Goal: Task Accomplishment & Management: Complete application form

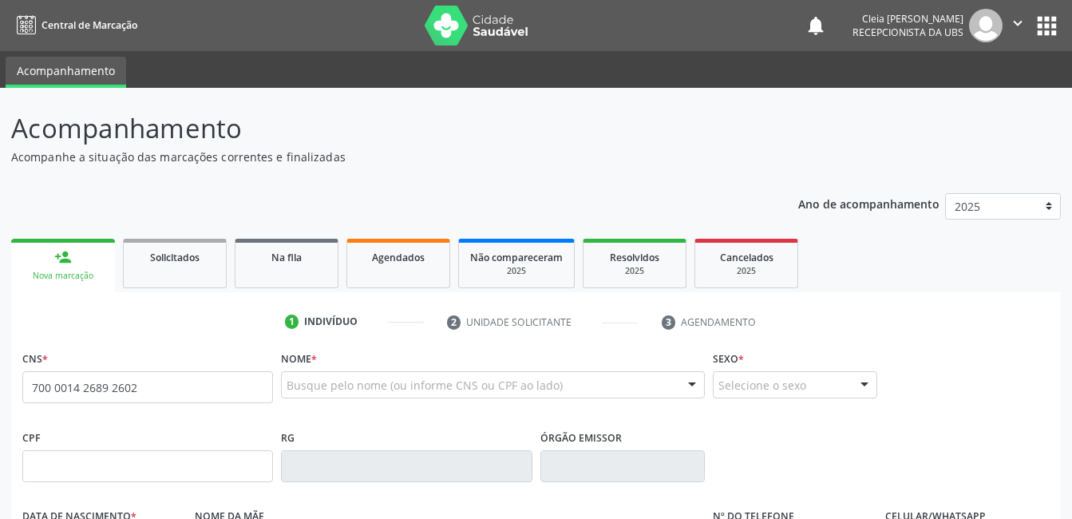
type input "700 0014 2689 2602"
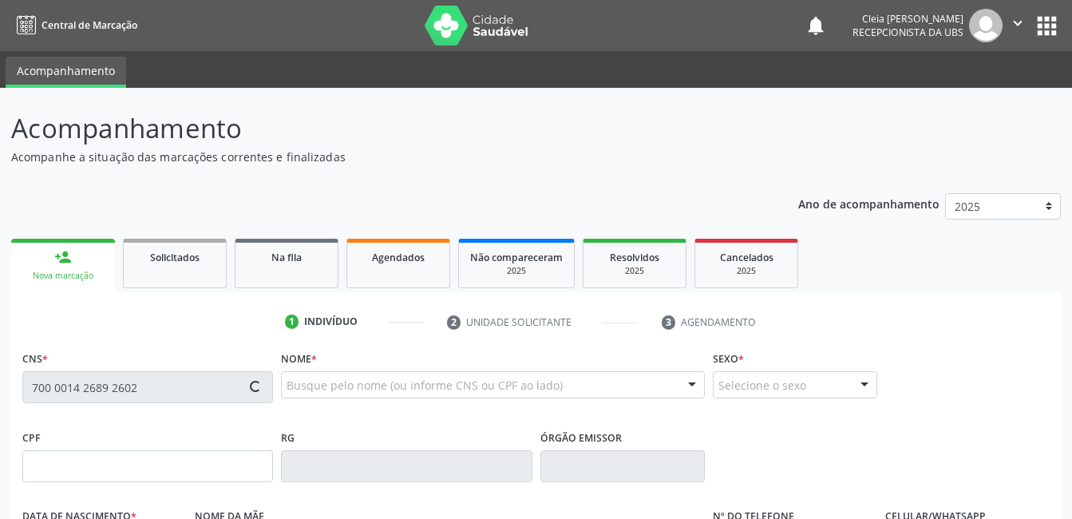
type input "017.798.604-20"
type input "[DATE]"
type input "Donaria Alexandrina da Conceicao"
type input "[PHONE_NUMBER]"
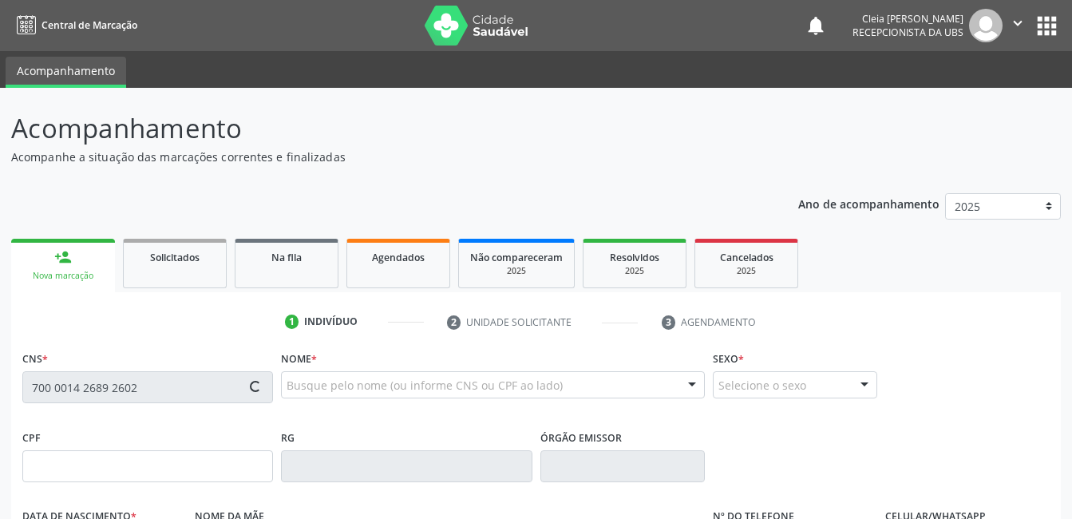
type input "935.807.894-49"
type input "159"
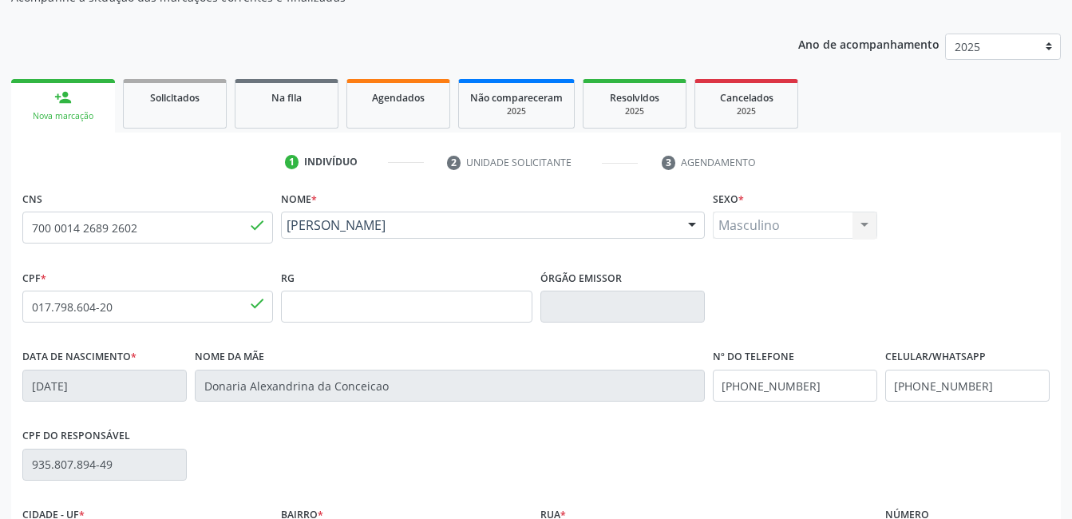
scroll to position [346, 0]
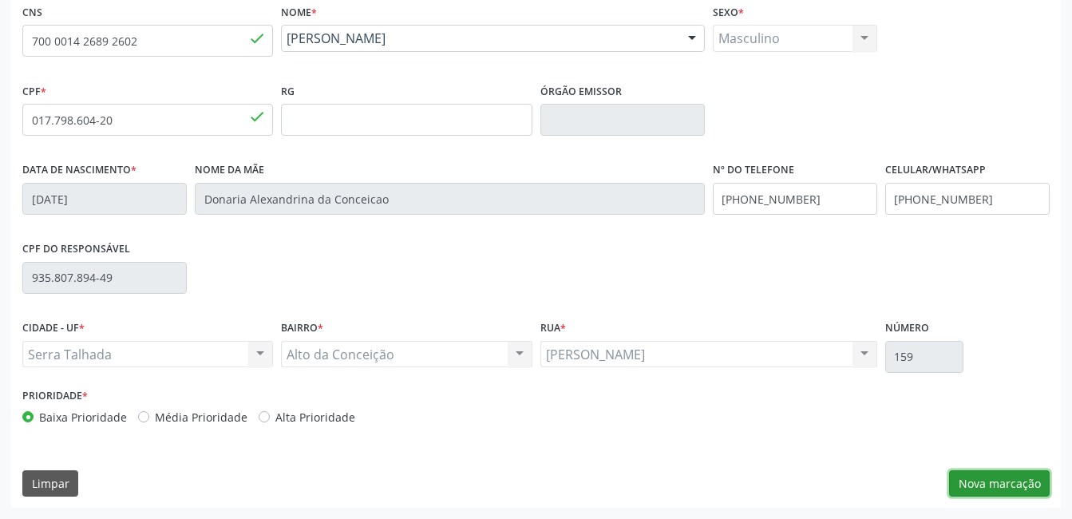
click at [1022, 483] on button "Nova marcação" at bounding box center [999, 483] width 101 height 27
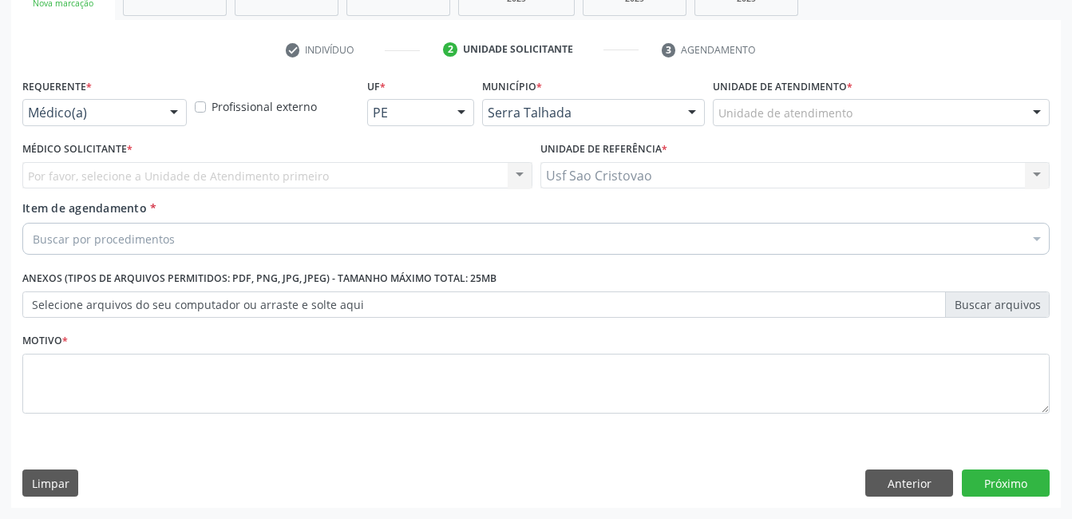
click at [168, 113] on div at bounding box center [174, 113] width 24 height 27
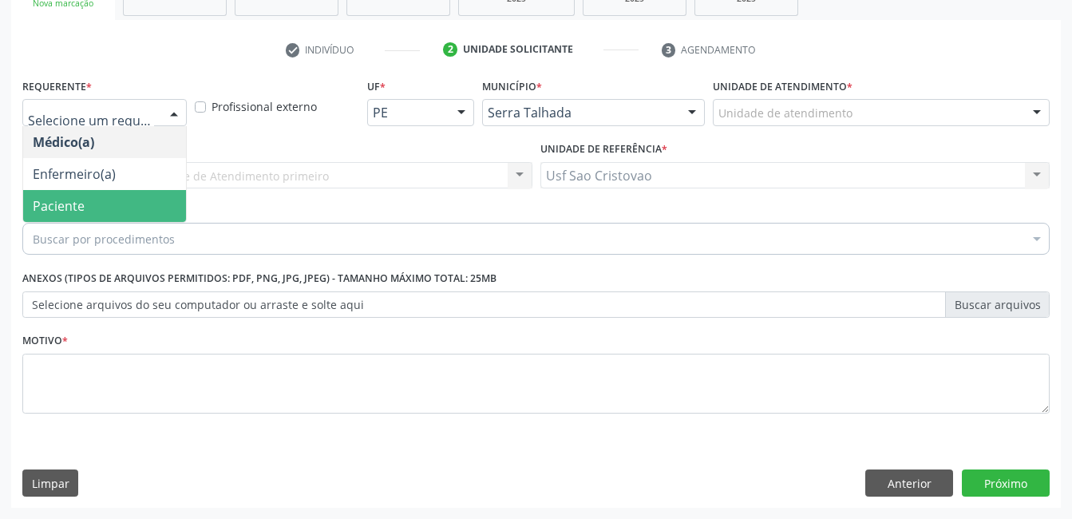
click at [137, 201] on span "Paciente" at bounding box center [104, 206] width 163 height 32
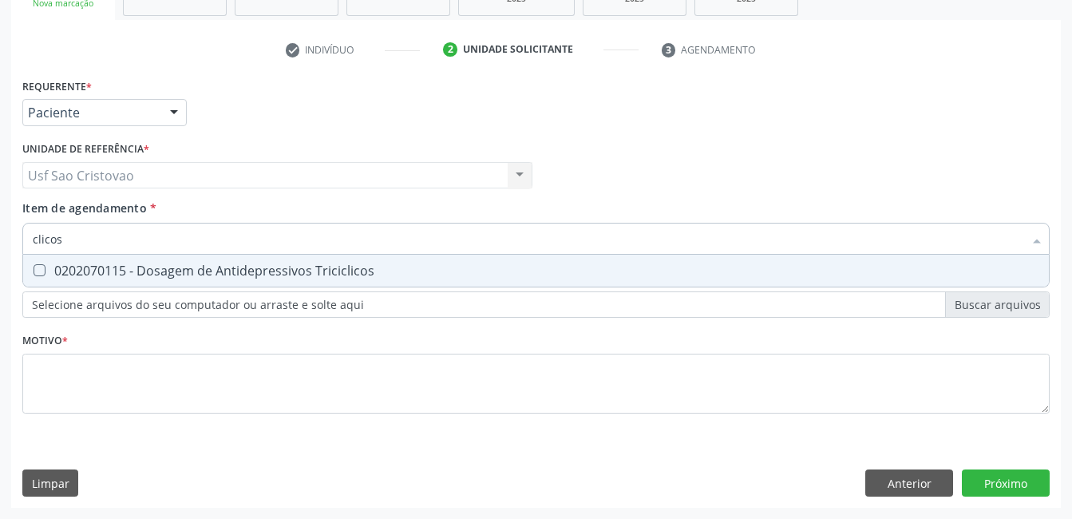
type input "clico"
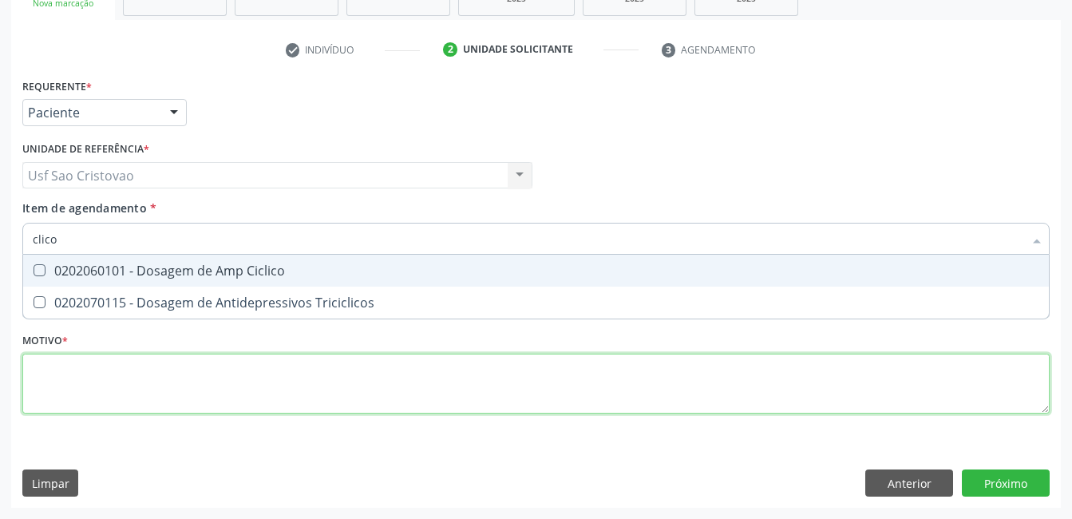
click at [177, 386] on div "Requerente * Paciente Médico(a) Enfermeiro(a) Paciente Nenhum resultado encontr…" at bounding box center [535, 255] width 1027 height 362
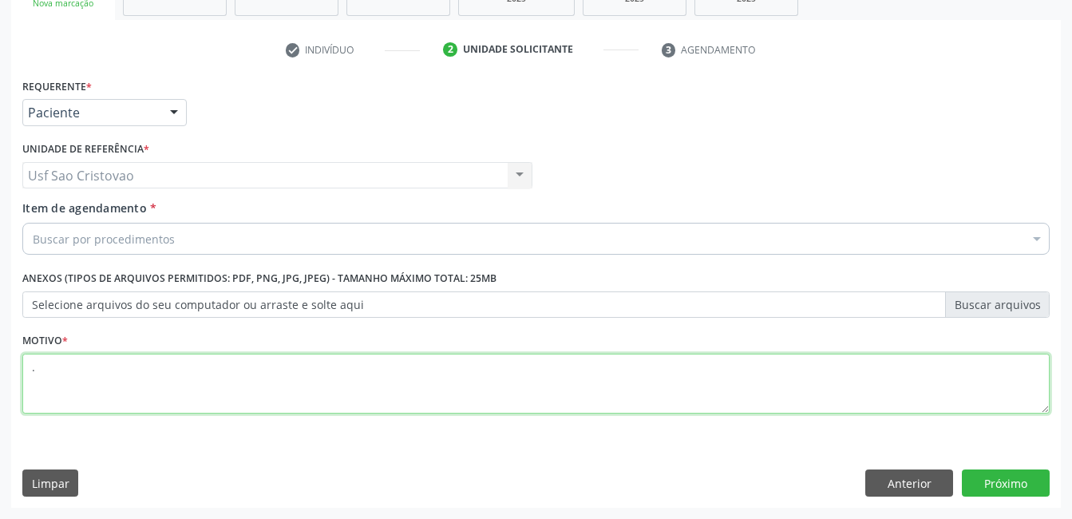
type textarea "."
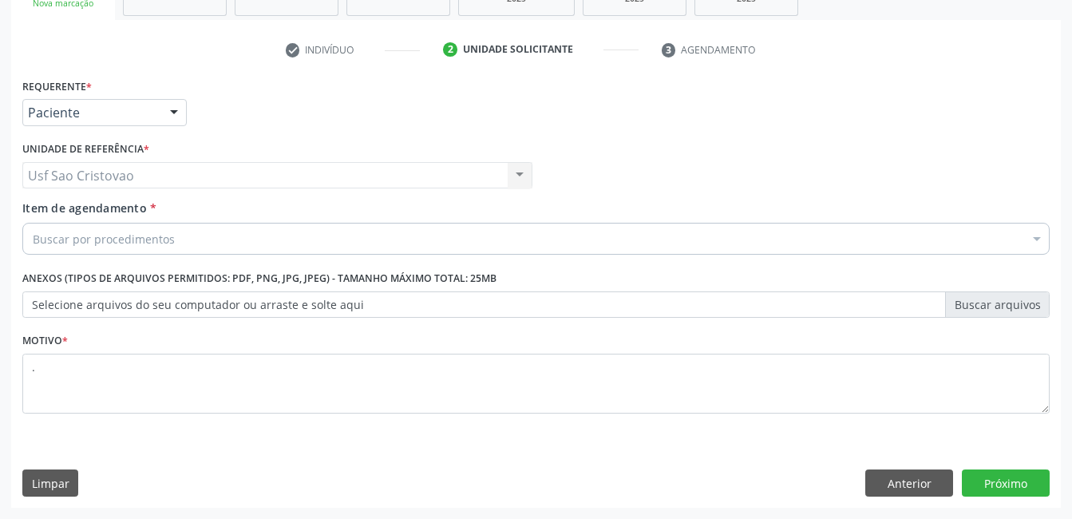
click at [347, 444] on div "Requerente * Paciente Médico(a) Enfermeiro(a) Paciente Nenhum resultado encontr…" at bounding box center [536, 290] width 1050 height 433
click at [1006, 486] on button "Próximo" at bounding box center [1006, 482] width 88 height 27
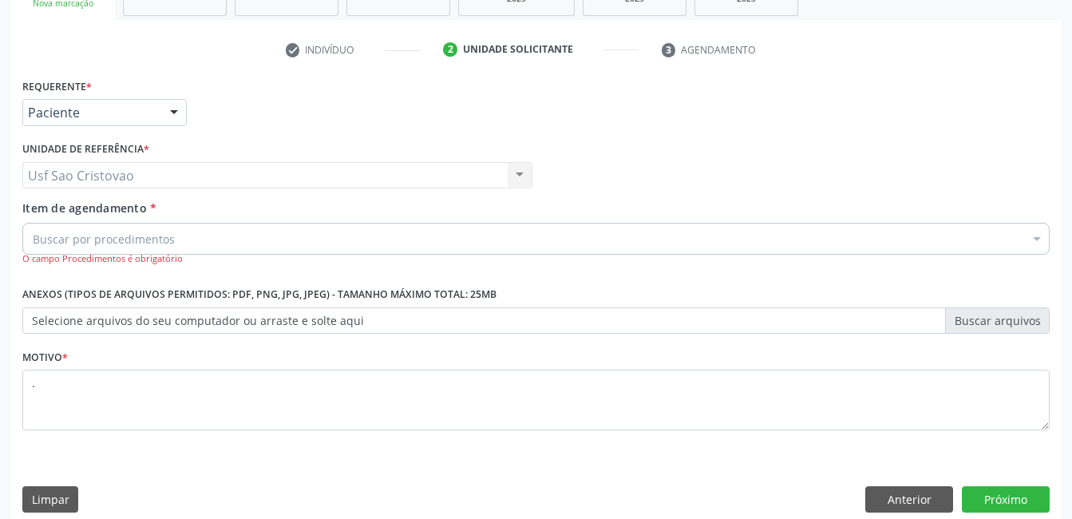
click at [281, 235] on div "Buscar por procedimentos" at bounding box center [535, 239] width 1027 height 32
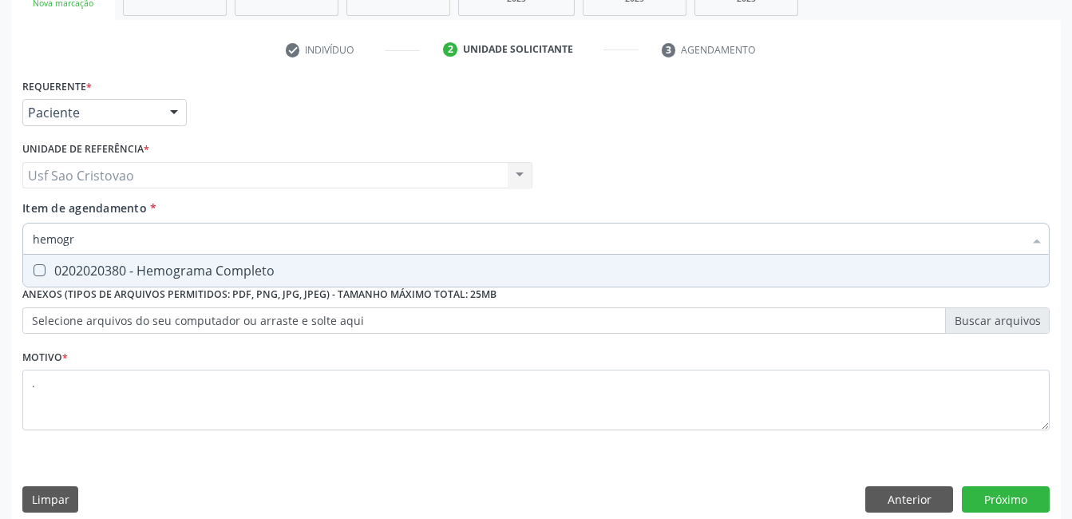
type input "hemogra"
click at [41, 270] on Completo at bounding box center [40, 270] width 12 height 12
click at [34, 270] on Completo "checkbox" at bounding box center [28, 270] width 10 height 10
checkbox Completo "true"
type input "hemog"
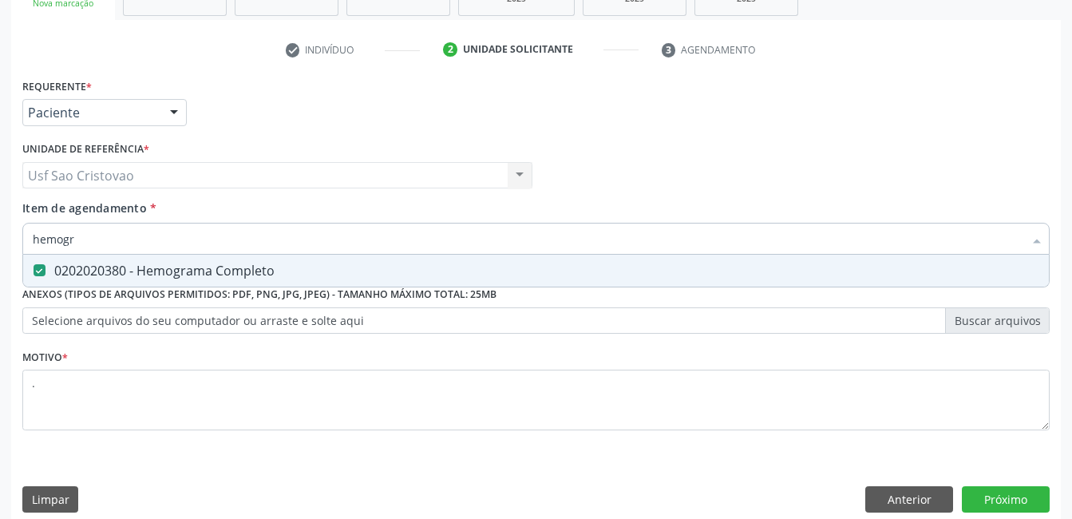
checkbox Completo "false"
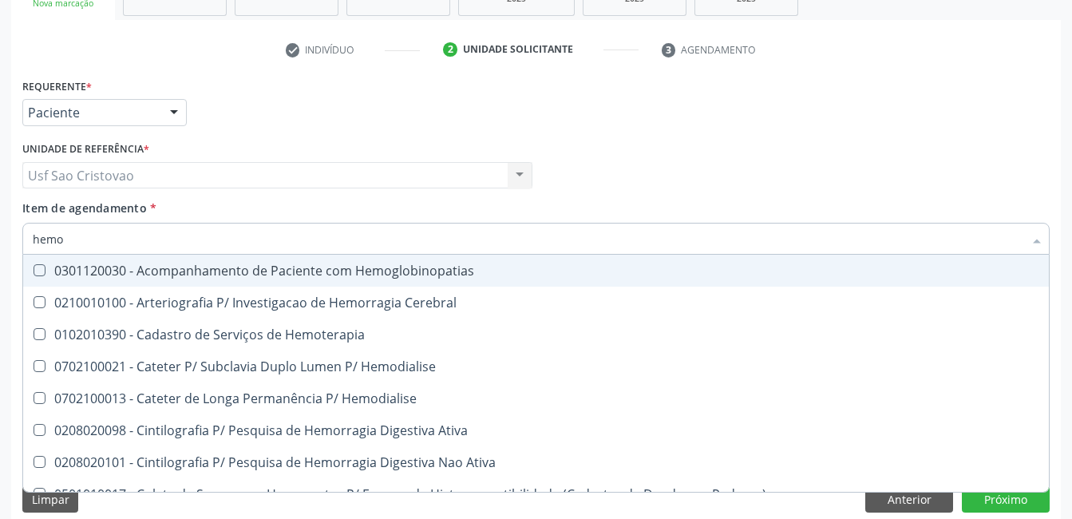
type input "hem"
checkbox Completo "false"
checkbox Elástica "true"
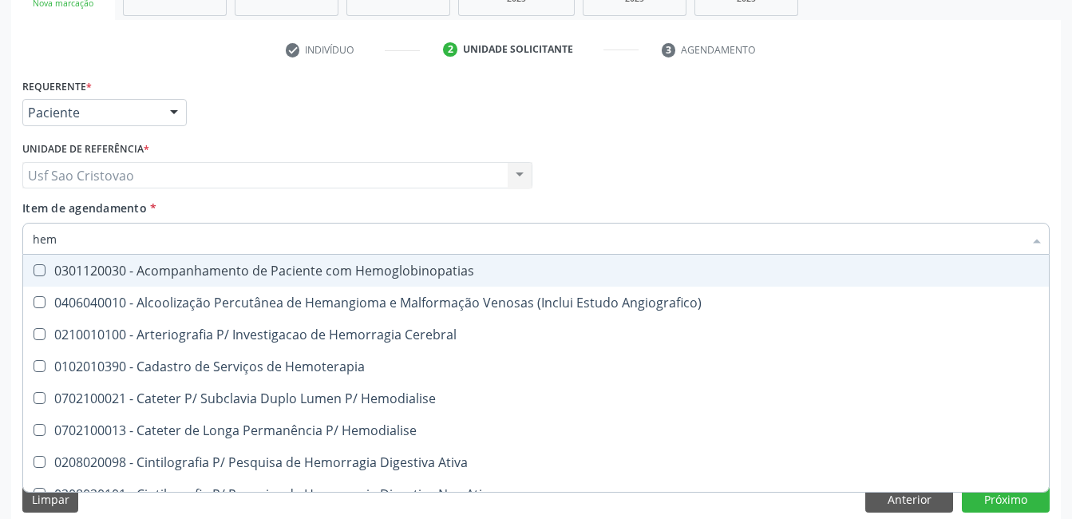
type input "he"
checkbox Completo "false"
checkbox Orgaos "true"
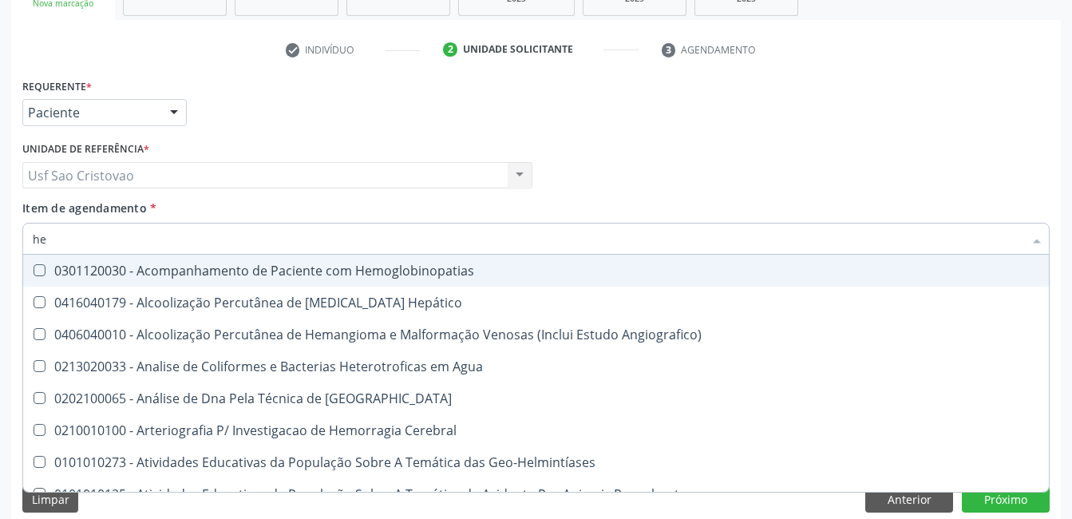
type input "h"
checkbox Completo "false"
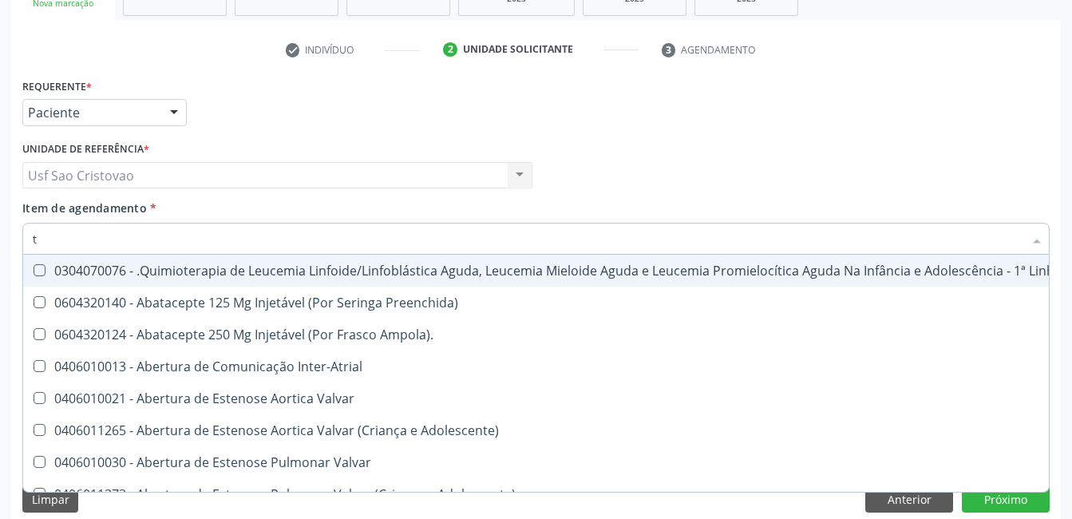
type input "tg"
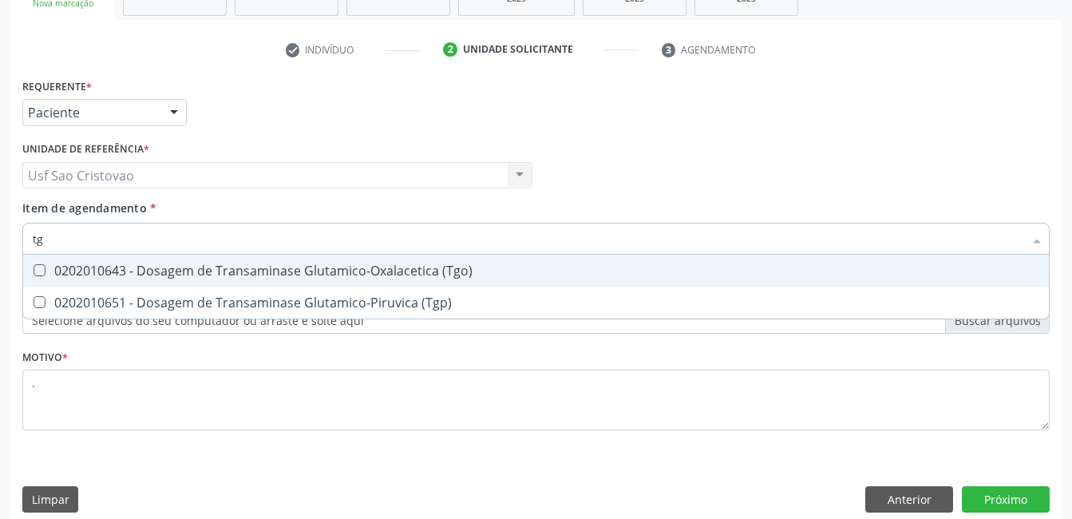
click at [46, 269] on div "0202010643 - Dosagem de Transaminase Glutamico-Oxalacetica (Tgo)" at bounding box center [536, 270] width 1006 height 13
checkbox \(Tgo\) "true"
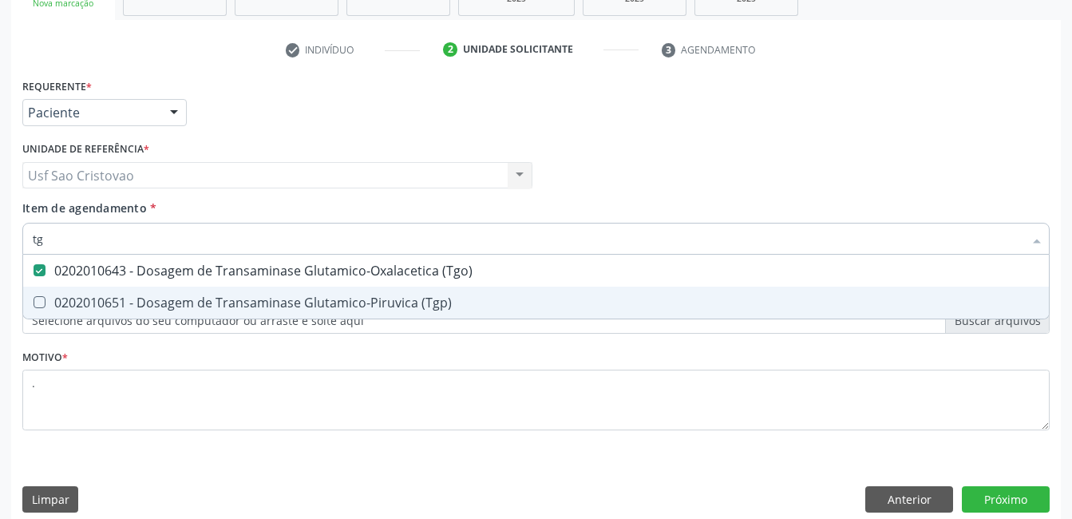
click at [45, 303] on div "0202010651 - Dosagem de Transaminase Glutamico-Piruvica (Tgp)" at bounding box center [536, 302] width 1006 height 13
checkbox \(Tgp\) "true"
type input "t"
checkbox \(Tgo\) "false"
checkbox \(Tgp\) "false"
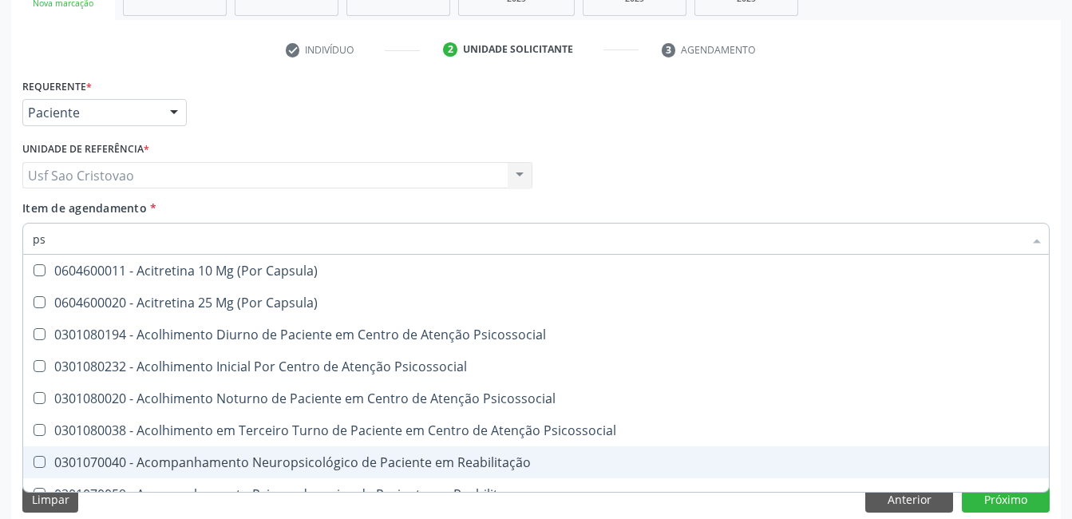
type input "psa"
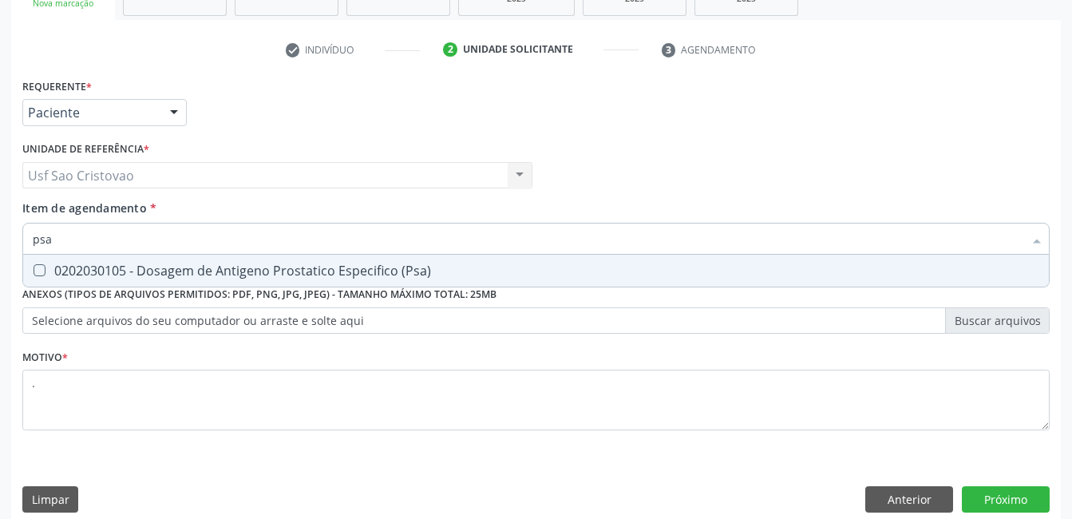
click at [43, 269] on \(Psa\) at bounding box center [40, 270] width 12 height 12
click at [34, 269] on \(Psa\) "checkbox" at bounding box center [28, 270] width 10 height 10
checkbox \(Psa\) "true"
type input "ps"
checkbox \(Psa\) "false"
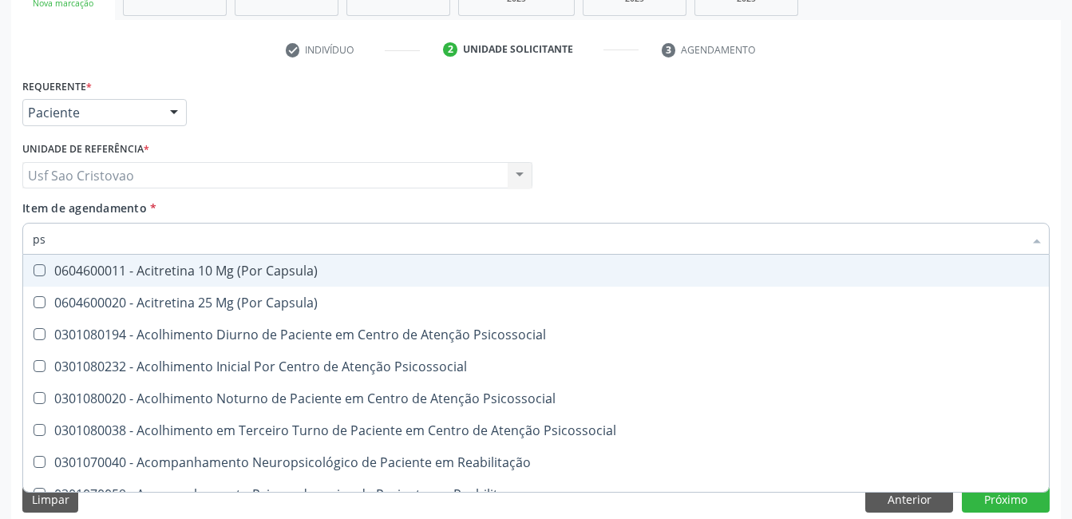
type input "p"
checkbox \(Psa\) "false"
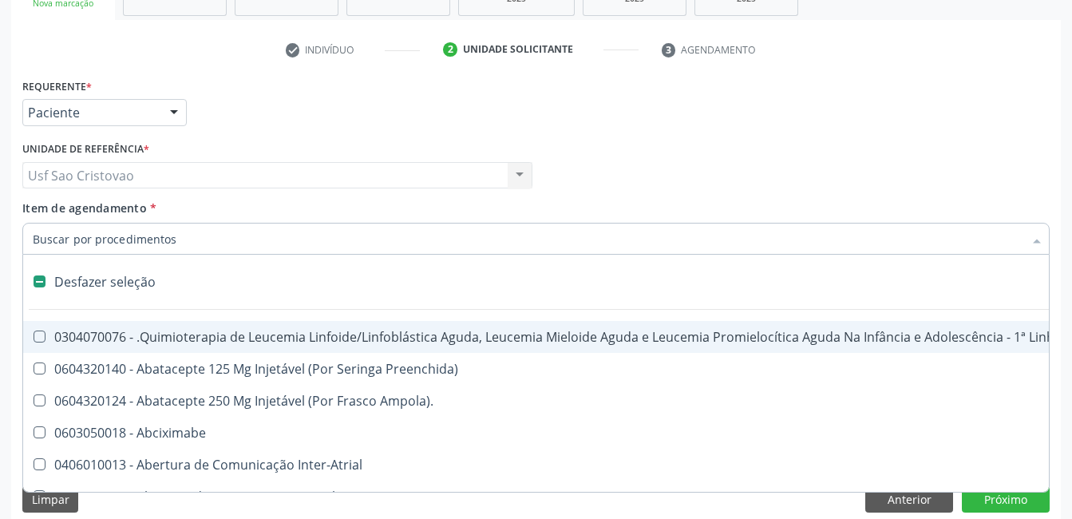
type input "2"
checkbox Laboratorial "true"
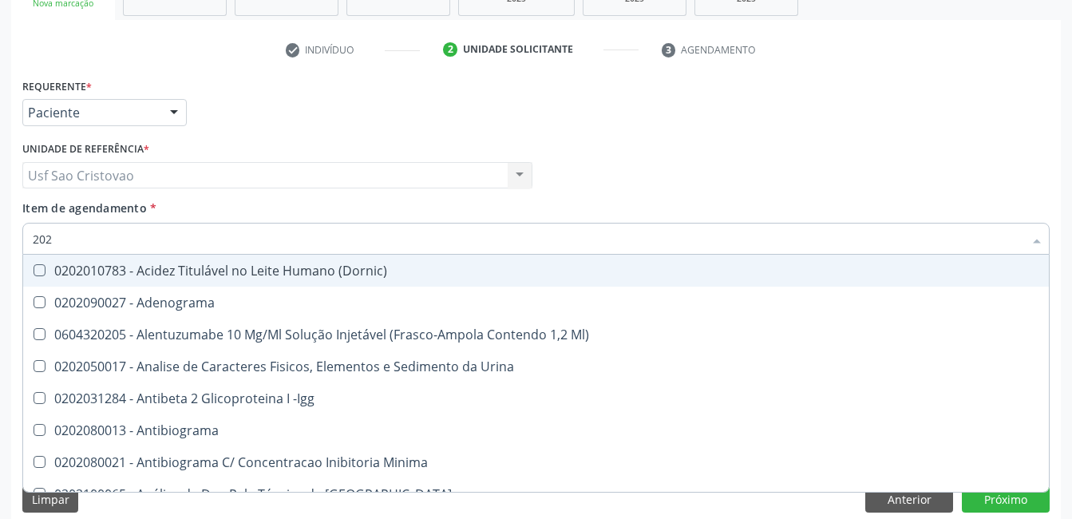
type input "2020"
checkbox Ala-Desidratase "true"
checkbox \(Psa\) "false"
checkbox Progesterona "true"
checkbox Prolactina "true"
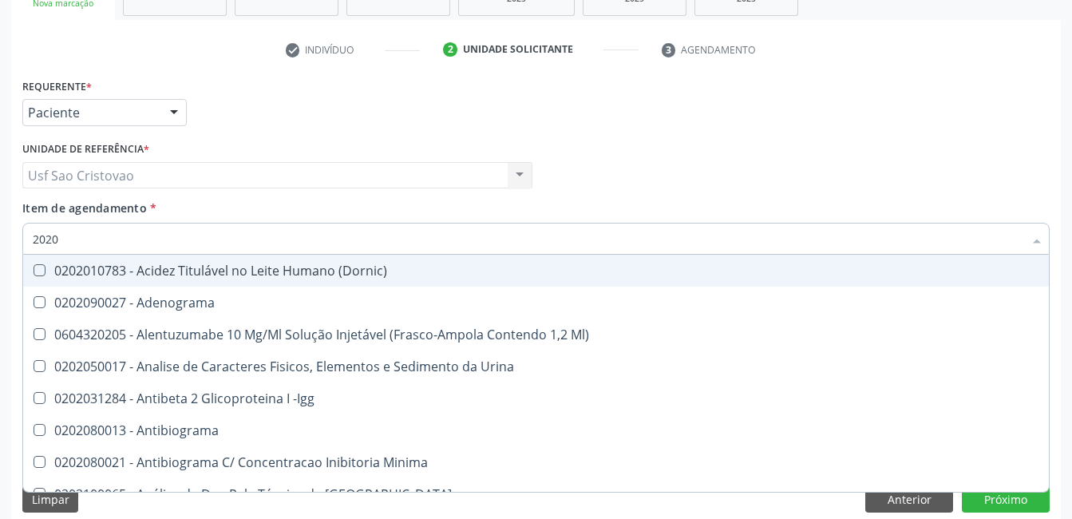
checkbox \(Tgo\) "false"
checkbox \(Tgp\) "false"
checkbox B12 "true"
checkbox Completo "false"
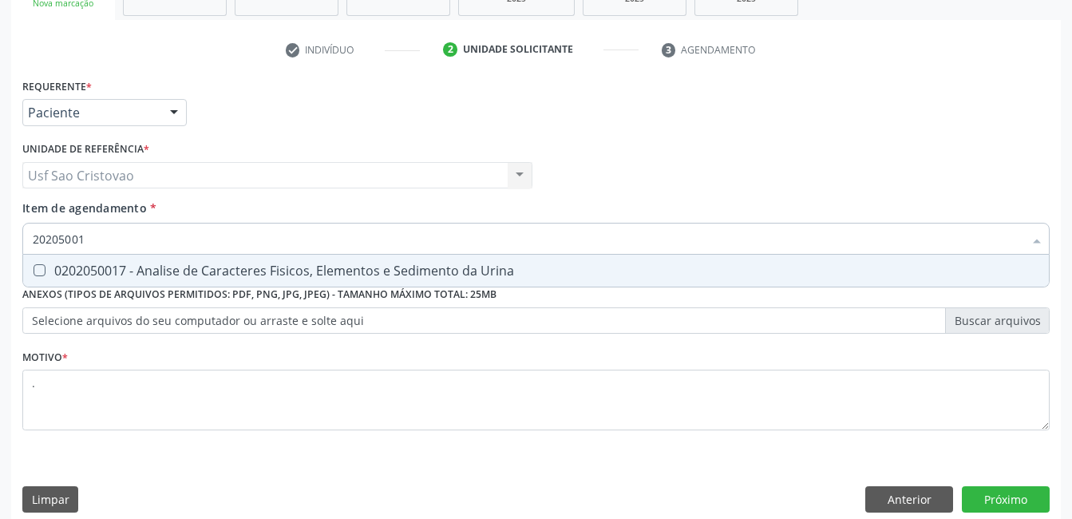
type input "202050017"
click at [40, 273] on Urina at bounding box center [40, 270] width 12 height 12
click at [34, 273] on Urina "checkbox" at bounding box center [28, 270] width 10 height 10
checkbox Urina "true"
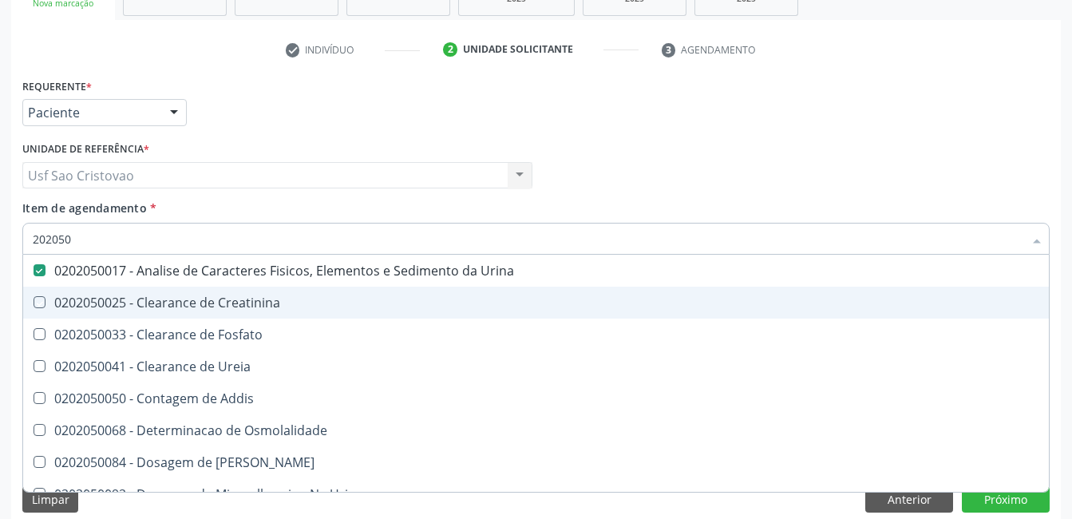
type input "20205"
checkbox Urina "false"
checkbox Creatinina "true"
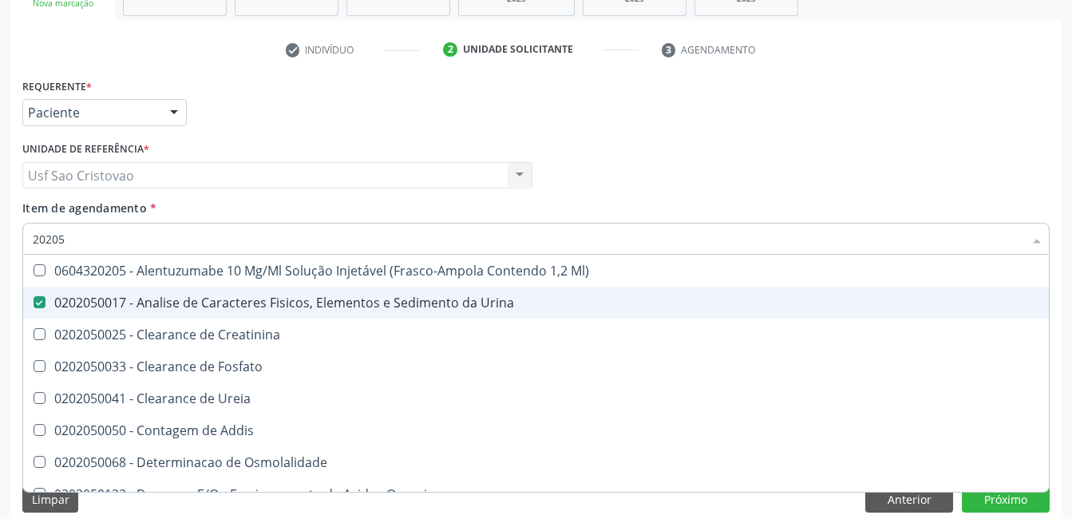
type input "2020"
checkbox Urina "false"
checkbox Fosfato "true"
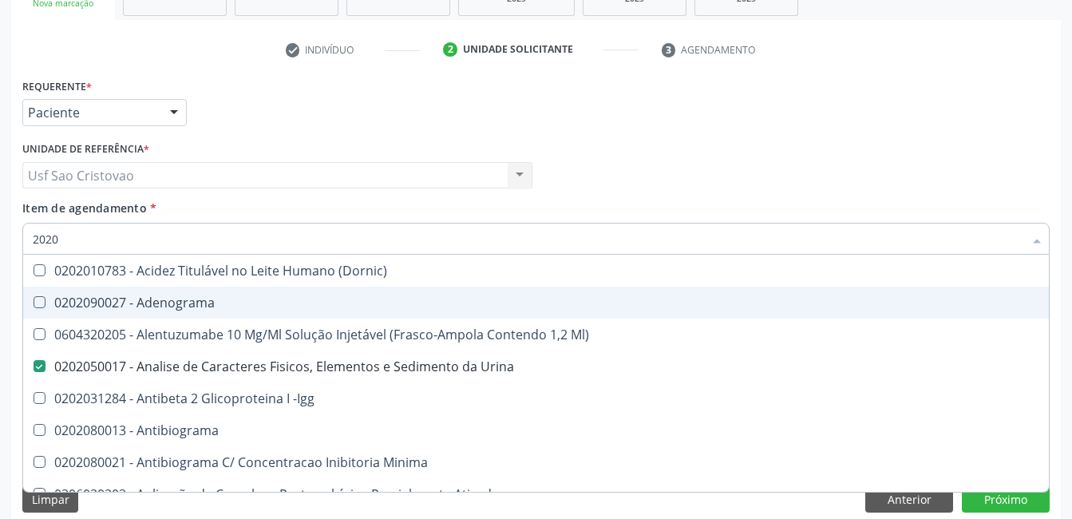
type input "202"
checkbox \(Psa\) "false"
checkbox Ldl "true"
checkbox \(Tgo\) "false"
checkbox \(Tgp\) "false"
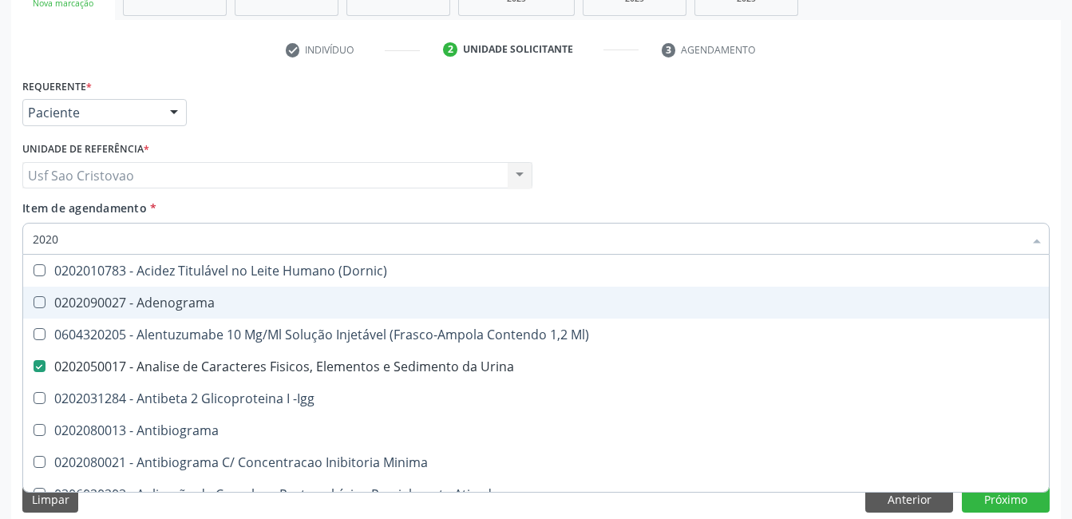
checkbox Urinarios "true"
checkbox Células "true"
checkbox Completo "false"
checkbox Anticardiolipina "true"
type input "2"
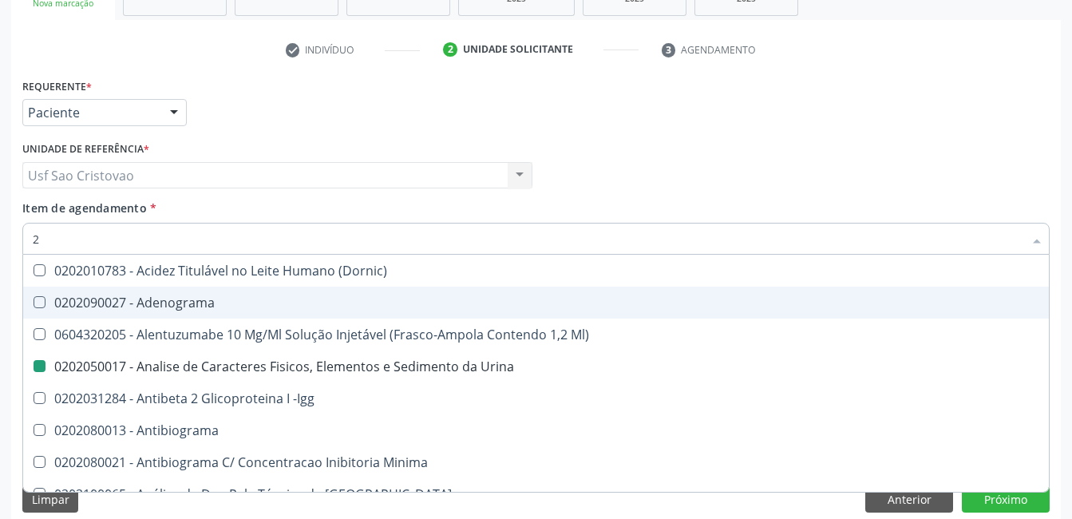
checkbox Urina "false"
checkbox \(Pos-Pasteurização\) "false"
checkbox Pezinho\) "true"
checkbox \(Psa\) "false"
checkbox \(Tgo\) "false"
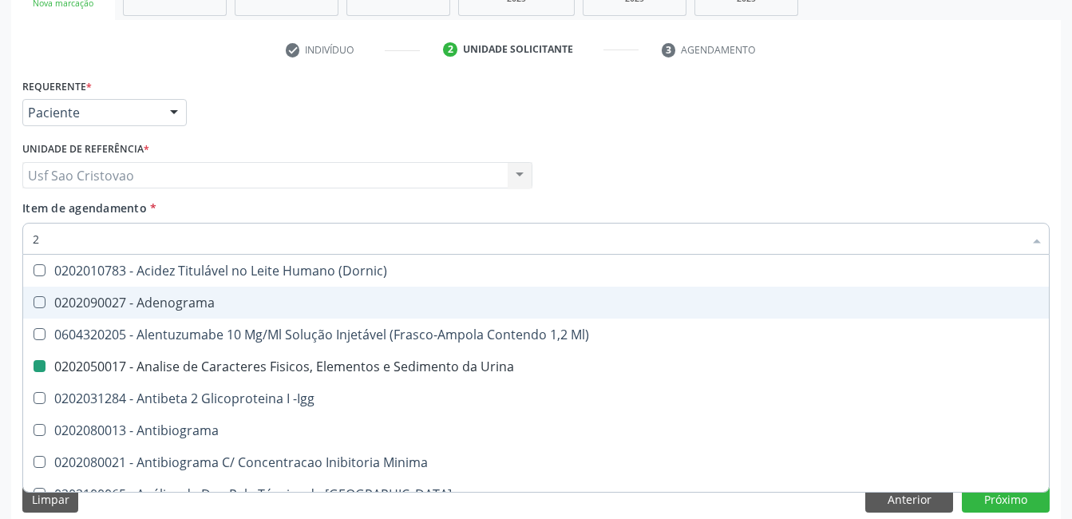
checkbox \(Tgp\) "false"
checkbox Completo "false"
checkbox Parceria\) "false"
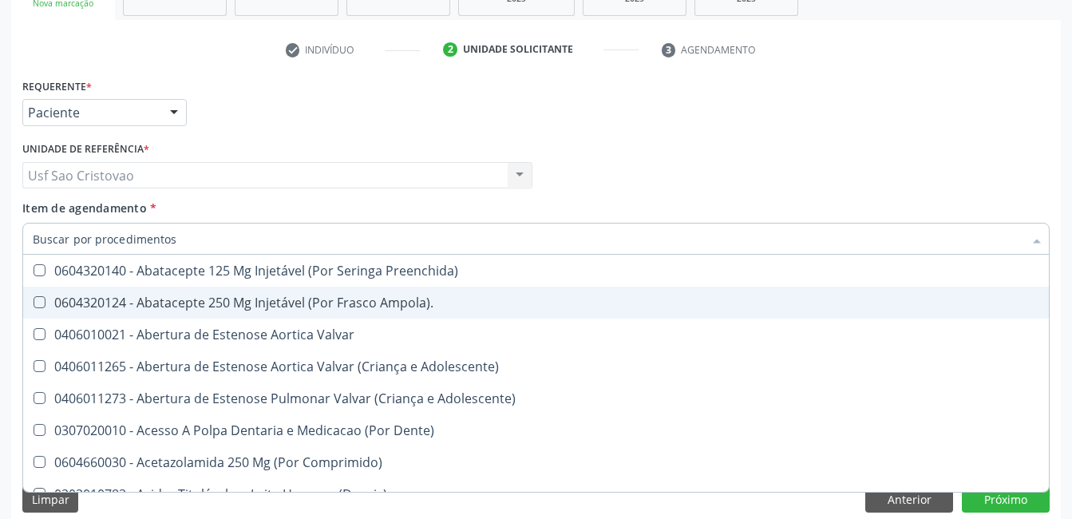
checkbox Urina "false"
checkbox Posterior "true"
checkbox \(Psa\) "false"
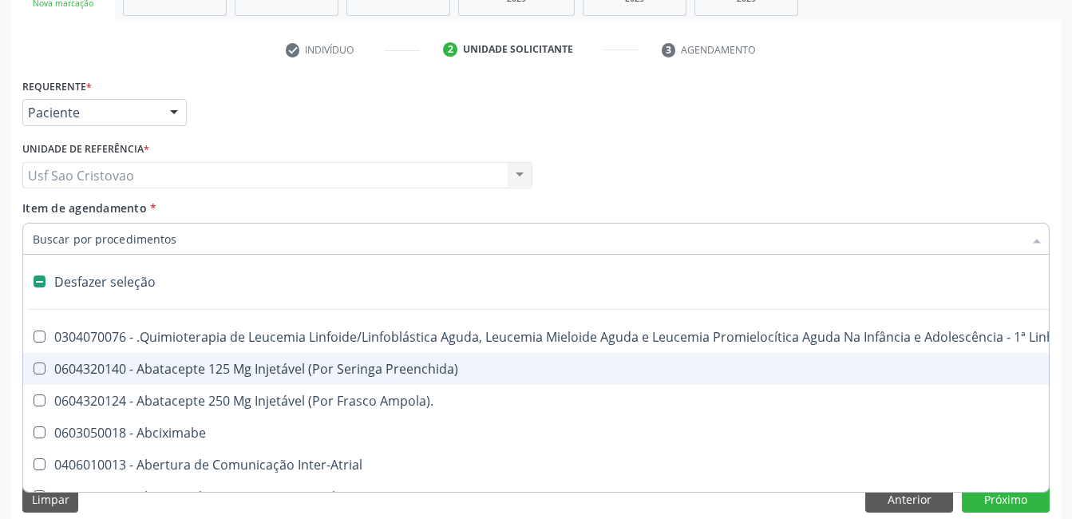
type input "t"
checkbox Reto "true"
checkbox Urina "false"
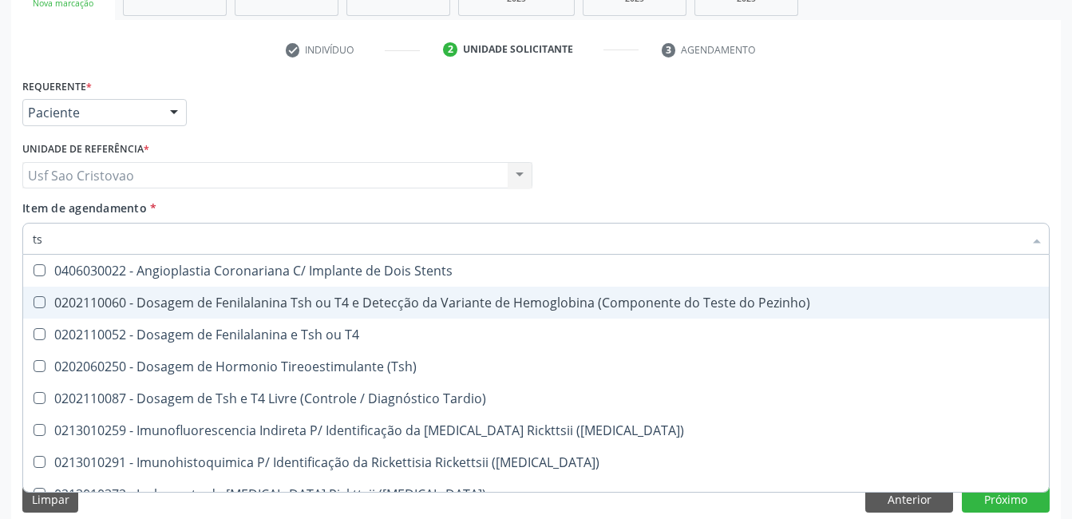
type input "tsh"
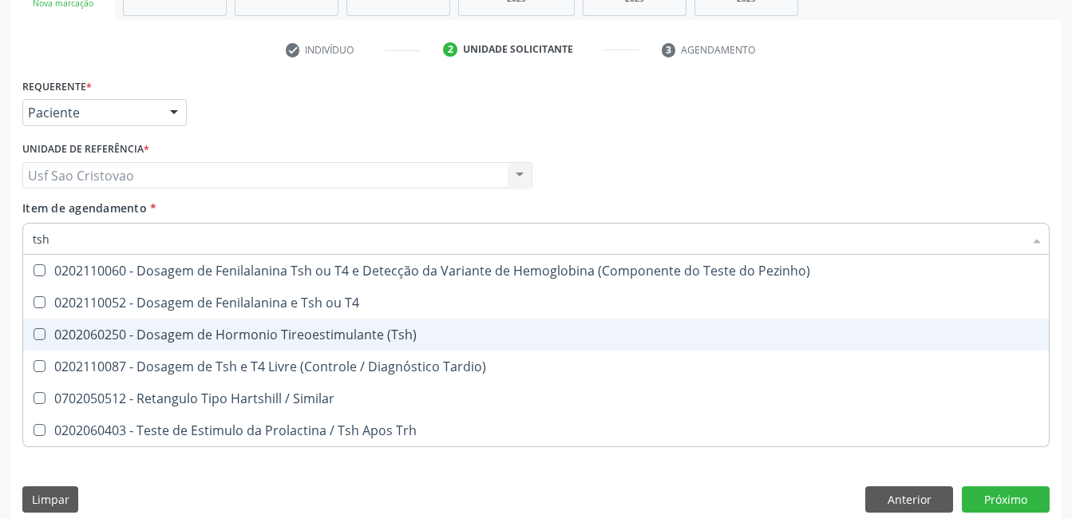
click at [42, 335] on \(Tsh\) at bounding box center [40, 334] width 12 height 12
click at [34, 335] on \(Tsh\) "checkbox" at bounding box center [28, 334] width 10 height 10
checkbox \(Tsh\) "true"
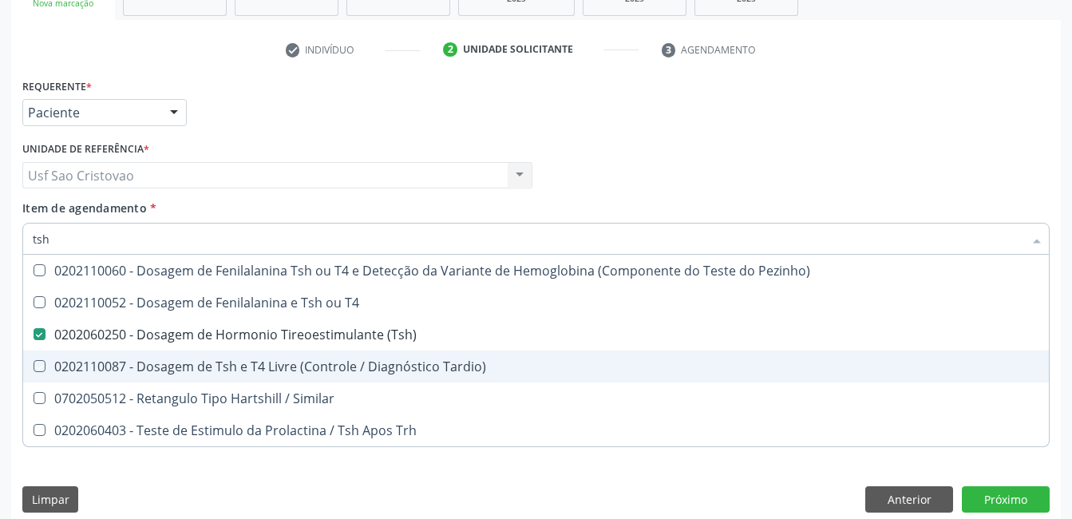
click at [411, 499] on div "Limpar Anterior Próximo" at bounding box center [535, 499] width 1027 height 27
checkbox T4 "true"
checkbox Tardio\) "true"
checkbox Similar "true"
checkbox Trh "true"
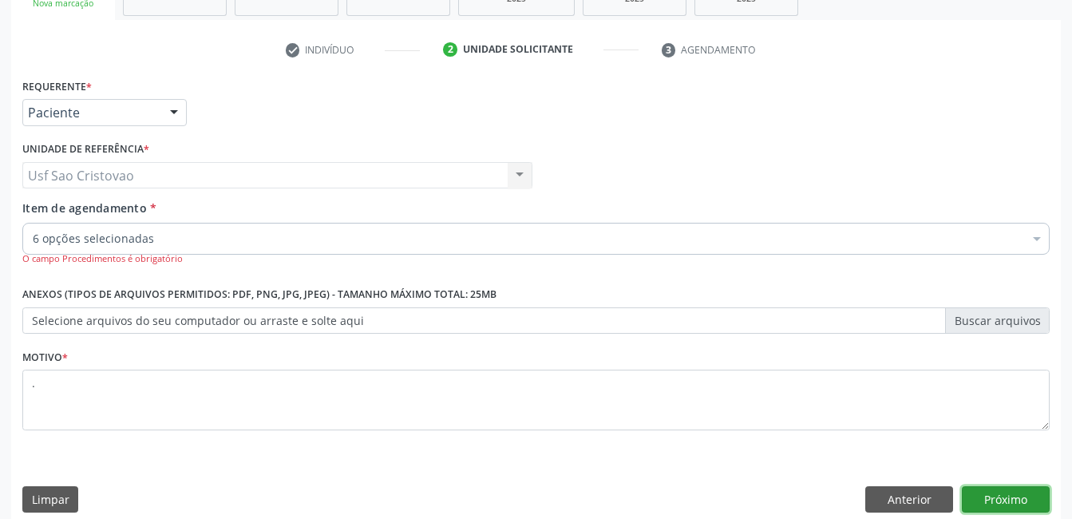
drag, startPoint x: 1013, startPoint y: 492, endPoint x: 1011, endPoint y: 518, distance: 25.6
click at [1013, 492] on button "Próximo" at bounding box center [1006, 499] width 88 height 27
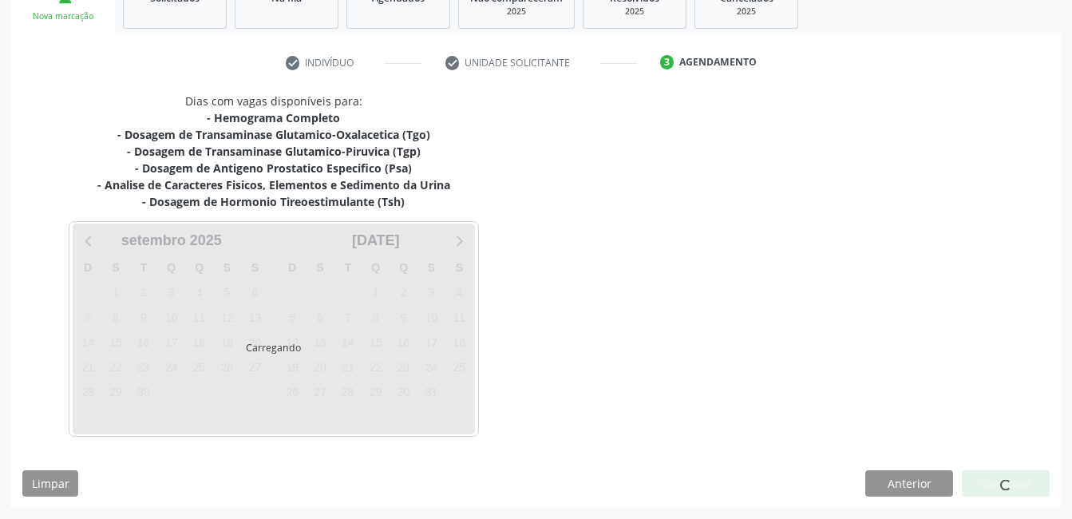
scroll to position [259, 0]
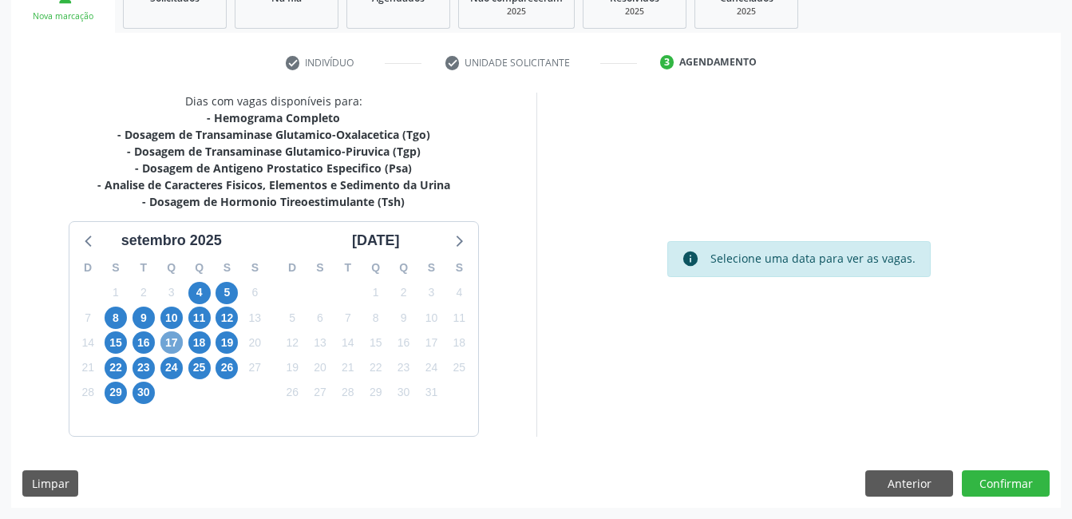
click at [171, 342] on span "17" at bounding box center [171, 342] width 22 height 22
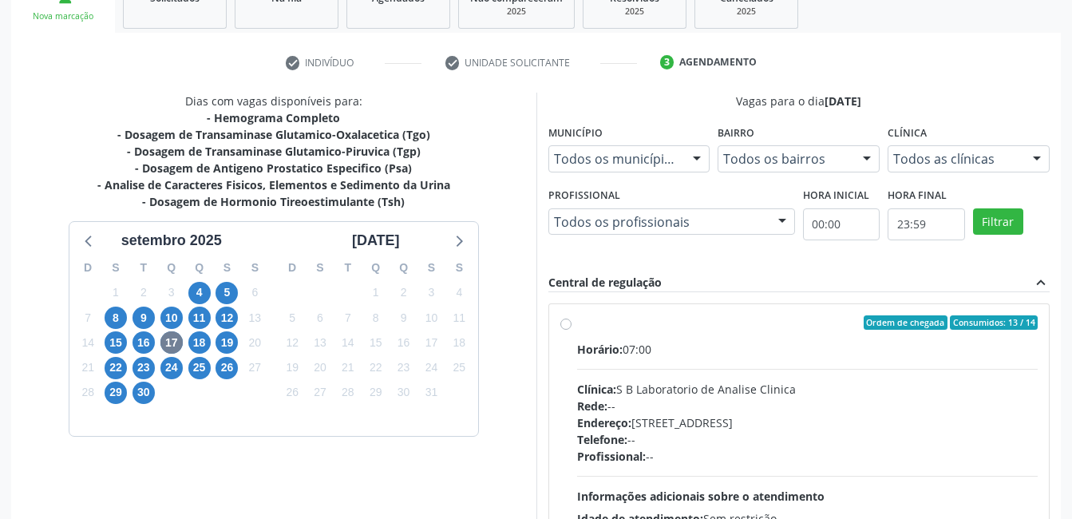
click at [577, 323] on label "Ordem de chegada Consumidos: 13 / 14 Horário: 07:00 Clínica: S B Laboratorio de…" at bounding box center [807, 437] width 461 height 245
click at [565, 323] on input "Ordem de chegada Consumidos: 13 / 14 Horário: 07:00 Clínica: S B Laboratorio de…" at bounding box center [565, 322] width 11 height 14
radio input "true"
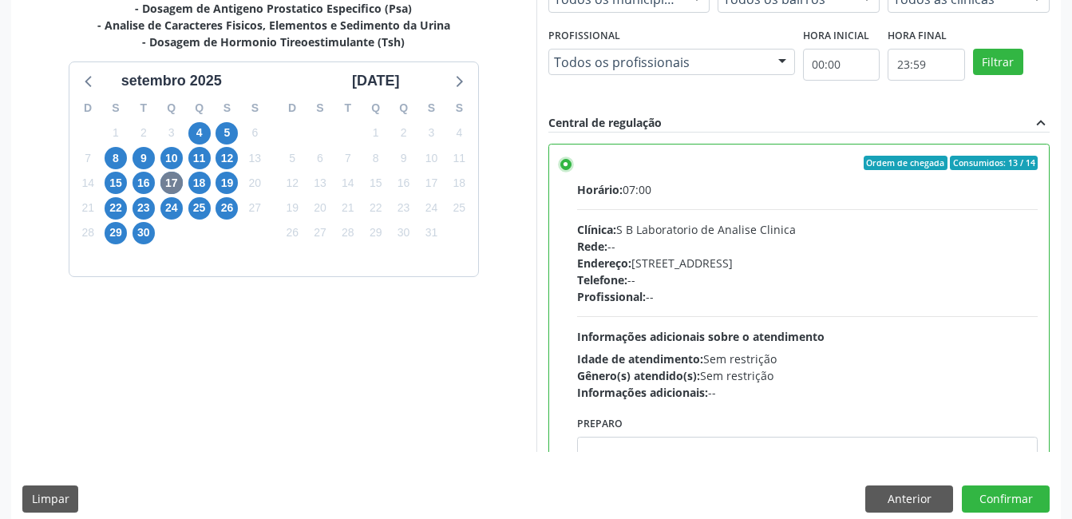
scroll to position [435, 0]
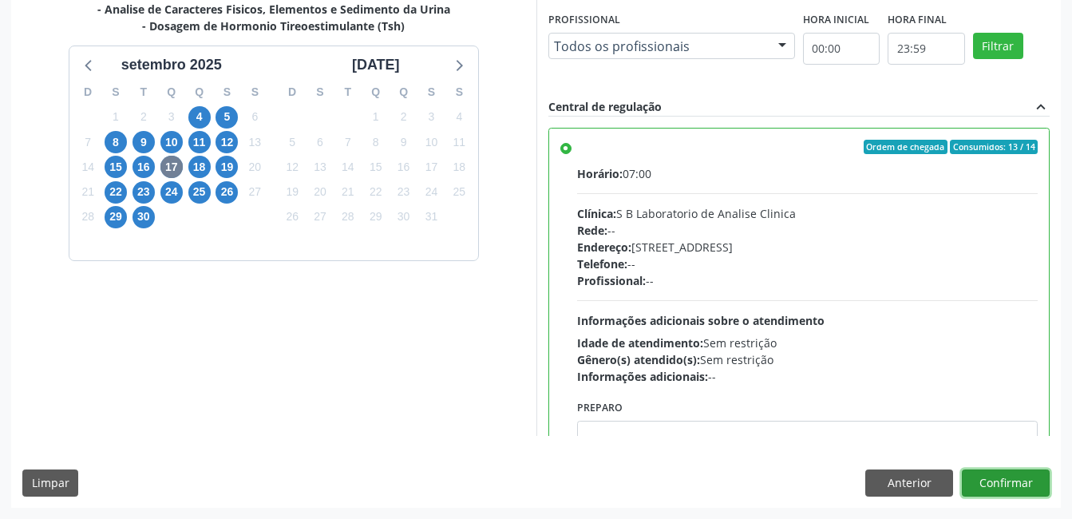
click at [1034, 481] on button "Confirmar" at bounding box center [1006, 482] width 88 height 27
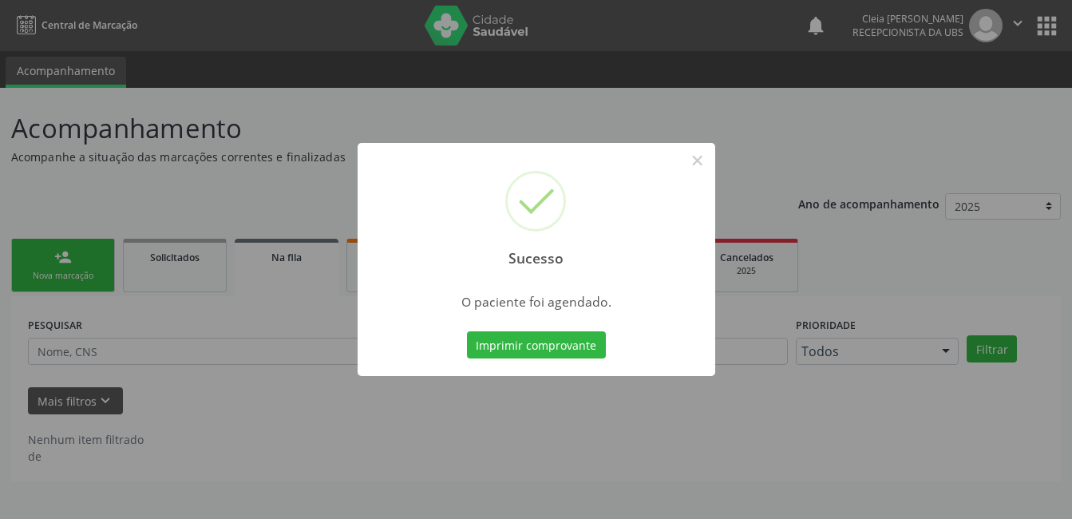
scroll to position [0, 0]
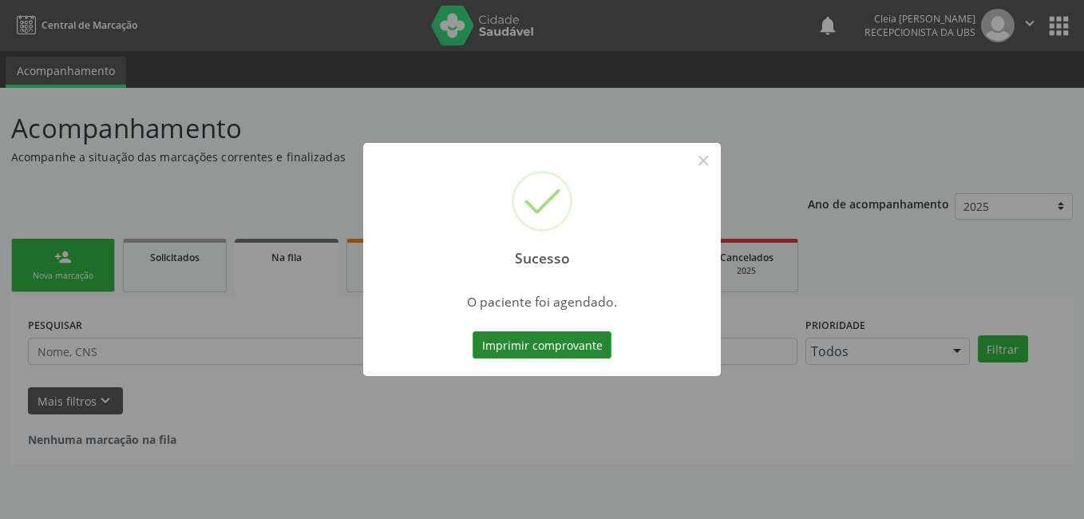
click at [559, 350] on button "Imprimir comprovante" at bounding box center [541, 344] width 139 height 27
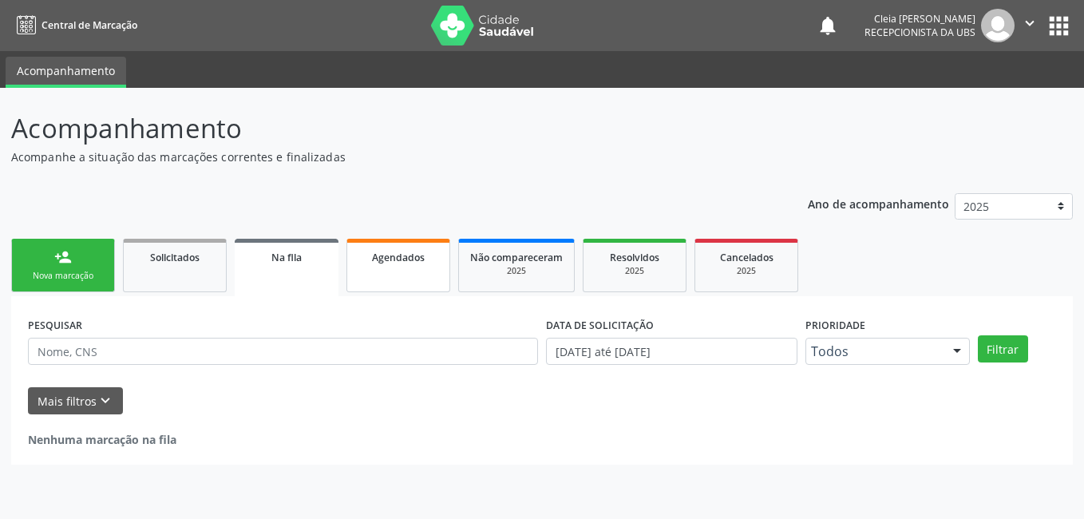
click at [401, 279] on link "Agendados" at bounding box center [398, 265] width 104 height 53
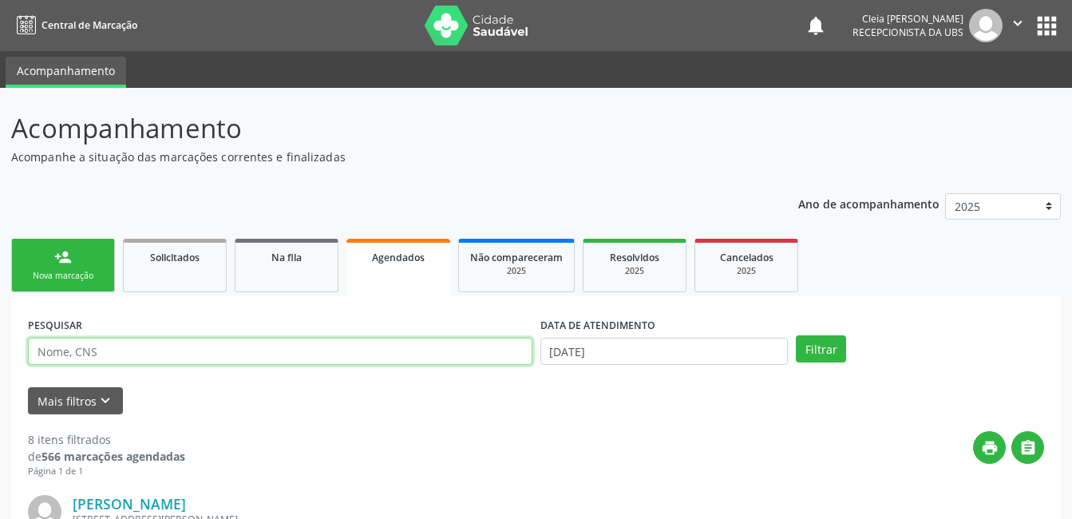
click at [329, 354] on input "text" at bounding box center [280, 351] width 504 height 27
type input "700001426892602"
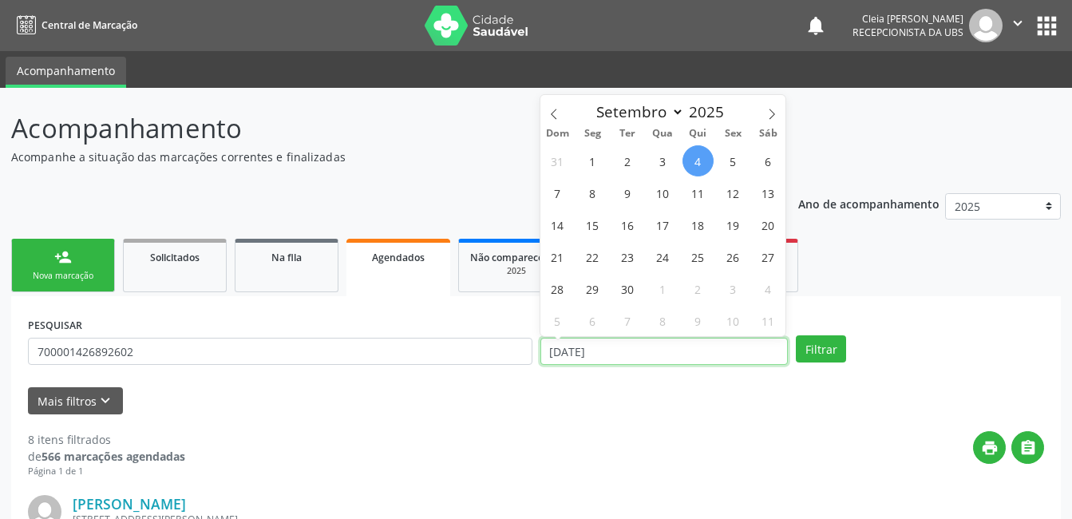
click at [642, 356] on input "[DATE]" at bounding box center [664, 351] width 248 height 27
click at [662, 223] on span "17" at bounding box center [662, 224] width 31 height 31
type input "[DATE]"
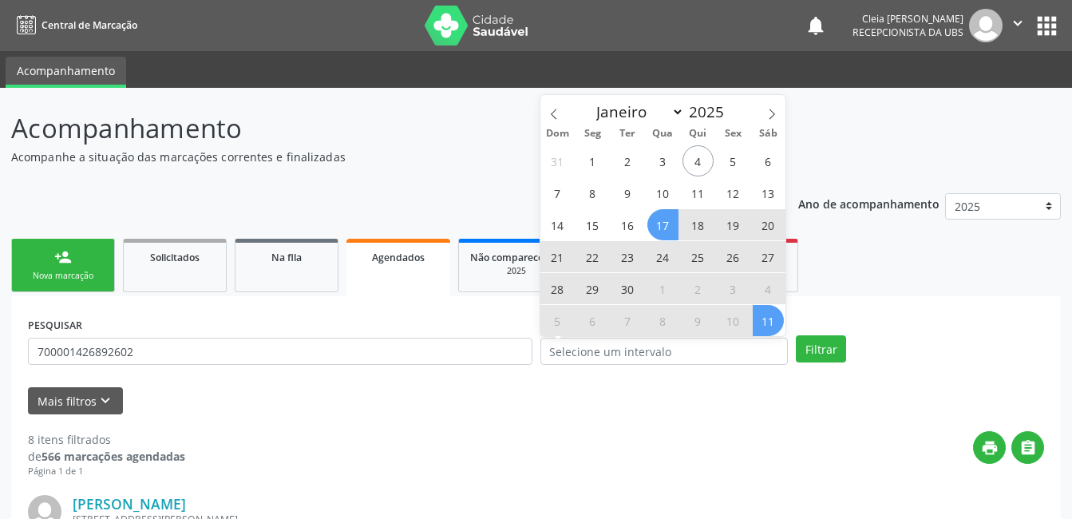
select select "8"
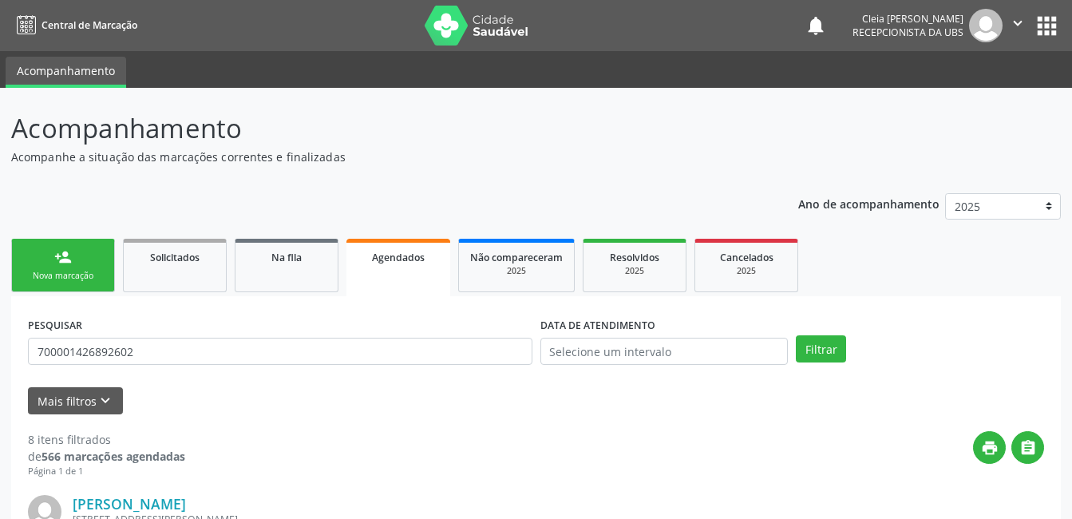
click at [876, 293] on ul "person_add Nova marcação Solicitados Na fila Agendados Não compareceram 2025 Re…" at bounding box center [536, 265] width 1050 height 61
click at [619, 348] on input "text" at bounding box center [664, 351] width 248 height 27
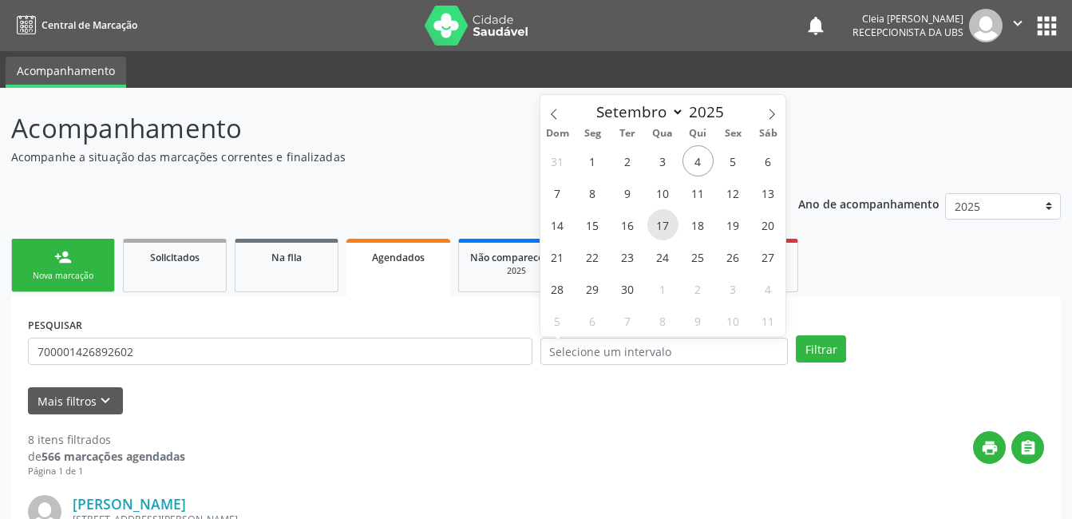
click at [654, 238] on span "17" at bounding box center [662, 224] width 31 height 31
type input "[DATE]"
click at [659, 229] on span "17" at bounding box center [662, 224] width 31 height 31
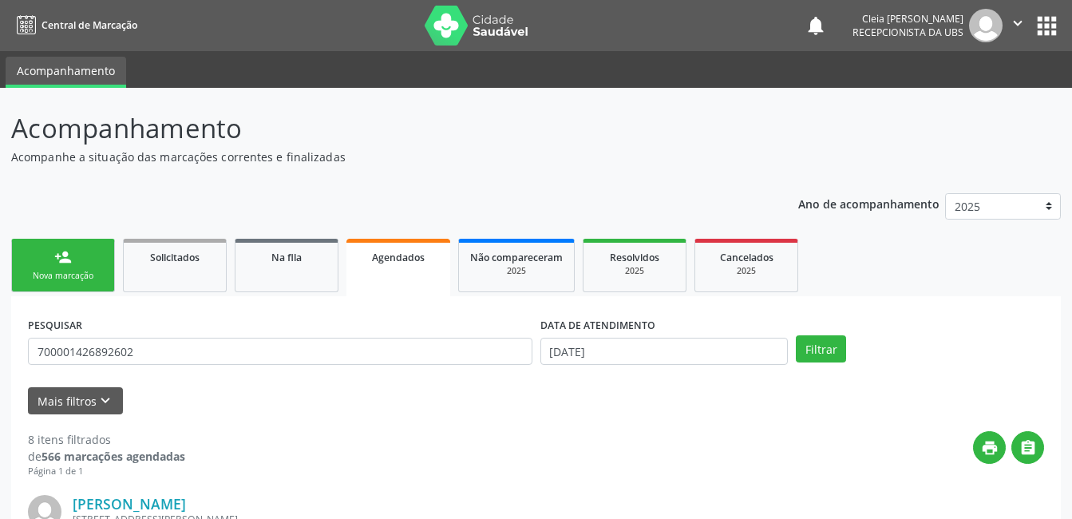
click at [813, 350] on button "Filtrar" at bounding box center [821, 348] width 50 height 27
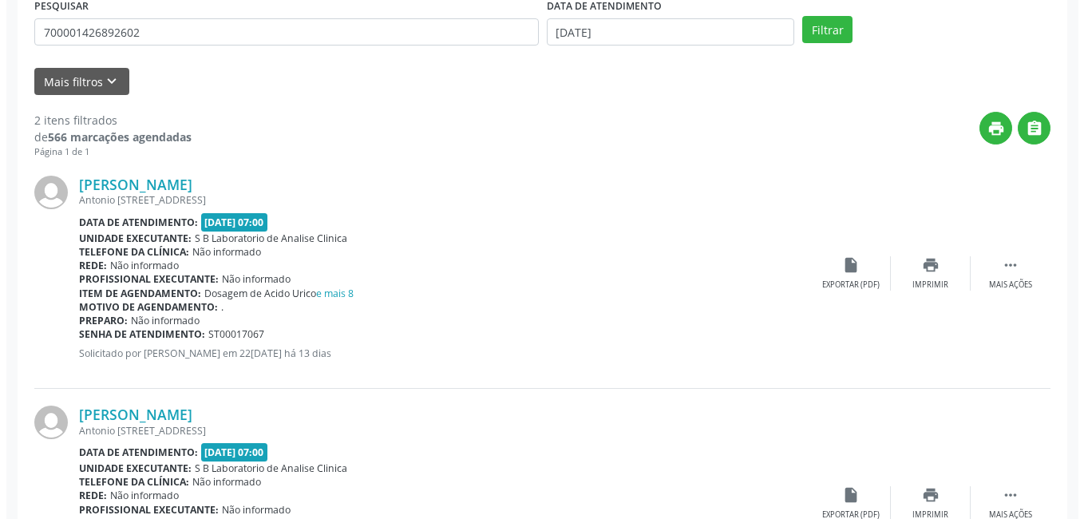
scroll to position [447, 0]
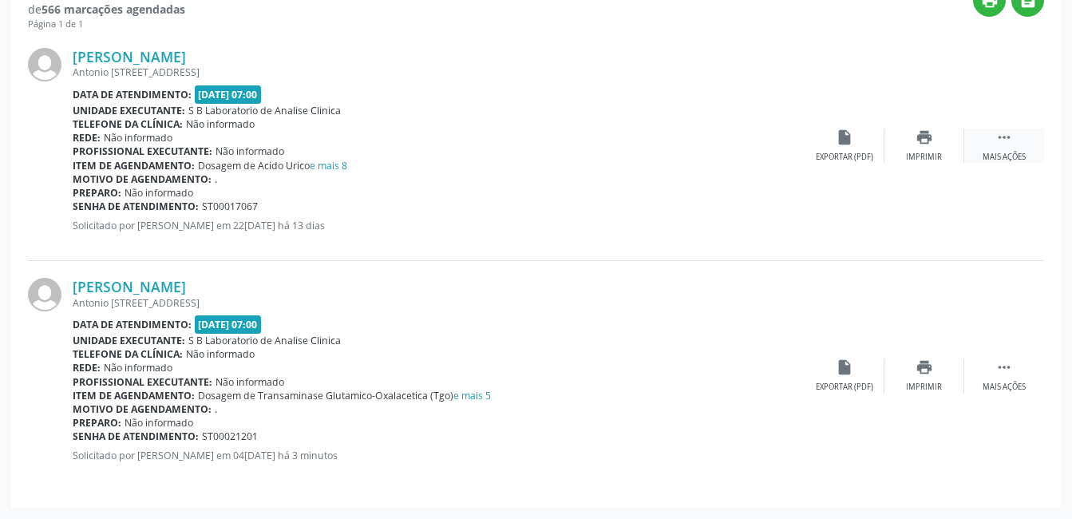
click at [1014, 138] on div " Mais ações" at bounding box center [1004, 146] width 80 height 34
click at [848, 141] on icon "cancel" at bounding box center [845, 138] width 18 height 18
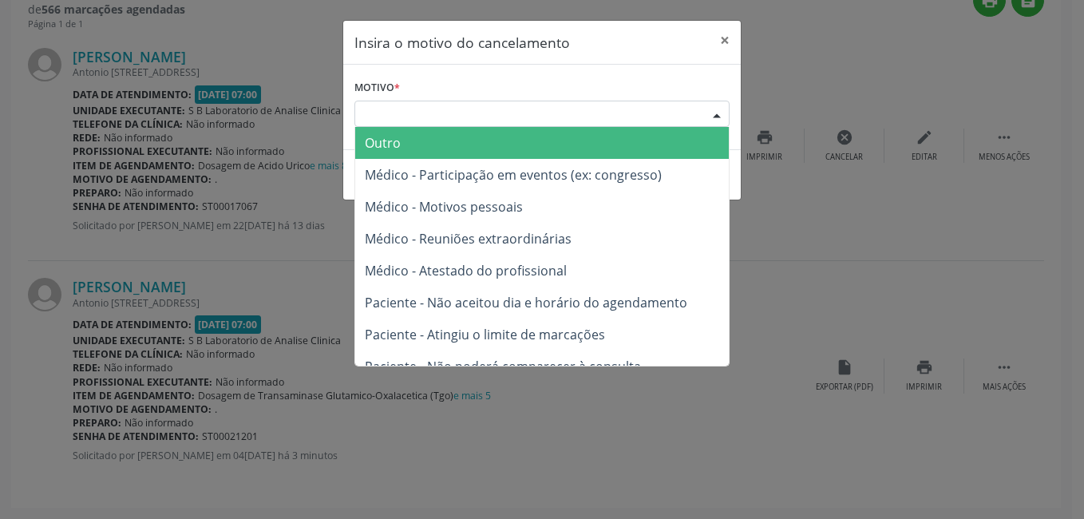
click at [624, 112] on div "Escolha o motivo" at bounding box center [541, 114] width 375 height 27
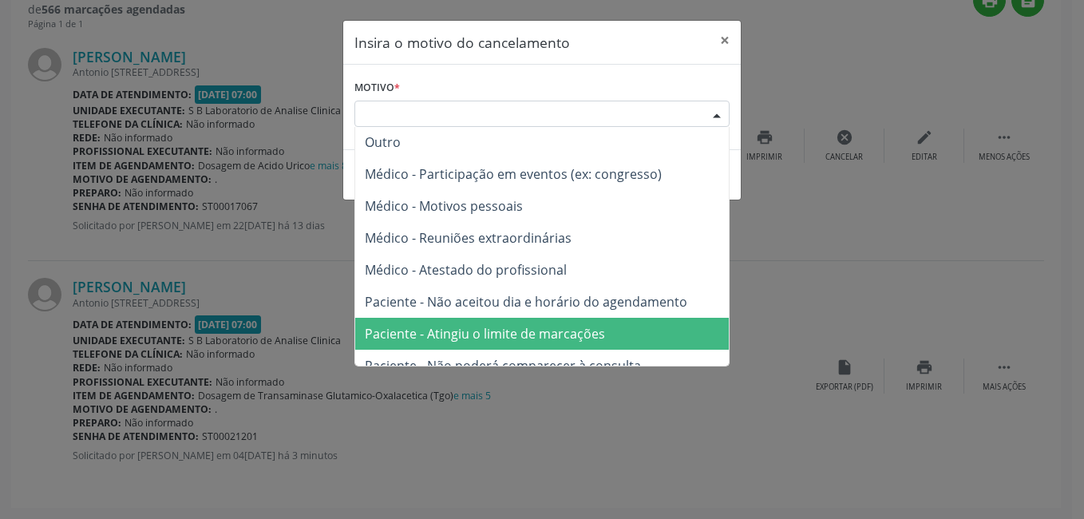
scroll to position [0, 0]
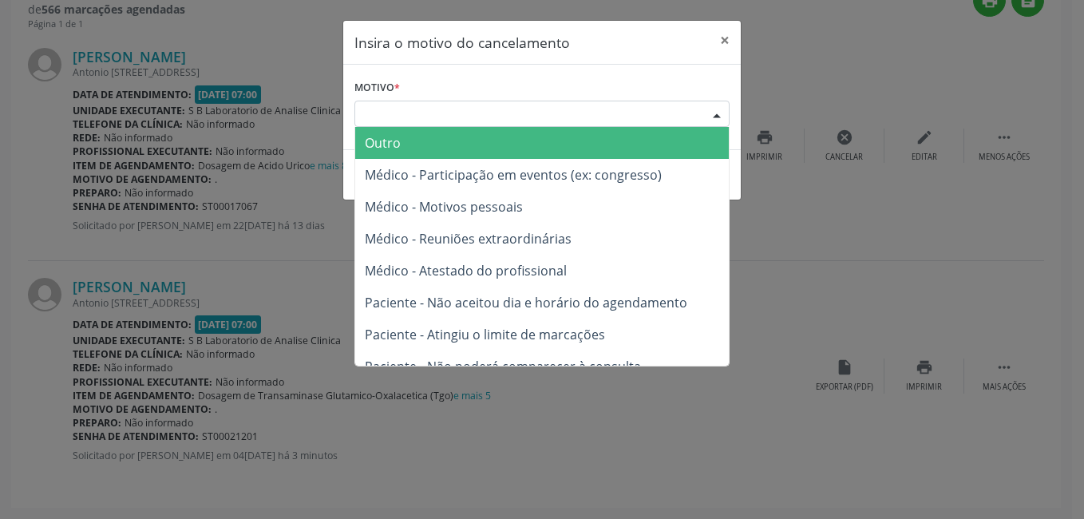
click at [422, 139] on span "Outro" at bounding box center [542, 143] width 374 height 32
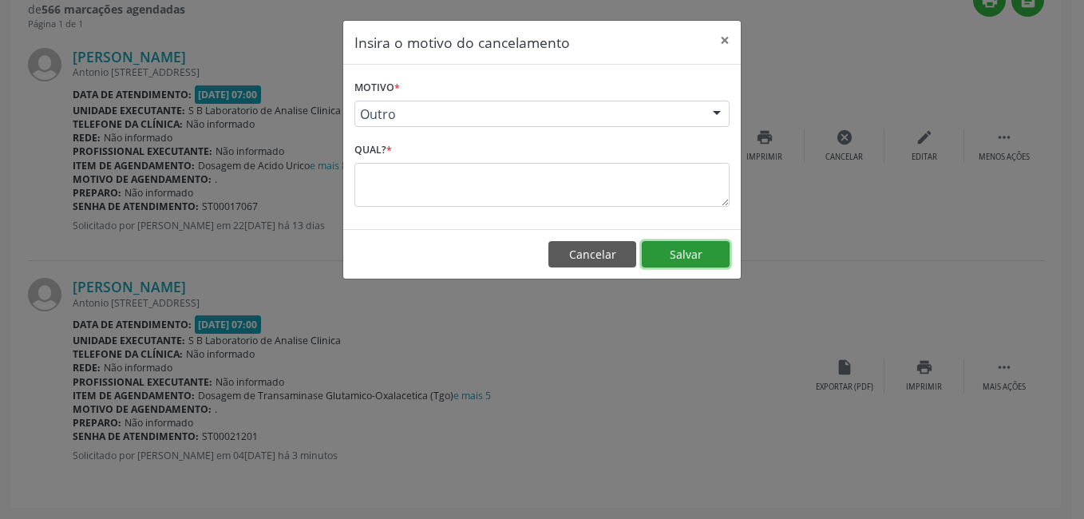
click at [670, 258] on button "Salvar" at bounding box center [686, 254] width 88 height 27
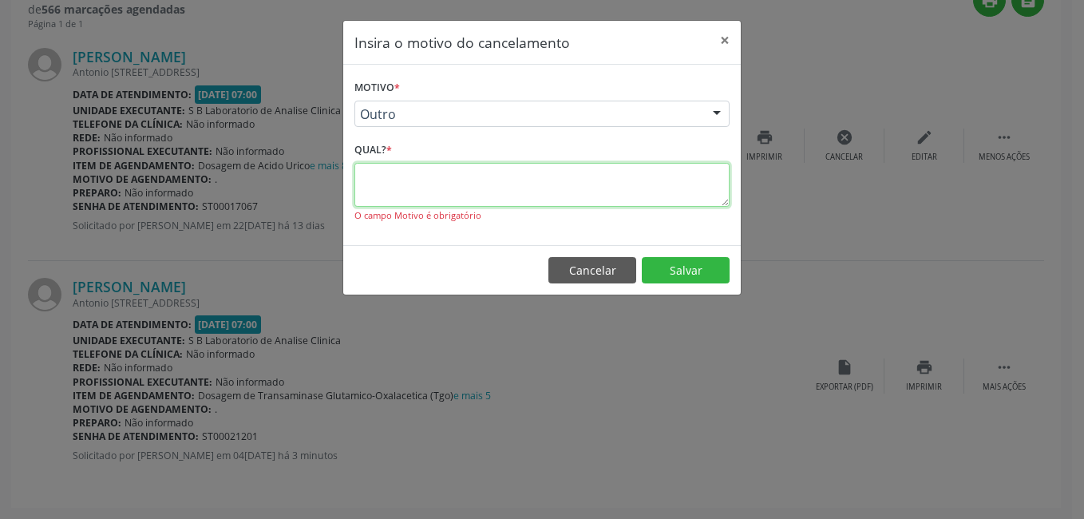
click at [634, 193] on textarea at bounding box center [541, 185] width 375 height 44
type textarea "."
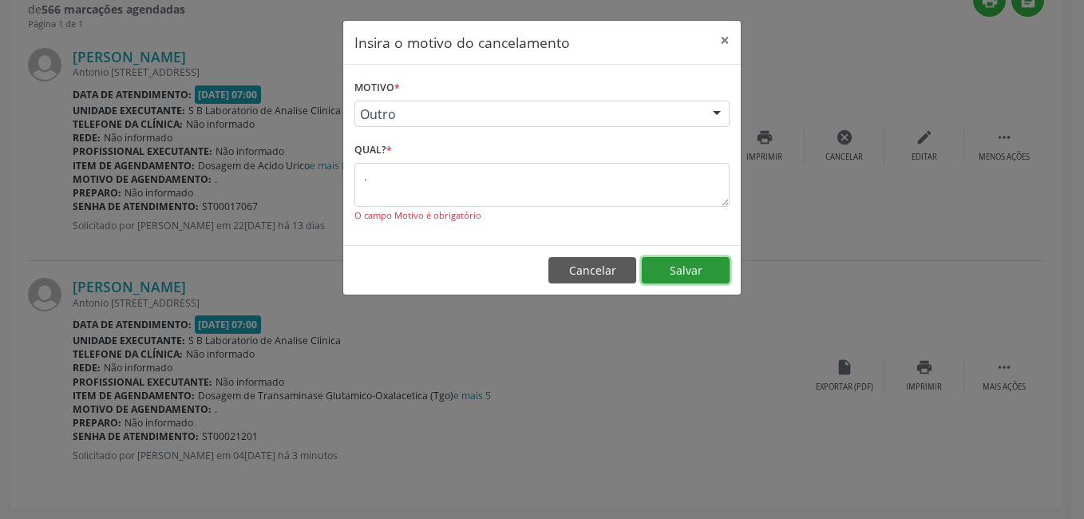
click at [707, 261] on button "Salvar" at bounding box center [686, 270] width 88 height 27
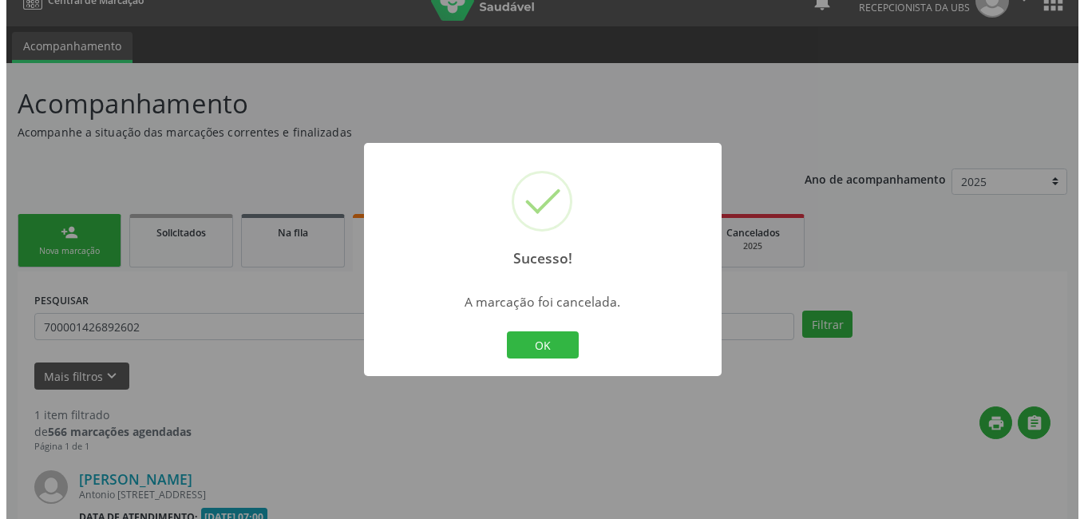
scroll to position [216, 0]
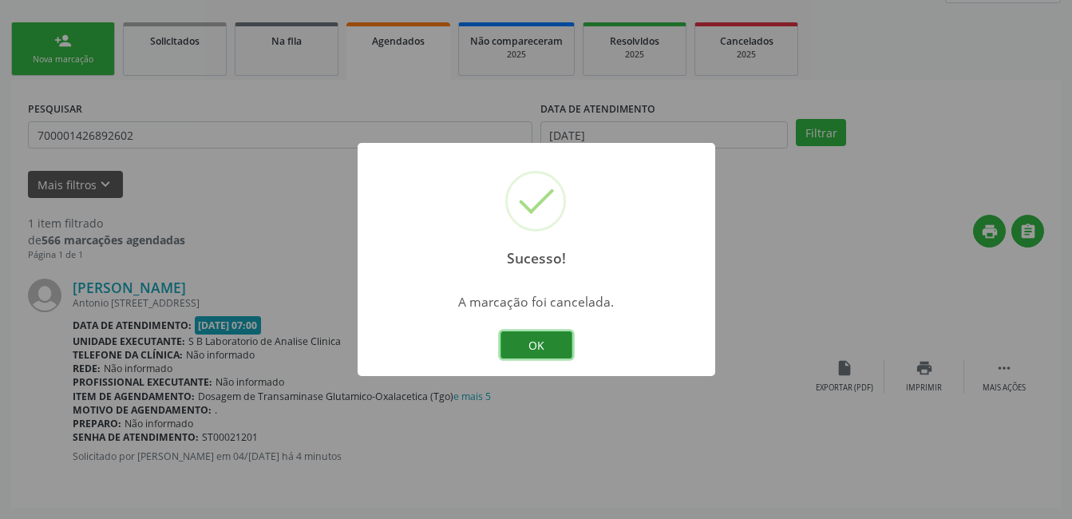
click at [554, 345] on button "OK" at bounding box center [536, 344] width 72 height 27
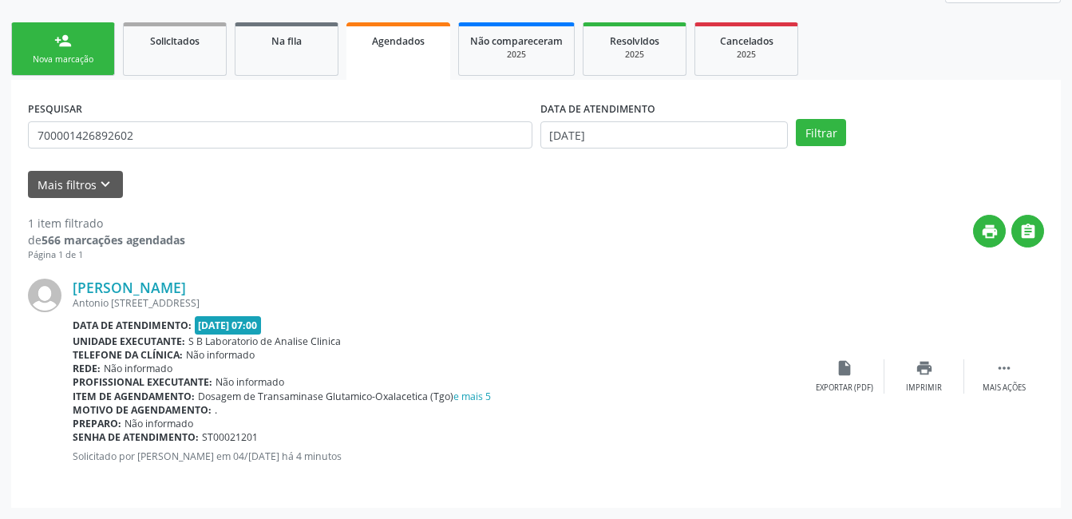
click at [1005, 356] on div "[PERSON_NAME] [PERSON_NAME][STREET_ADDRESS] Data de atendimento: 17[DATE]:00 Un…" at bounding box center [536, 376] width 1016 height 229
click at [1001, 364] on icon "" at bounding box center [1004, 368] width 18 height 18
click at [851, 371] on icon "cancel" at bounding box center [845, 368] width 18 height 18
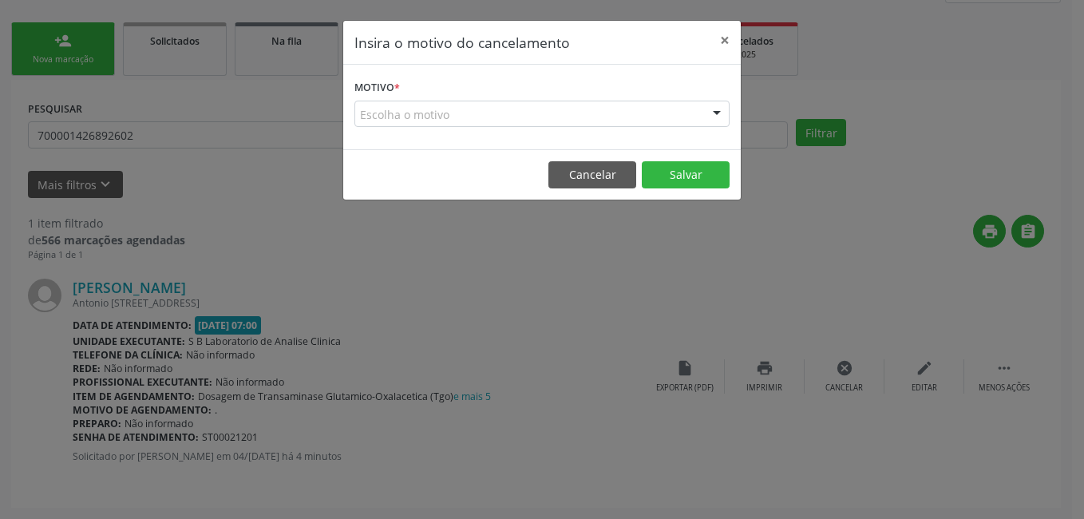
click at [669, 118] on div "Escolha o motivo" at bounding box center [541, 114] width 375 height 27
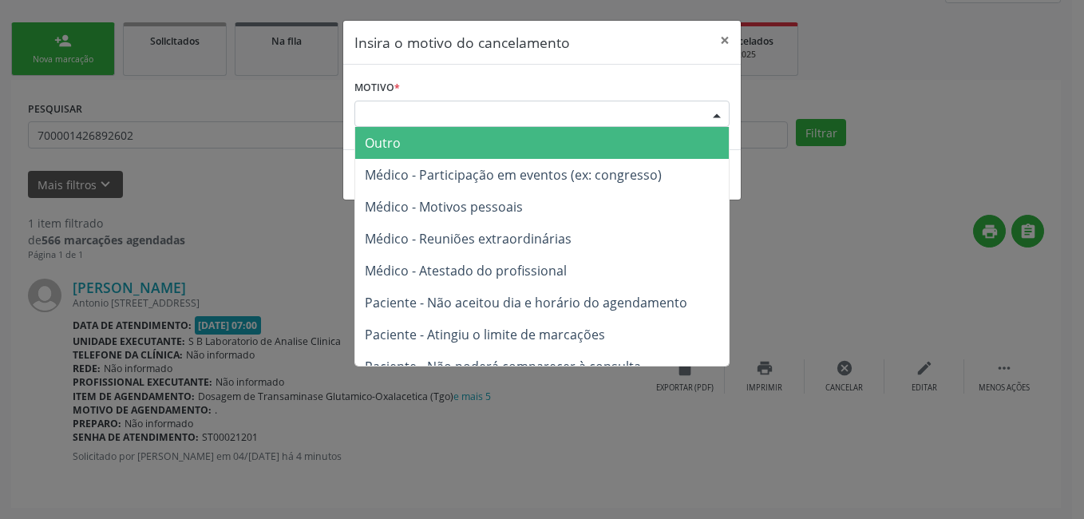
click at [587, 134] on span "Outro" at bounding box center [542, 143] width 374 height 32
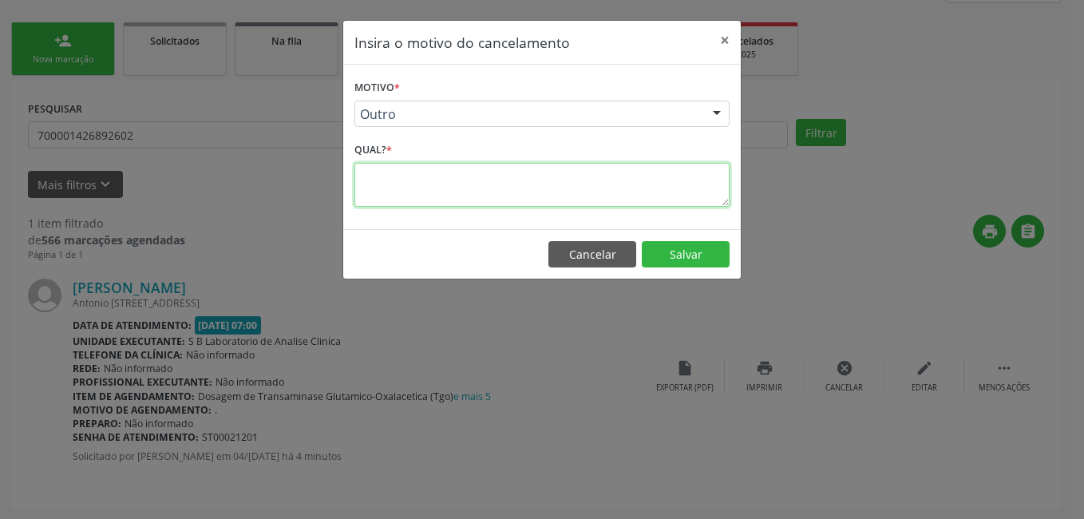
click at [613, 188] on textarea at bounding box center [541, 185] width 375 height 44
type textarea "."
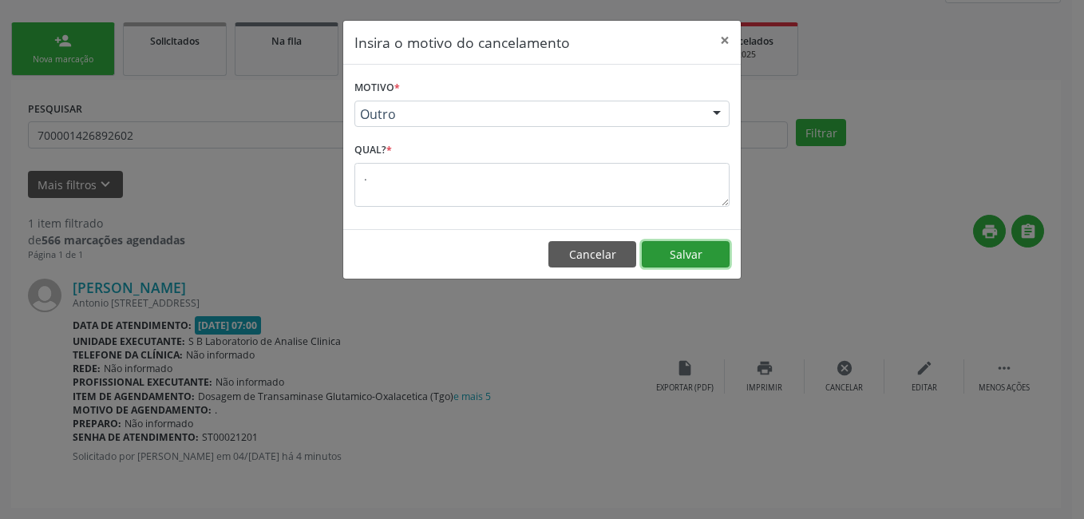
click at [702, 248] on button "Salvar" at bounding box center [686, 254] width 88 height 27
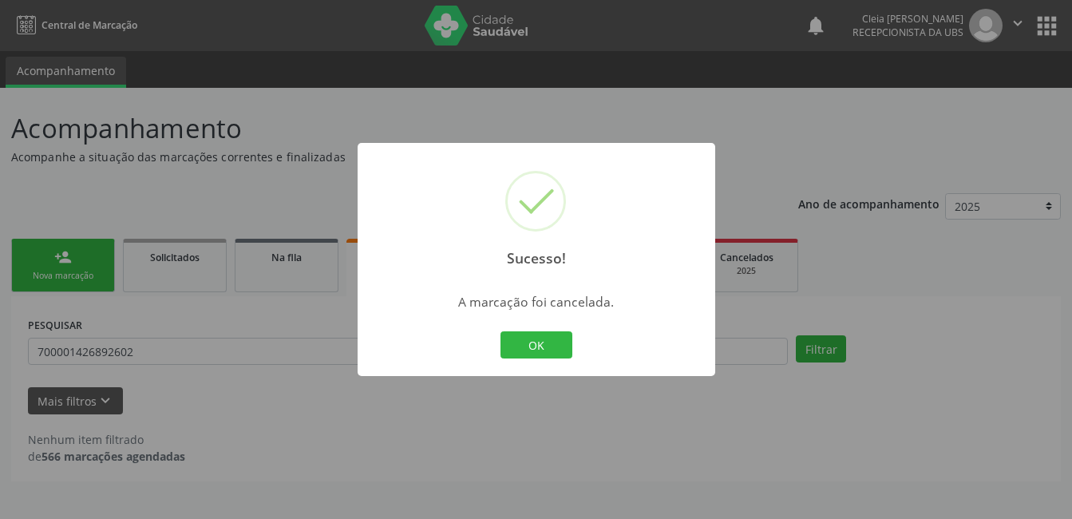
scroll to position [0, 0]
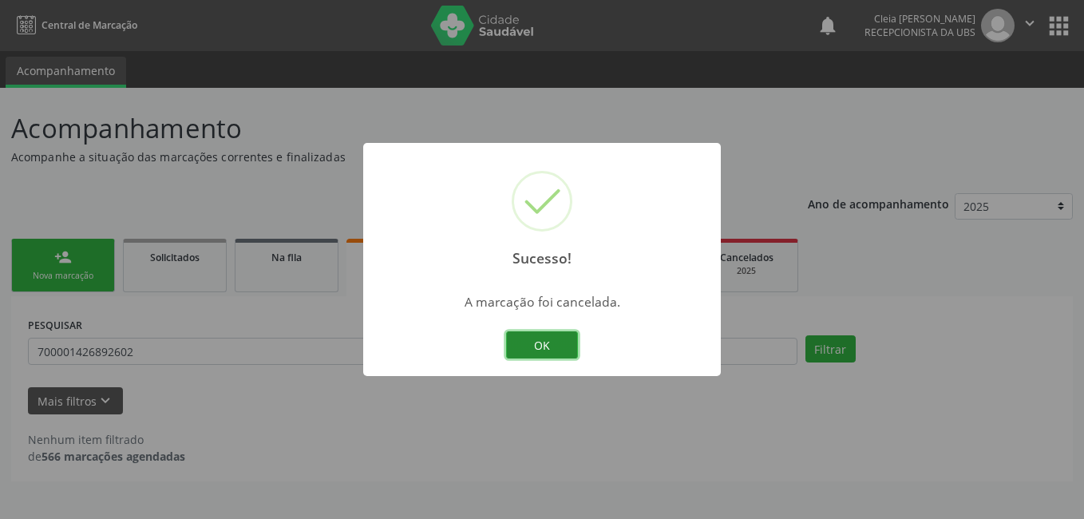
click at [536, 342] on button "OK" at bounding box center [542, 344] width 72 height 27
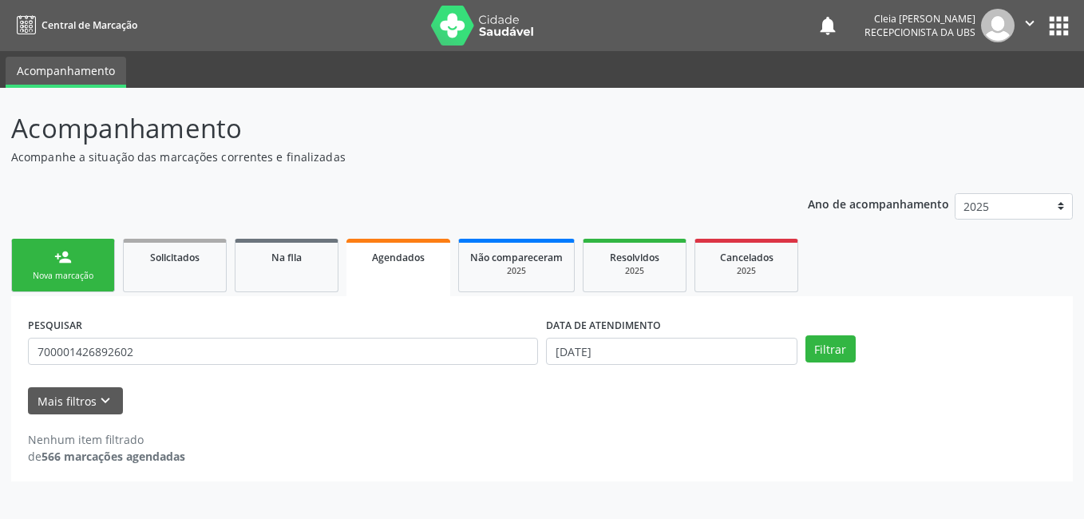
click at [86, 263] on link "person_add Nova marcação" at bounding box center [63, 265] width 104 height 53
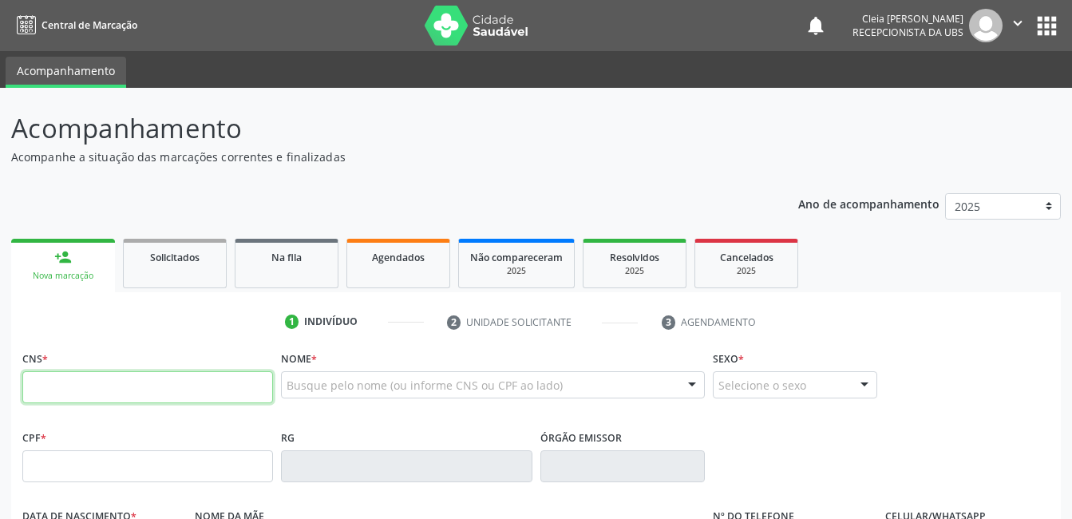
click at [239, 386] on input "text" at bounding box center [147, 387] width 251 height 32
type input "700 0014 2689 2602"
type input "017.798.604-20"
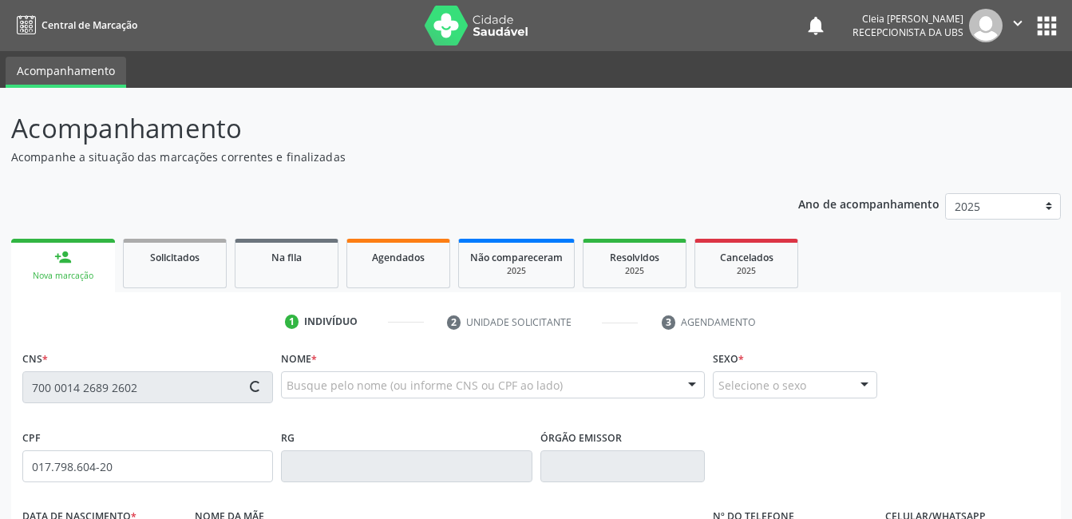
type input "[DATE]"
type input "Donaria Alexandrina da Conceicao"
type input "[PHONE_NUMBER]"
type input "935.807.894-49"
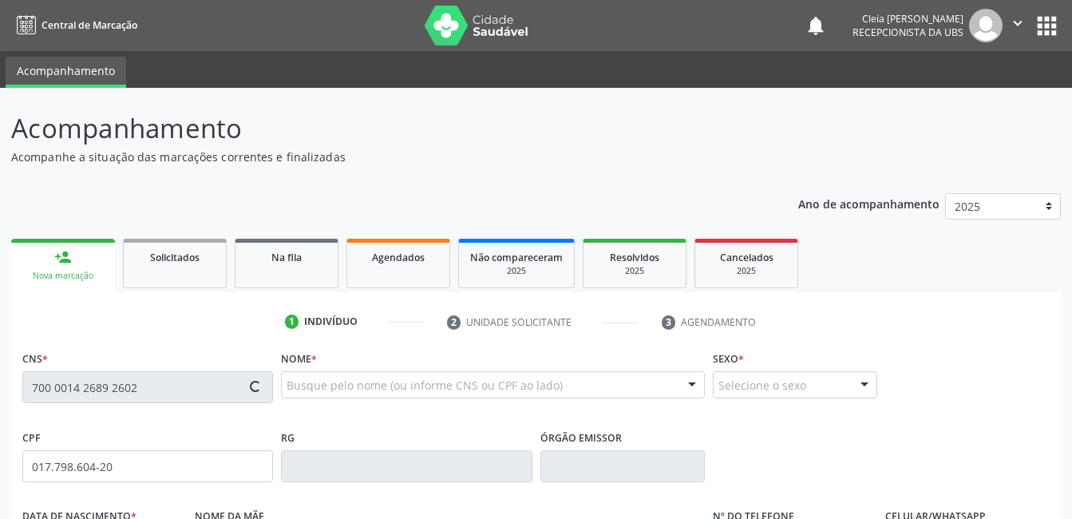
type input "159"
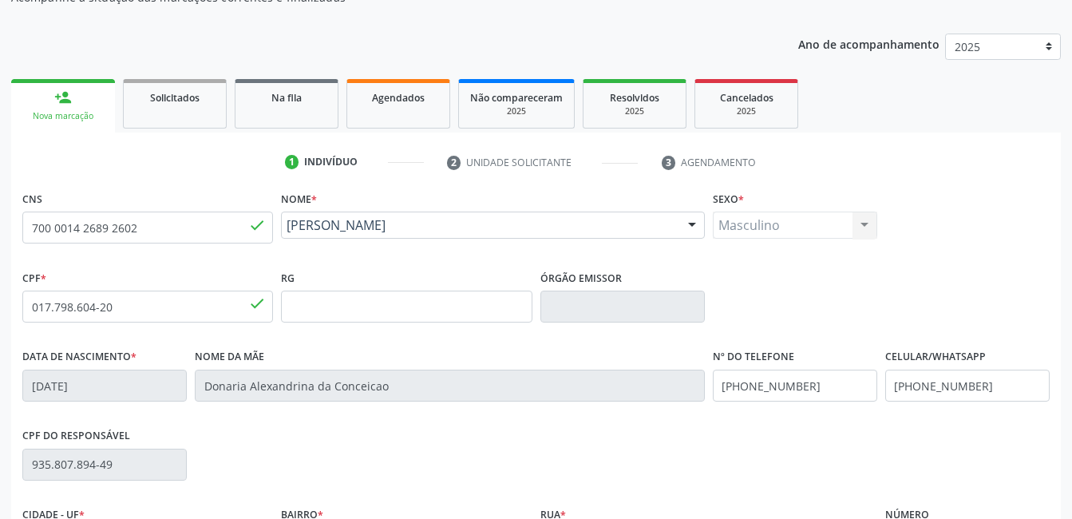
scroll to position [346, 0]
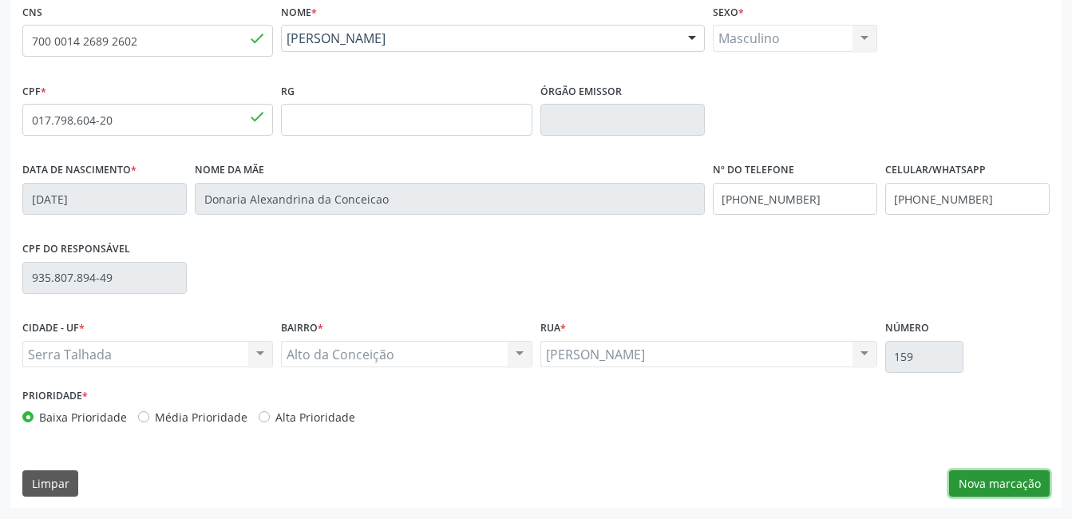
click at [979, 492] on button "Nova marcação" at bounding box center [999, 483] width 101 height 27
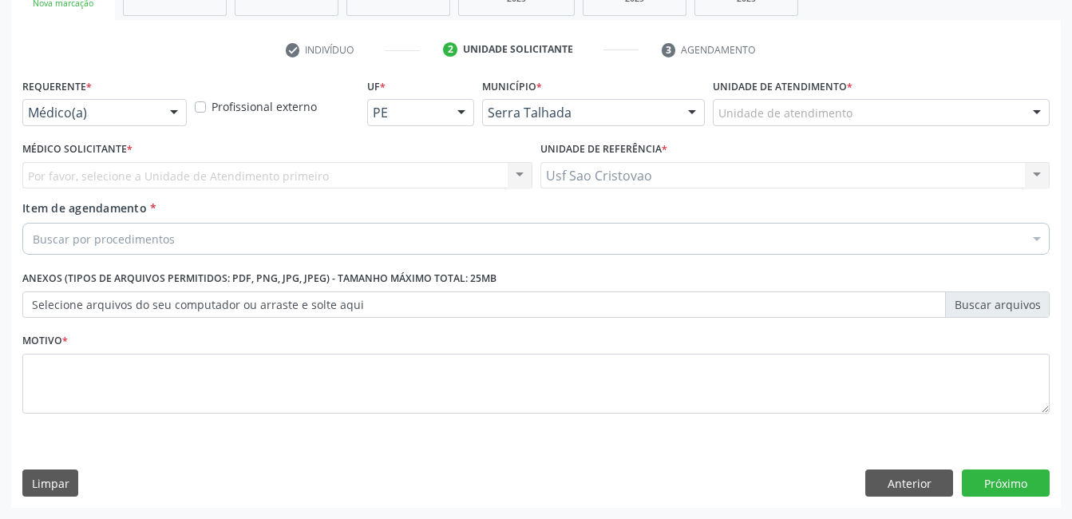
scroll to position [272, 0]
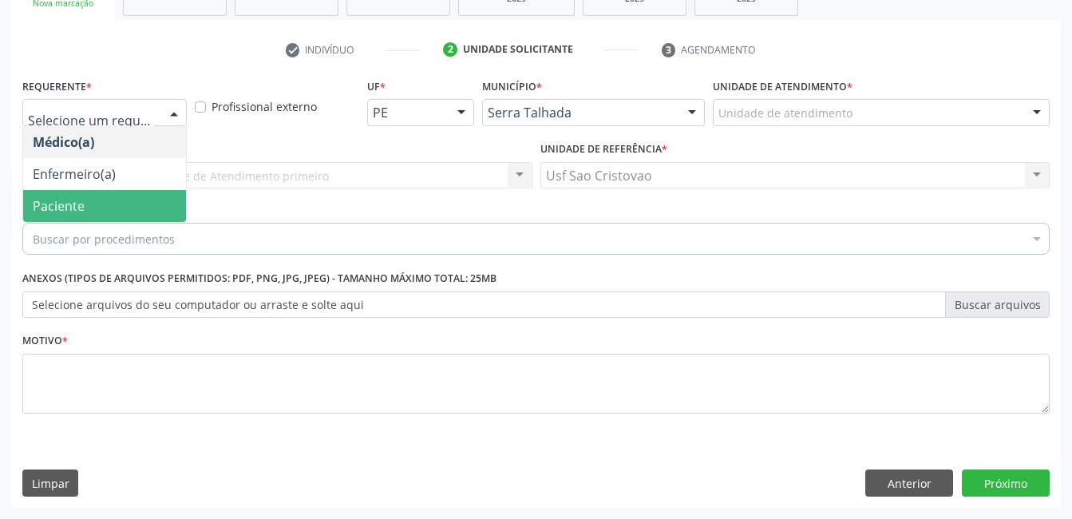
click at [96, 204] on span "Paciente" at bounding box center [104, 206] width 163 height 32
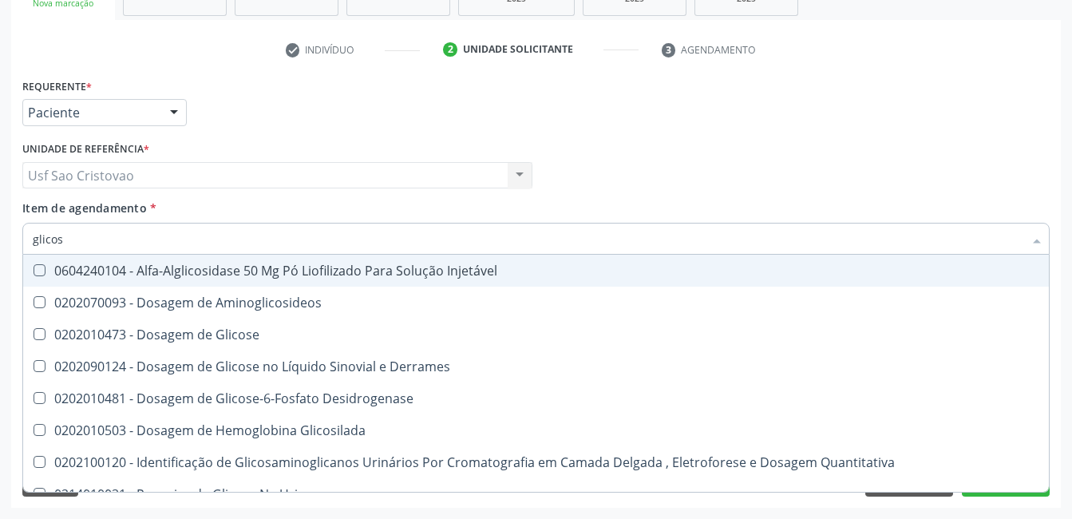
type input "glicose"
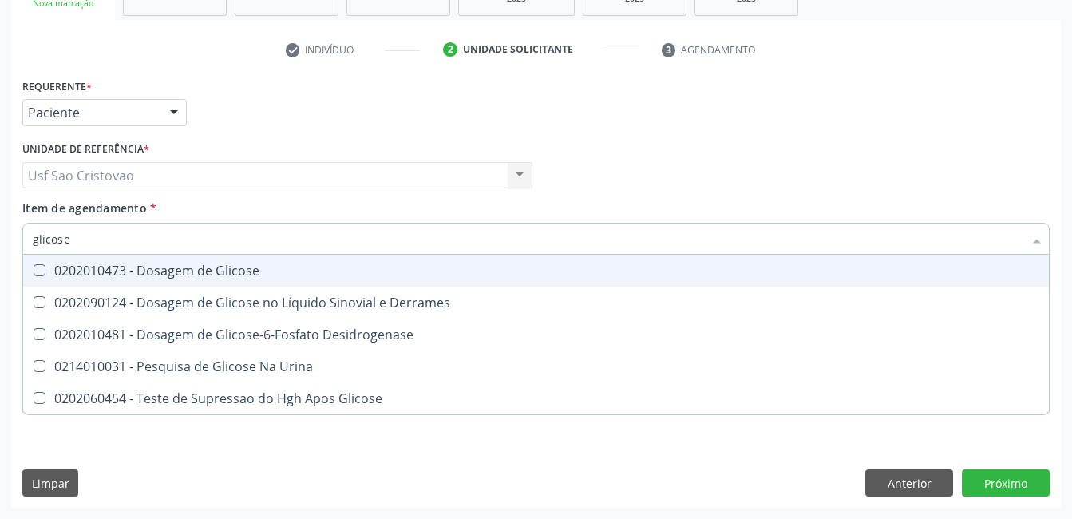
click at [37, 274] on Glicose at bounding box center [40, 270] width 12 height 12
click at [34, 274] on Glicose "checkbox" at bounding box center [28, 270] width 10 height 10
checkbox Glicose "true"
type input "glicos"
checkbox Glicose "false"
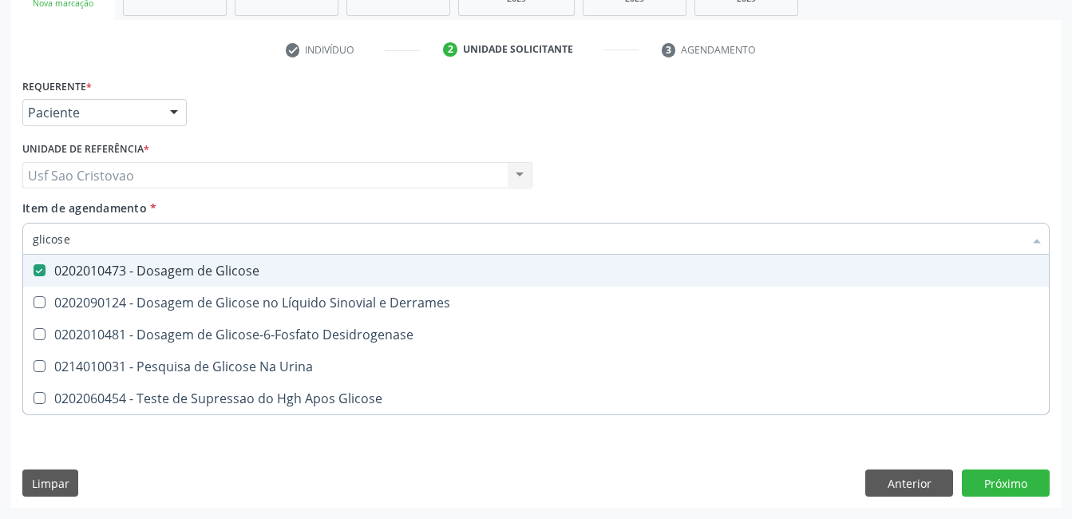
checkbox Desidrogenase "true"
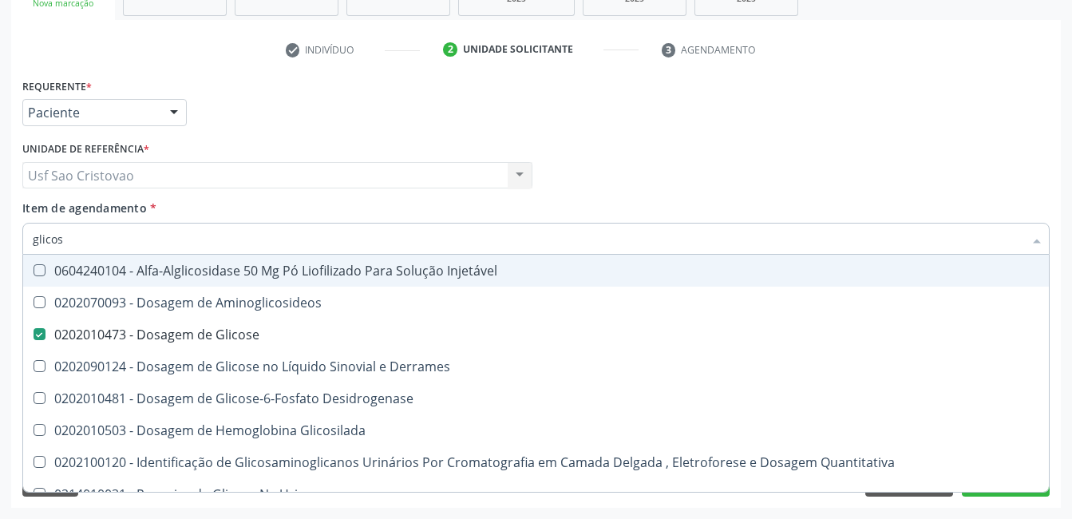
type input "glico"
checkbox Glicose "false"
checkbox Glicosilada "true"
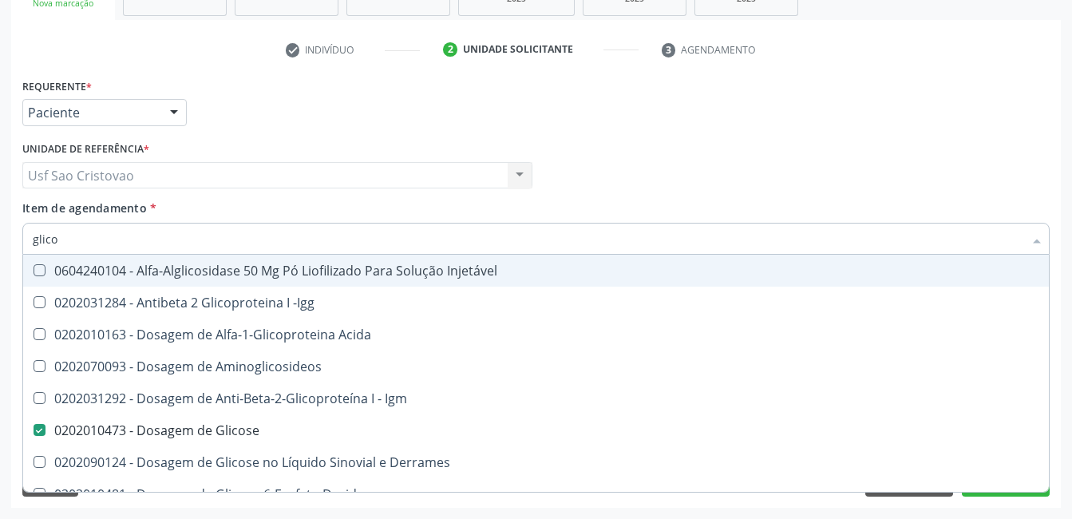
type input "glic"
checkbox Glicose "false"
checkbox Glicose "true"
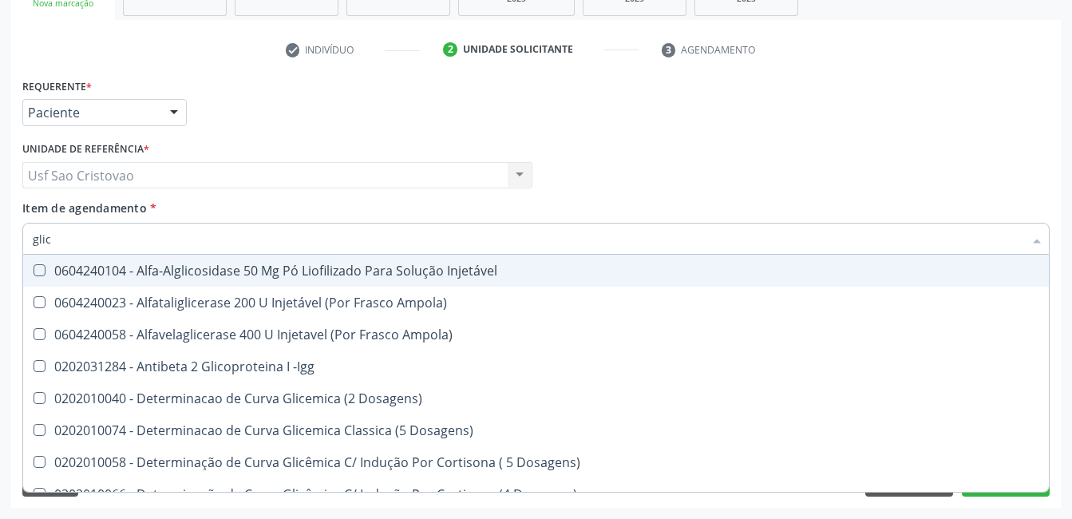
type input "gli"
checkbox Glicose "false"
checkbox Glicosilada "true"
type input "gl"
checkbox Glicosilada "false"
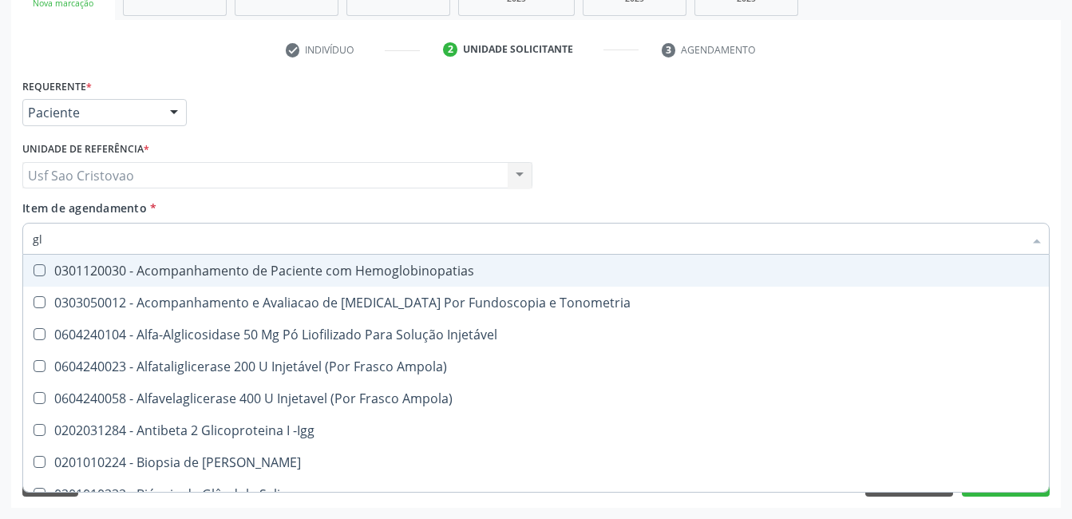
type input "g"
checkbox Glicose "false"
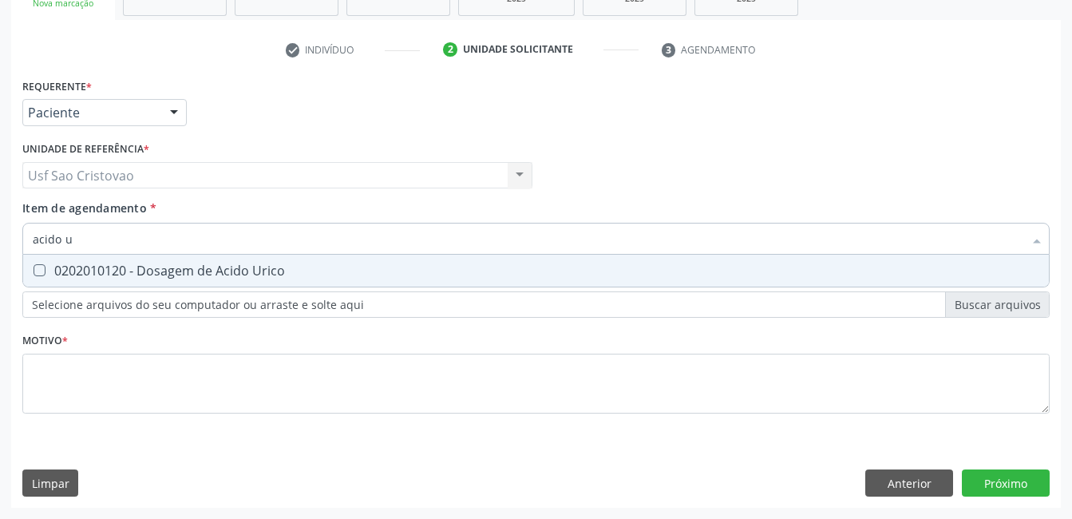
type input "acido ur"
click at [37, 274] on Urico at bounding box center [40, 270] width 12 height 12
click at [34, 274] on Urico "checkbox" at bounding box center [28, 270] width 10 height 10
checkbox Urico "true"
type input "acido"
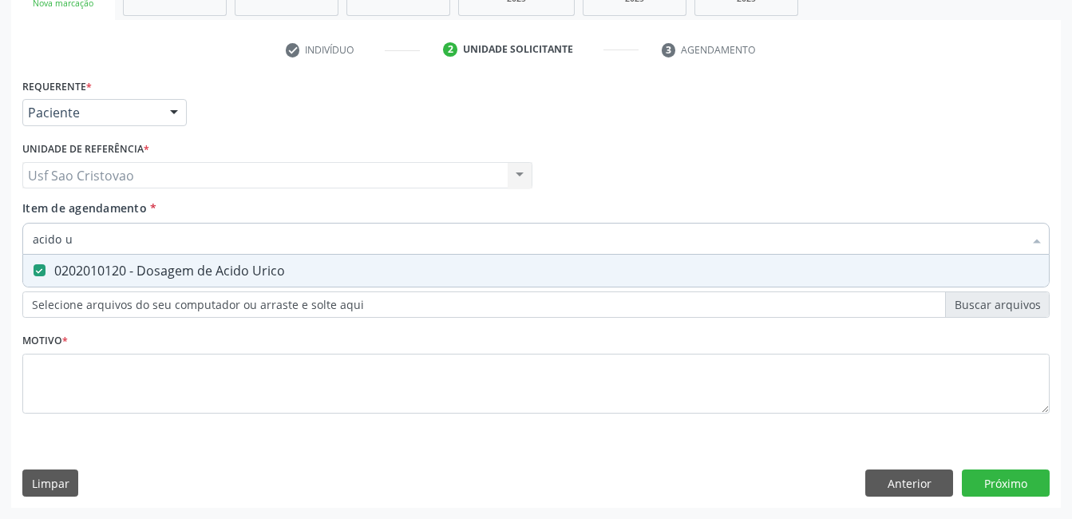
checkbox Urico "false"
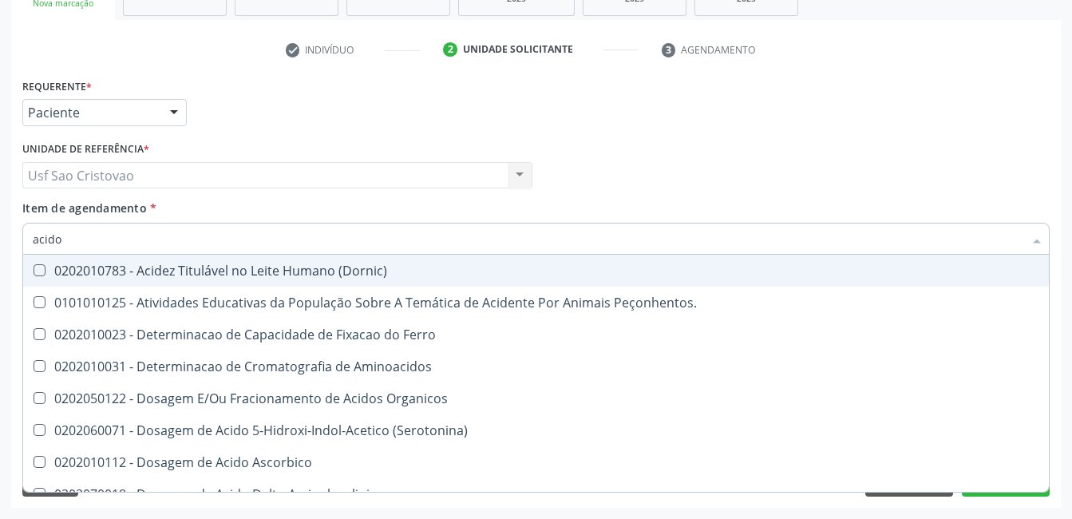
type input "acid"
checkbox Hipurico "false"
checkbox Urico "true"
type input "aci"
checkbox Urico "false"
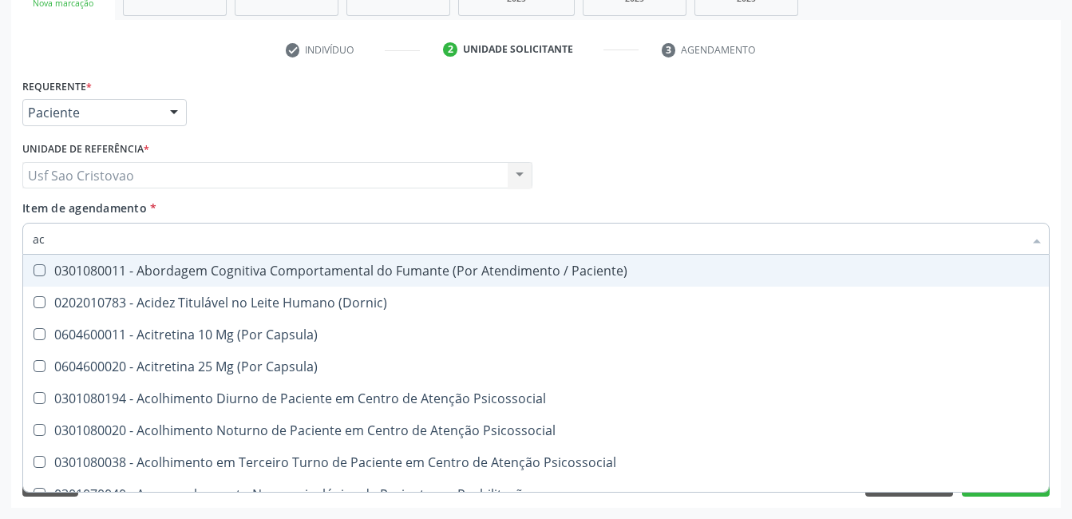
type input "a"
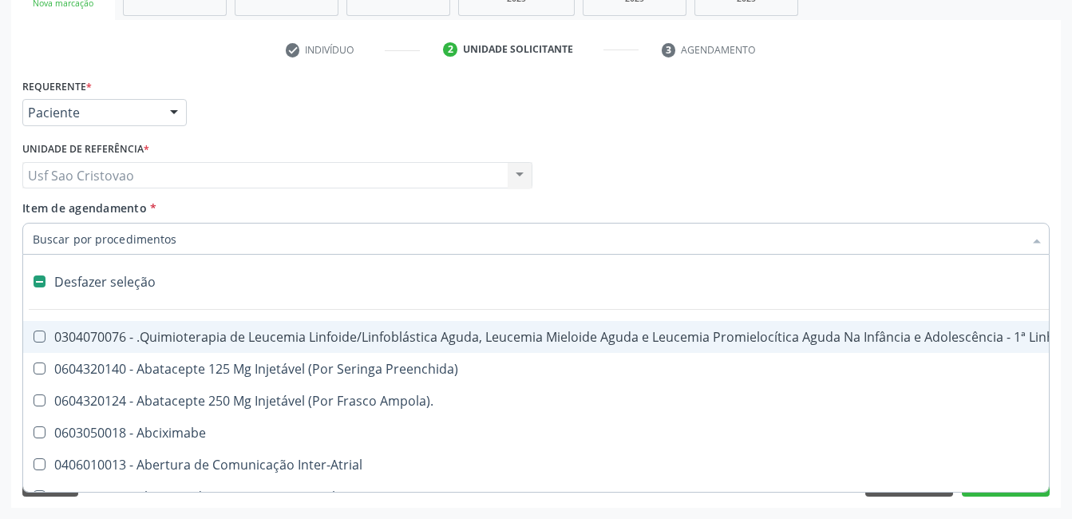
checkbox Capsula\) "false"
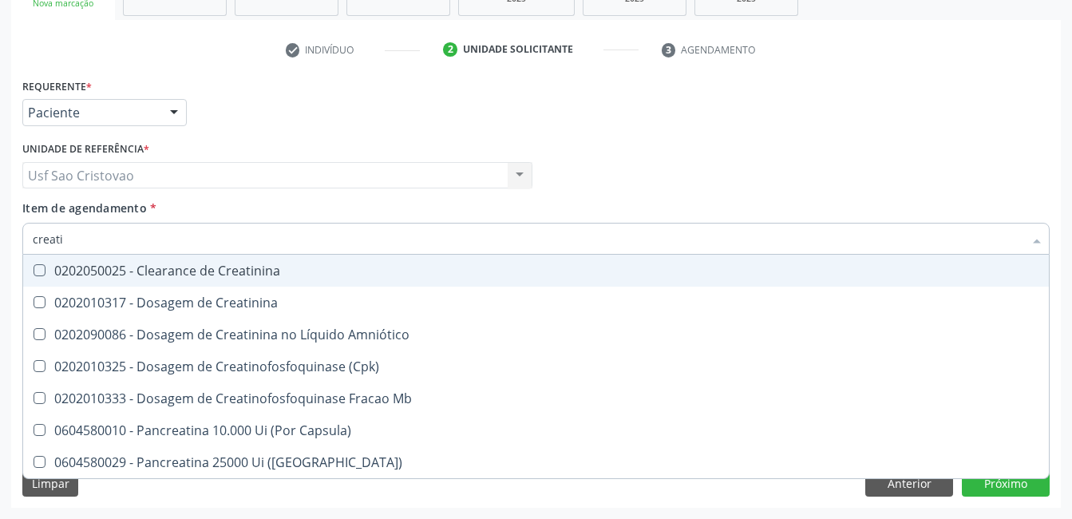
type input "creatin"
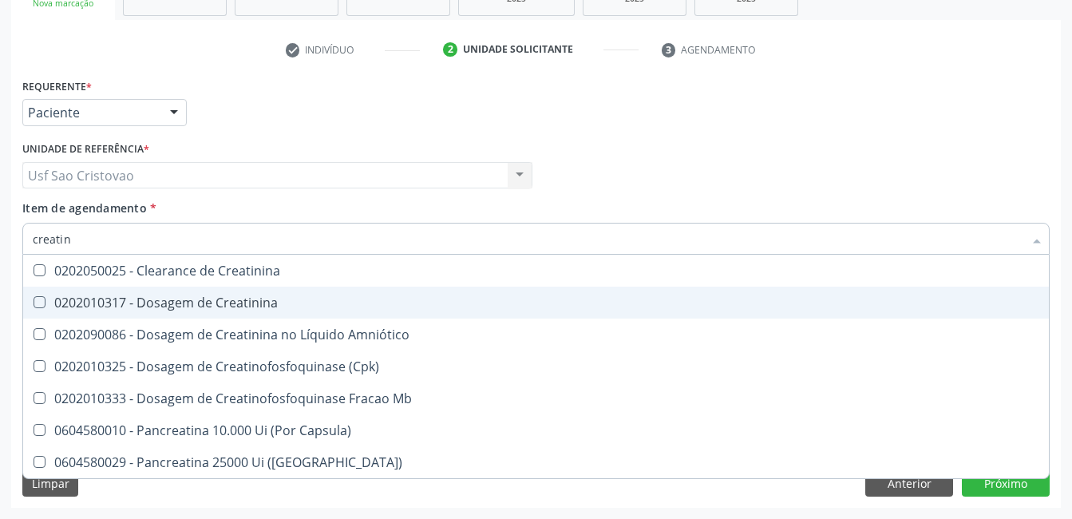
click at [38, 306] on Creatinina at bounding box center [40, 302] width 12 height 12
click at [34, 306] on Creatinina "checkbox" at bounding box center [28, 302] width 10 height 10
checkbox Creatinina "true"
type input "creat"
checkbox Creatinina "false"
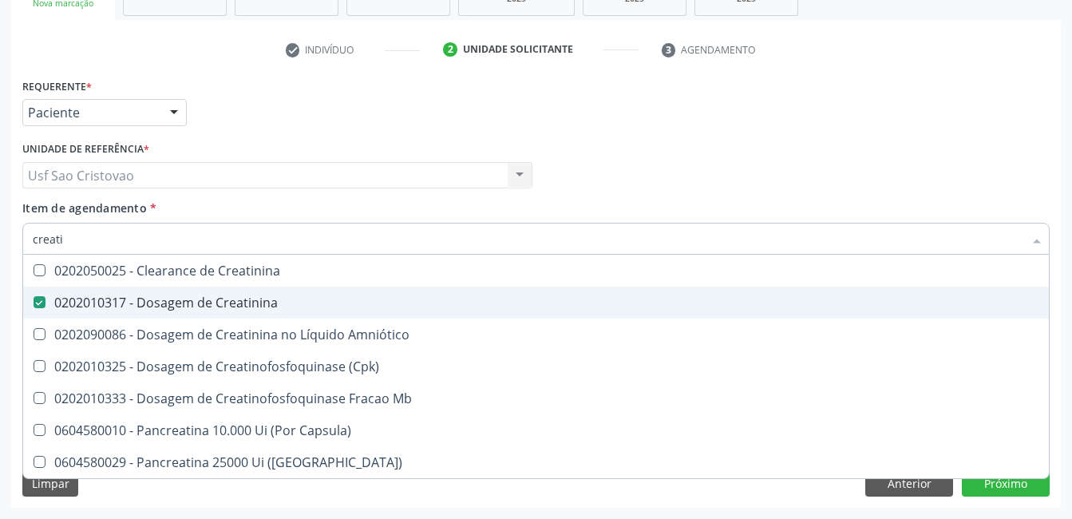
checkbox \(Cpk\) "true"
type input "crea"
checkbox \(Cpk\) "false"
checkbox Capsula\) "true"
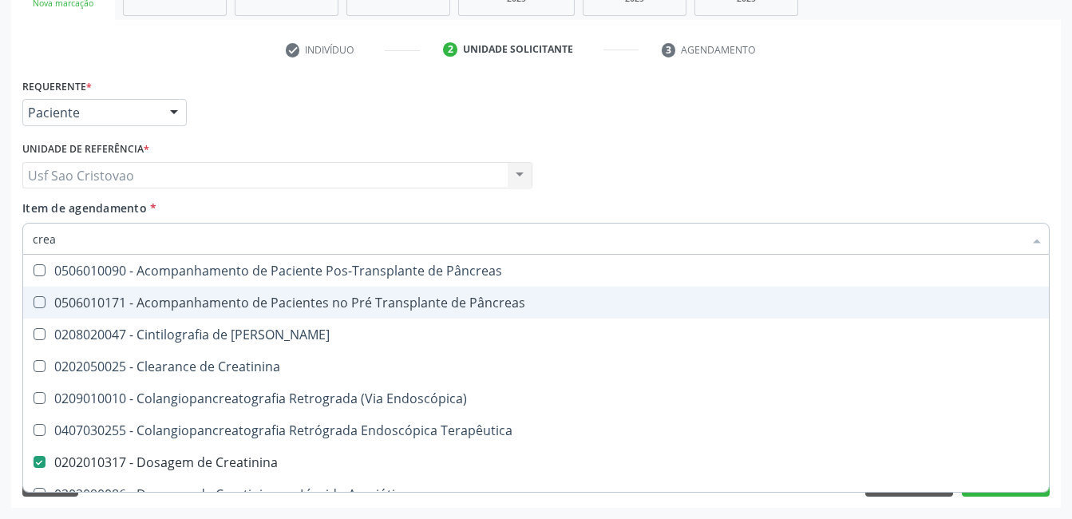
type input "cre"
checkbox Creatinina "false"
checkbox Oncologia "true"
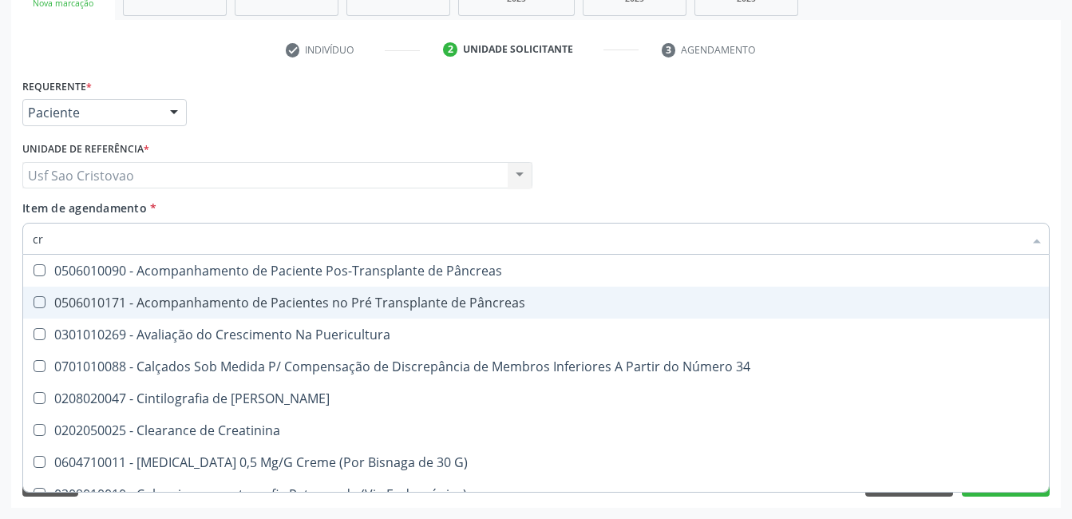
type input "c"
checkbox Creatinina "false"
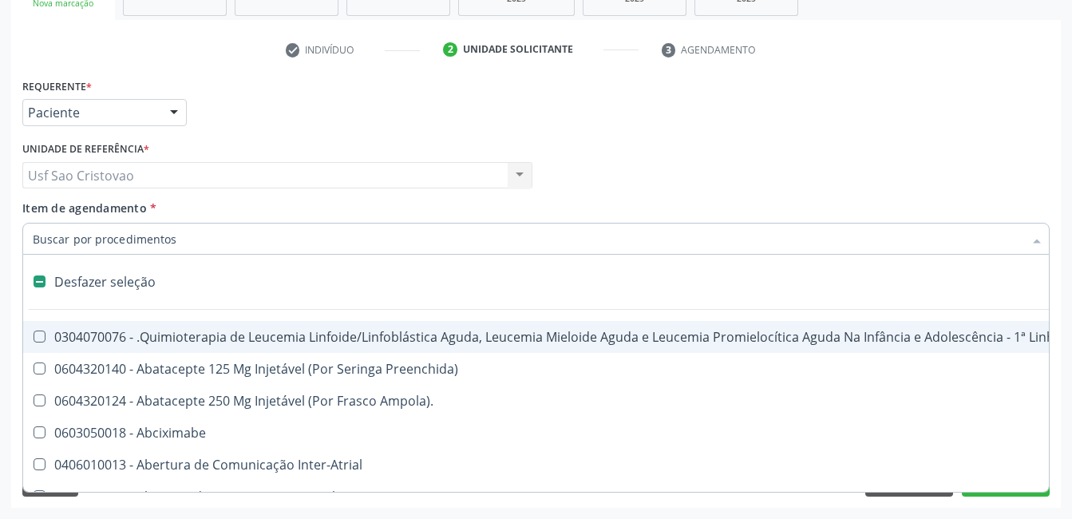
type input "u"
checkbox Cistorrafia "true"
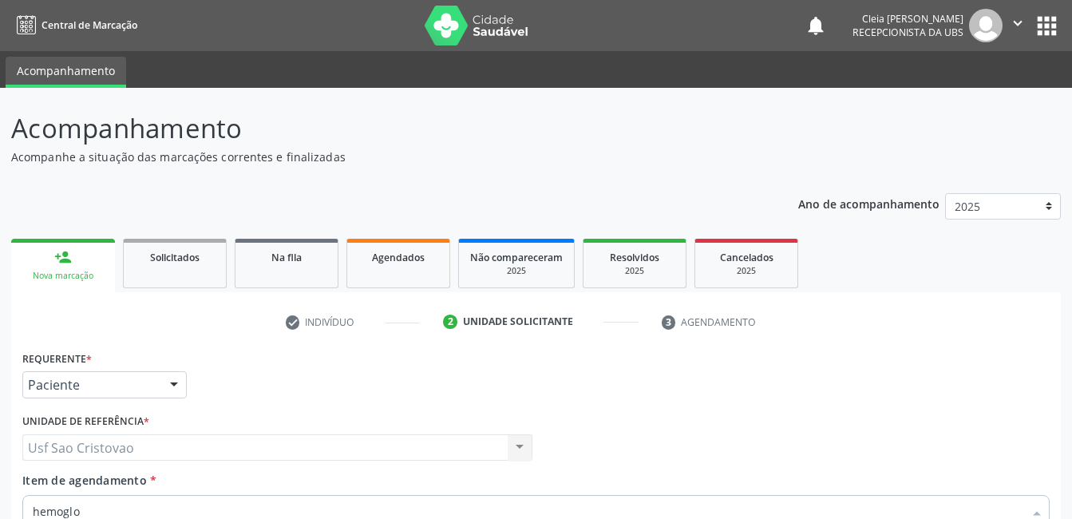
scroll to position [272, 0]
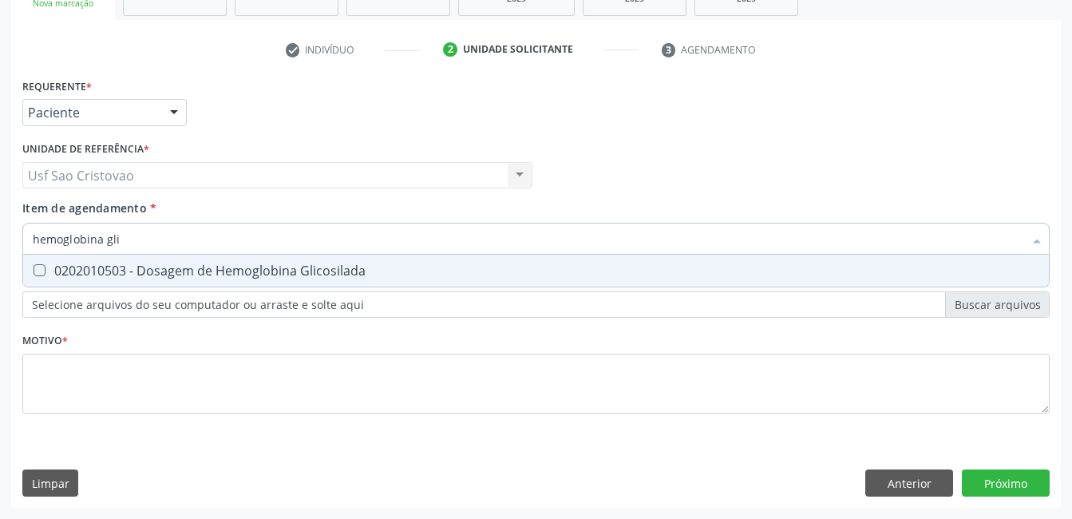
type input "hemoglobina glic"
click at [42, 273] on Glicosilada at bounding box center [40, 270] width 12 height 12
click at [34, 273] on Glicosilada "checkbox" at bounding box center [28, 270] width 10 height 10
checkbox Glicosilada "true"
type input "hemoglobina"
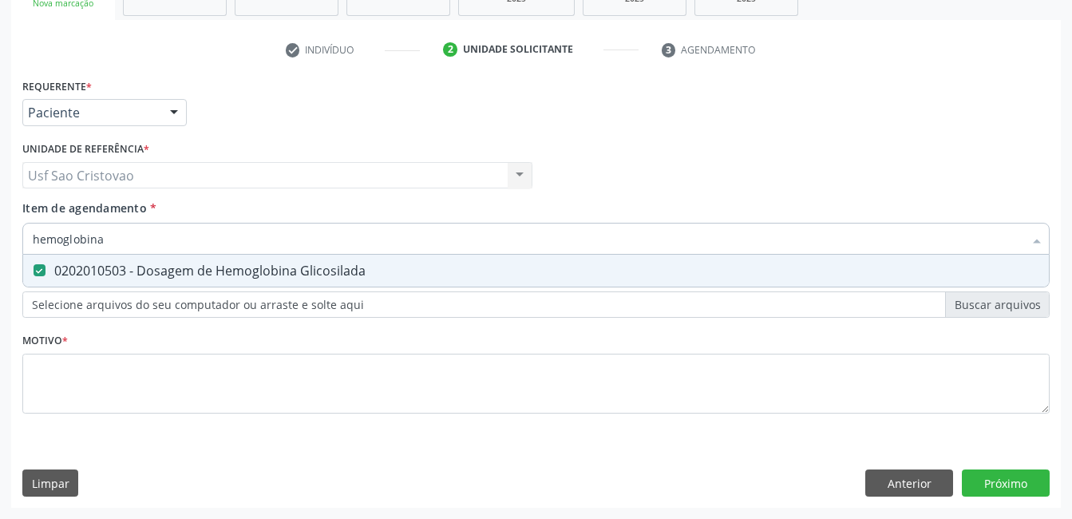
checkbox Glicosilada "false"
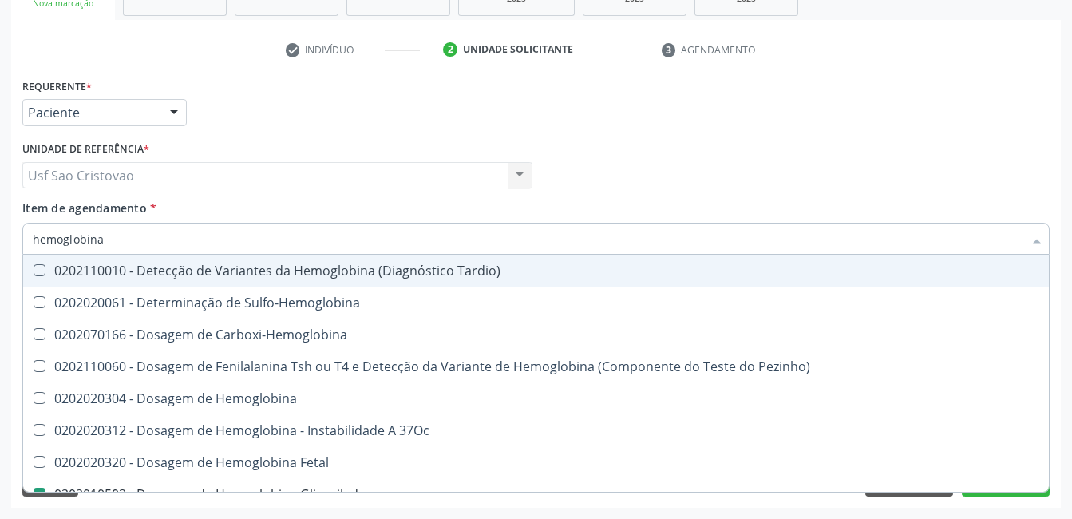
type input "hemoglobin"
checkbox Glicosilada "false"
checkbox Hematocrito\) "true"
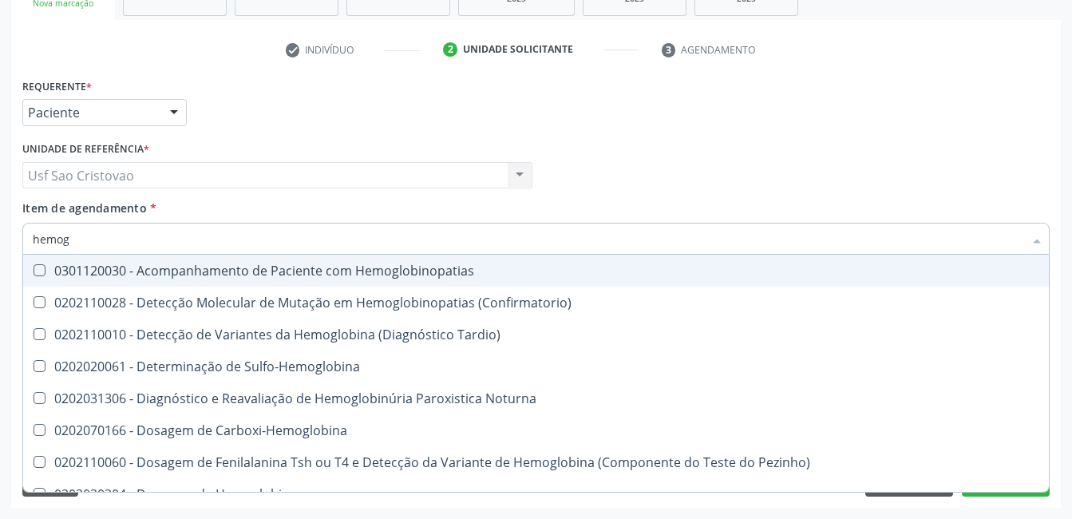
type input "hemo"
checkbox Glicosilada "false"
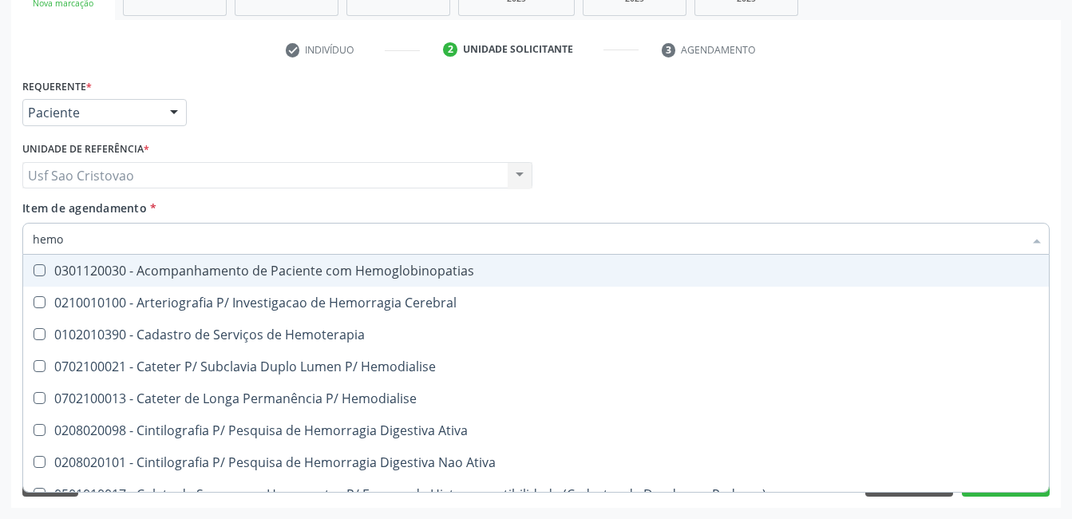
type input "hem"
checkbox Glicosilada "false"
checkbox Semana\) "true"
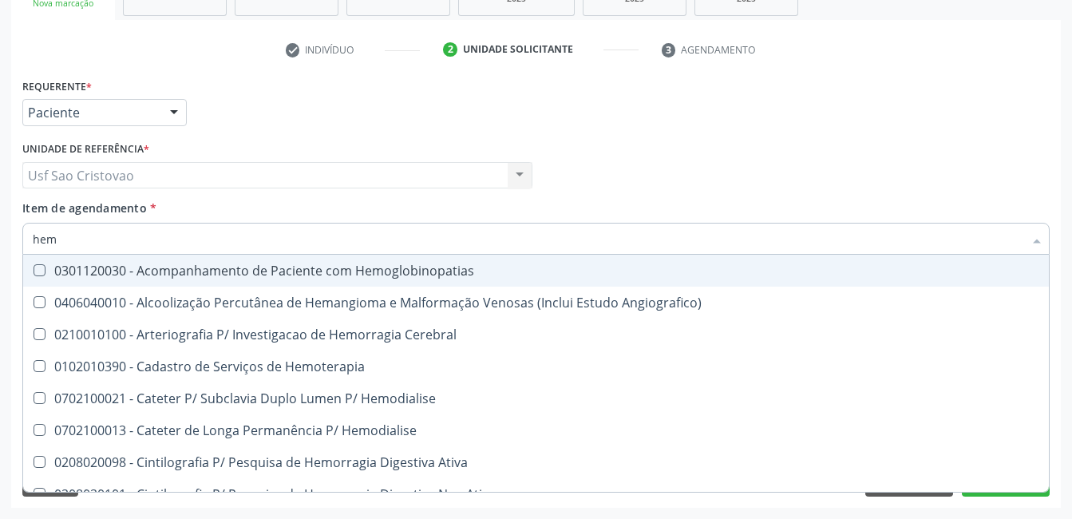
type input "he"
checkbox Glicosilada "false"
checkbox Hematocrito "true"
type input "h"
checkbox Hematocrito "false"
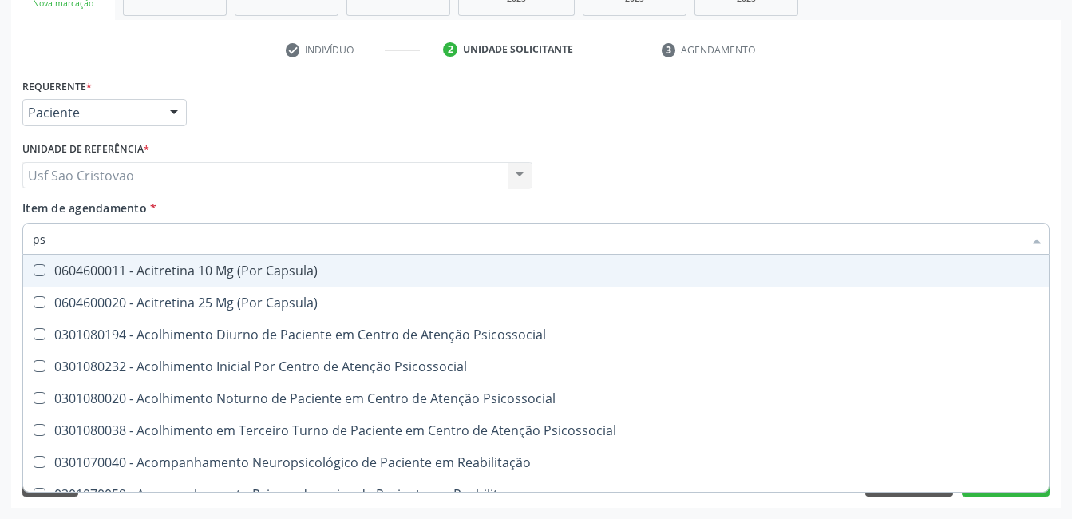
type input "psa"
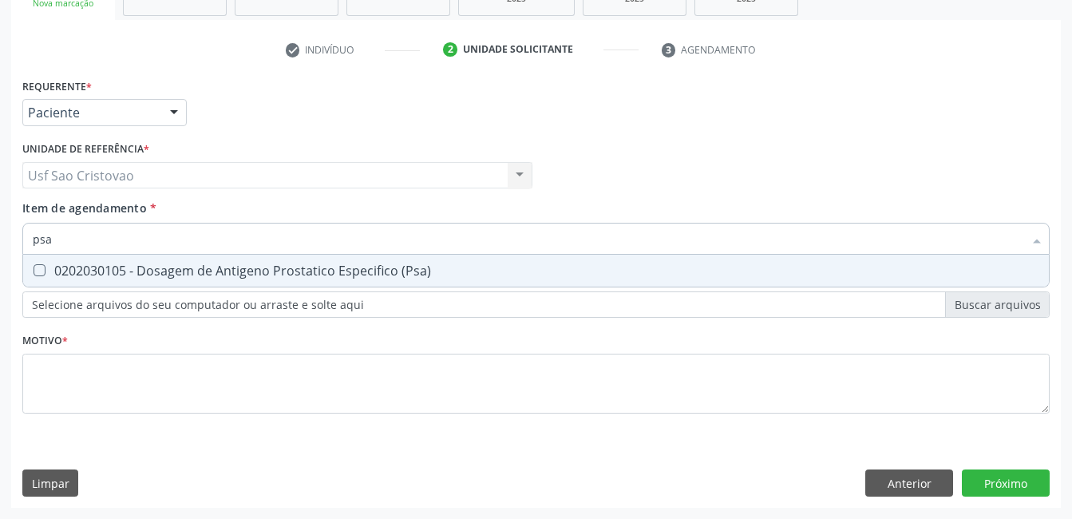
click at [42, 273] on \(Psa\) at bounding box center [40, 270] width 12 height 12
click at [34, 273] on \(Psa\) "checkbox" at bounding box center [28, 270] width 10 height 10
checkbox \(Psa\) "true"
type input "ps"
checkbox \(Psa\) "false"
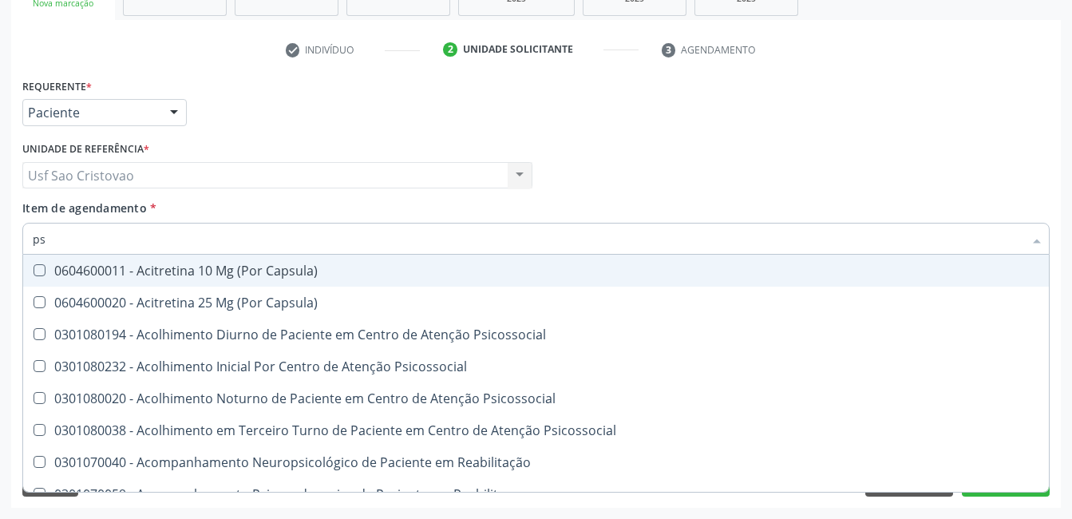
type input "p"
checkbox \(Psa\) "false"
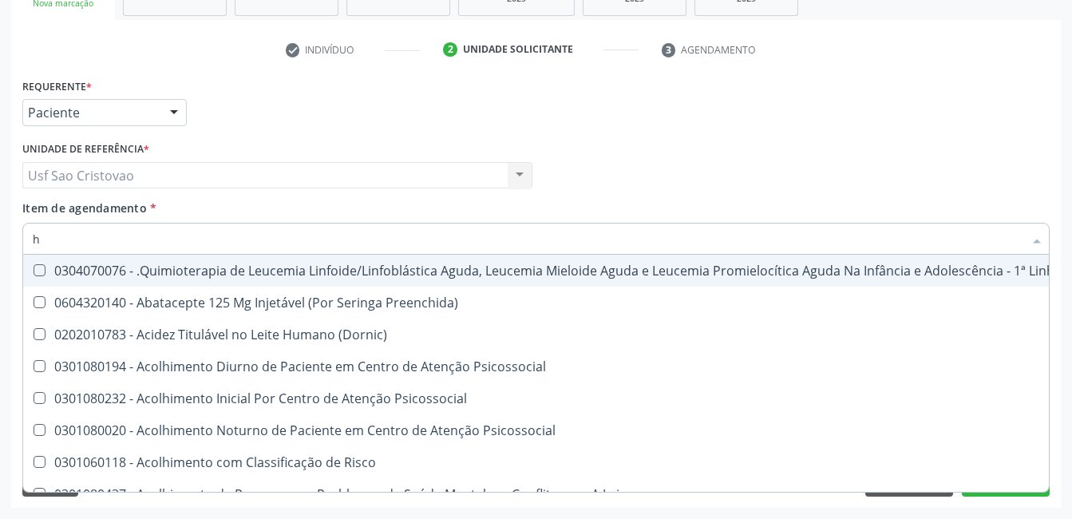
type input "he"
checkbox Pulmão "true"
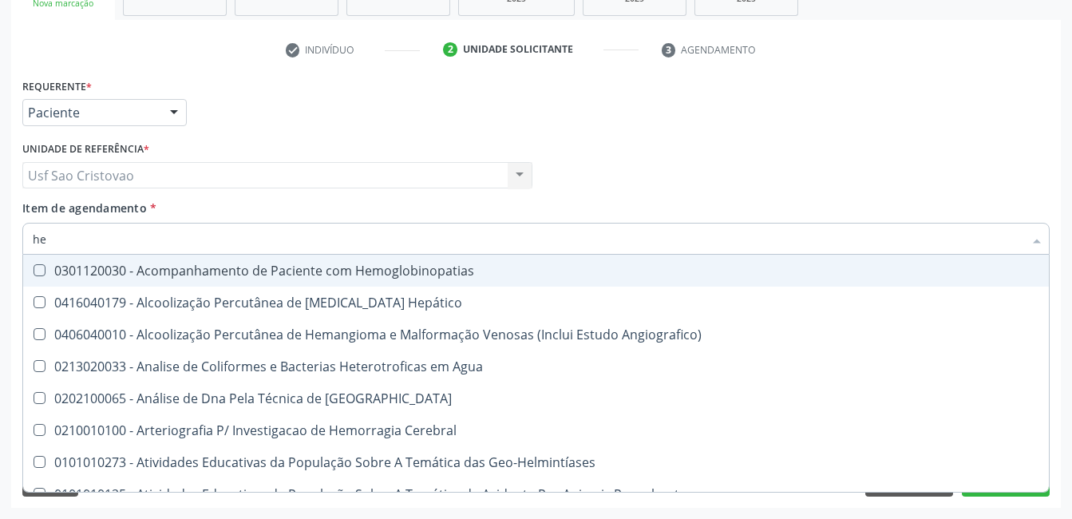
type input "hem"
checkbox \(Qualitativo\) "true"
checkbox Glicosilada "false"
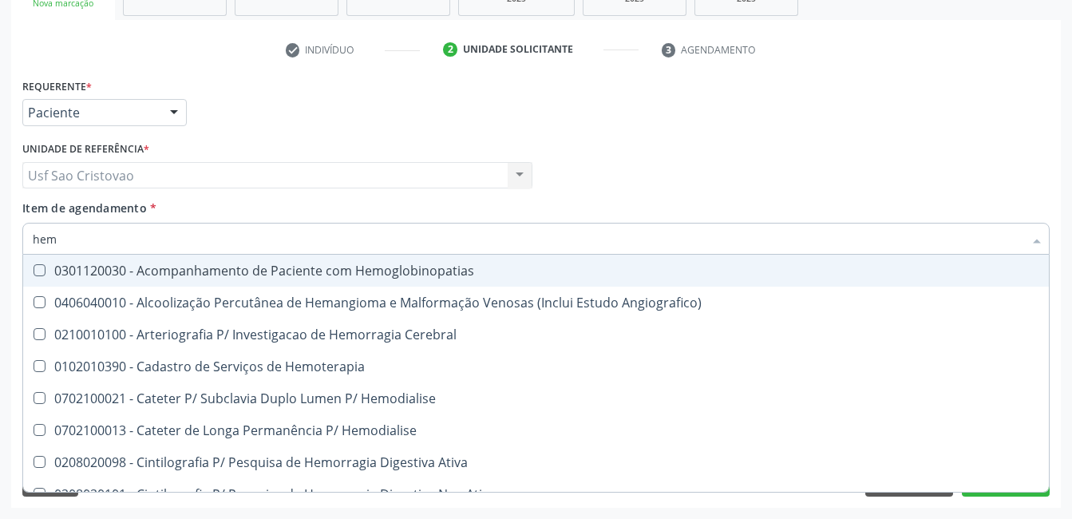
type input "hemo"
checkbox Hemacias "true"
checkbox Glicosilada "false"
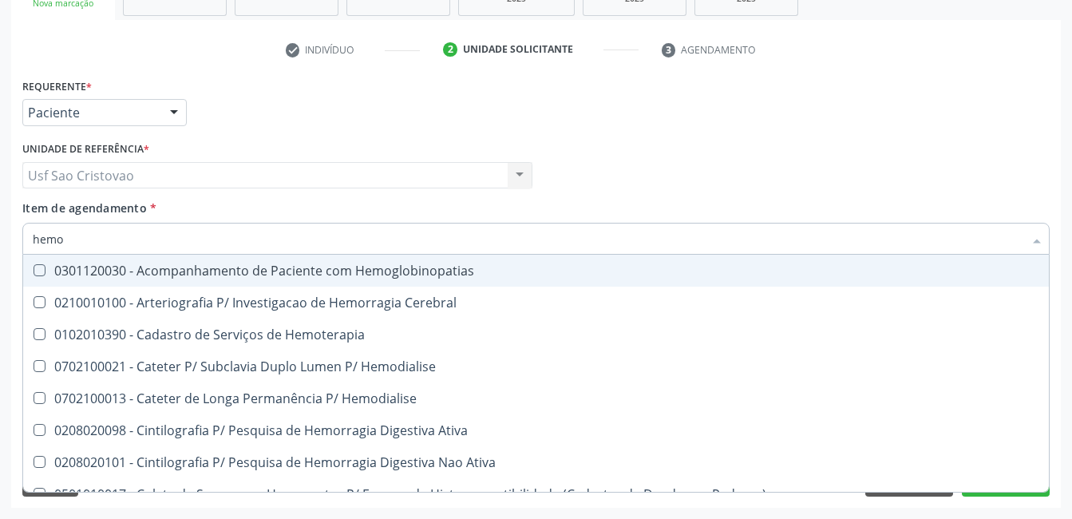
type input "hemog"
checkbox Tardio\) "true"
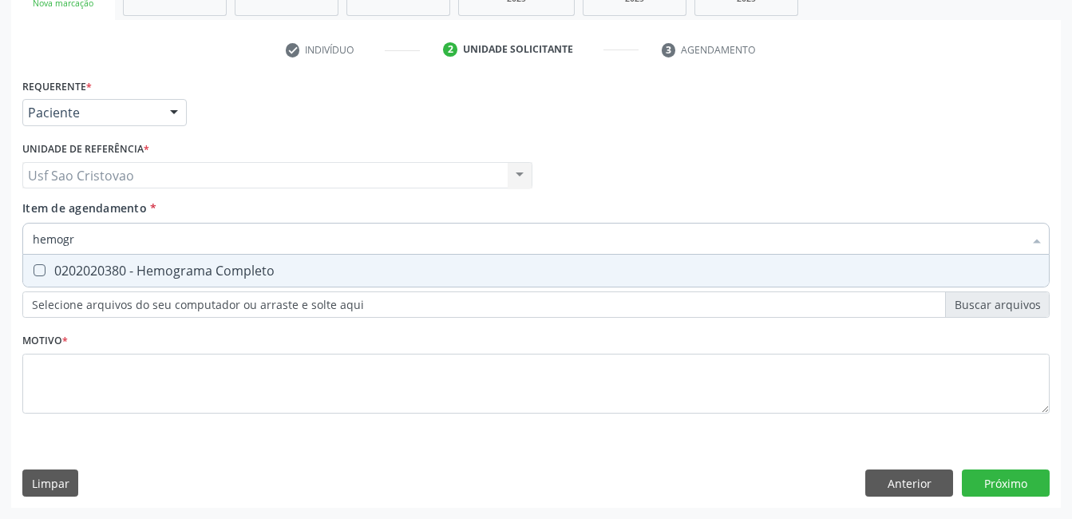
type input "hemogra"
click at [42, 273] on Completo at bounding box center [40, 270] width 12 height 12
click at [34, 273] on Completo "checkbox" at bounding box center [28, 270] width 10 height 10
checkbox Completo "true"
type input "hemog"
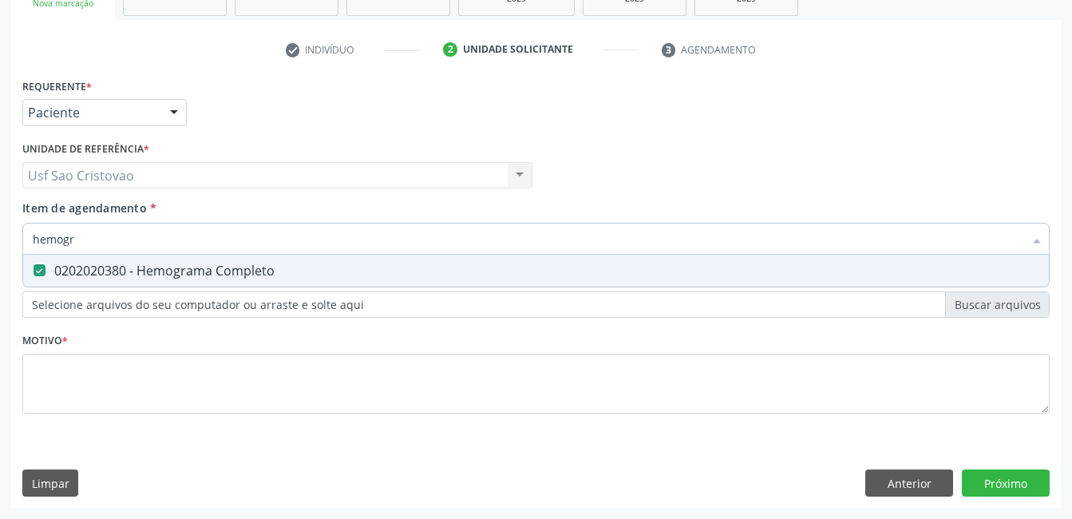
checkbox Completo "false"
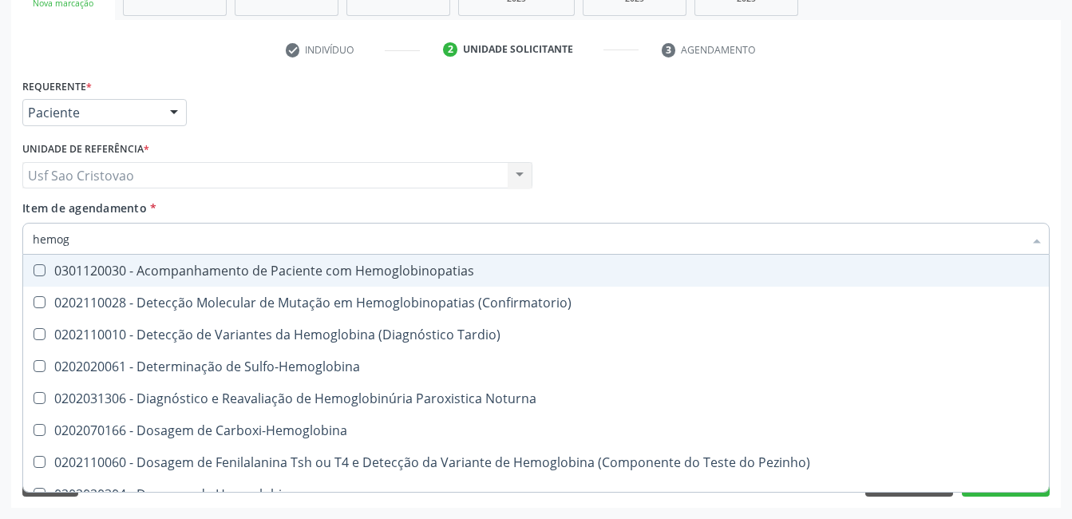
type input "hemo"
checkbox Glicosilada "false"
checkbox Completo "false"
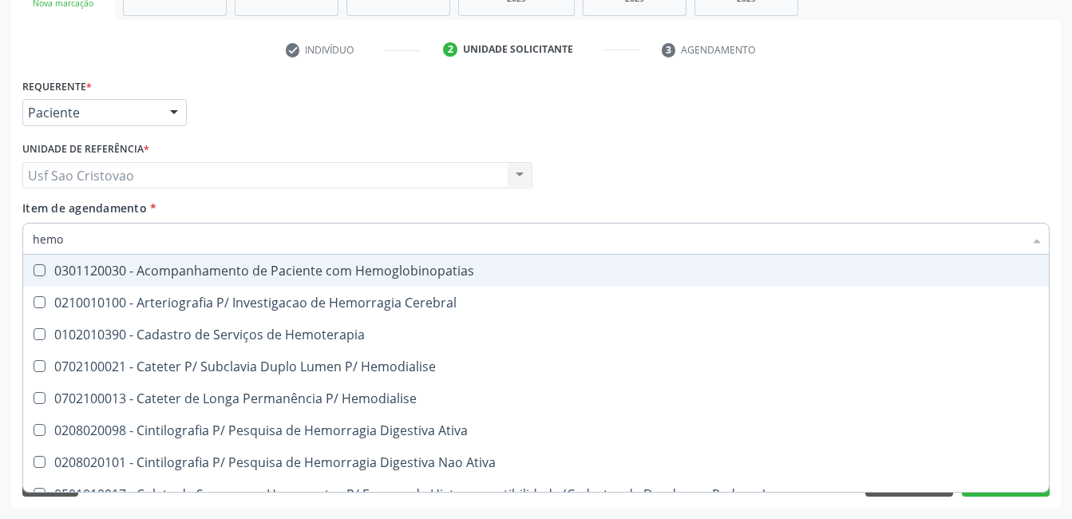
type input "hem"
checkbox Glicosilada "false"
checkbox Semana\) "true"
checkbox Completo "false"
checkbox Elástica "true"
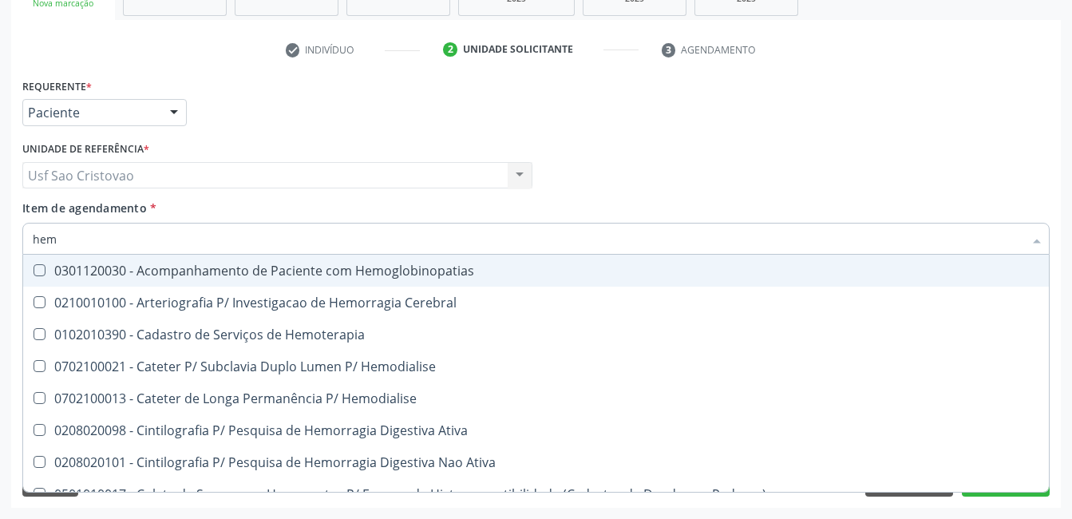
type input "he"
checkbox Semana\) "false"
checkbox Hemoptise "true"
checkbox Elástica "false"
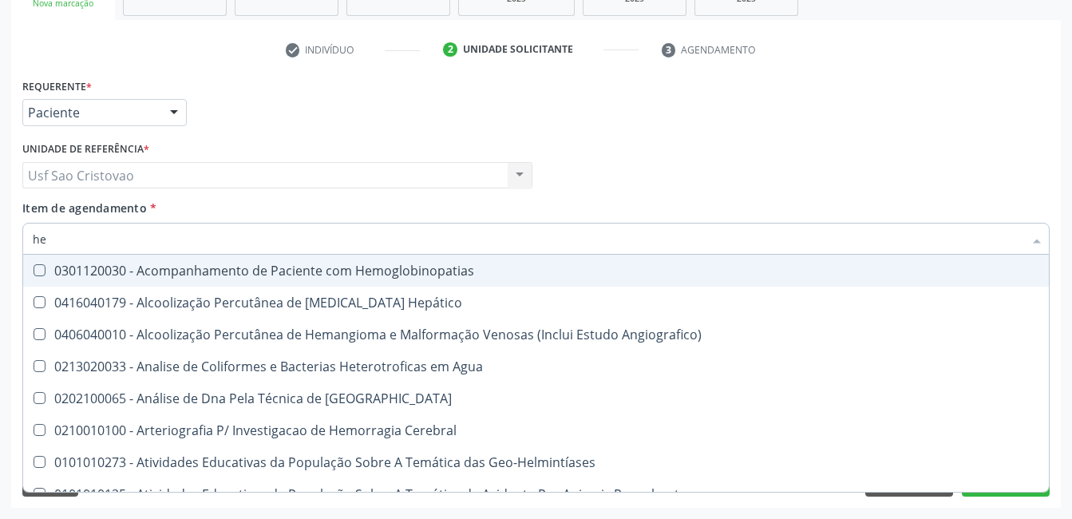
type input "h"
checkbox Glicosilada "false"
checkbox Completo "false"
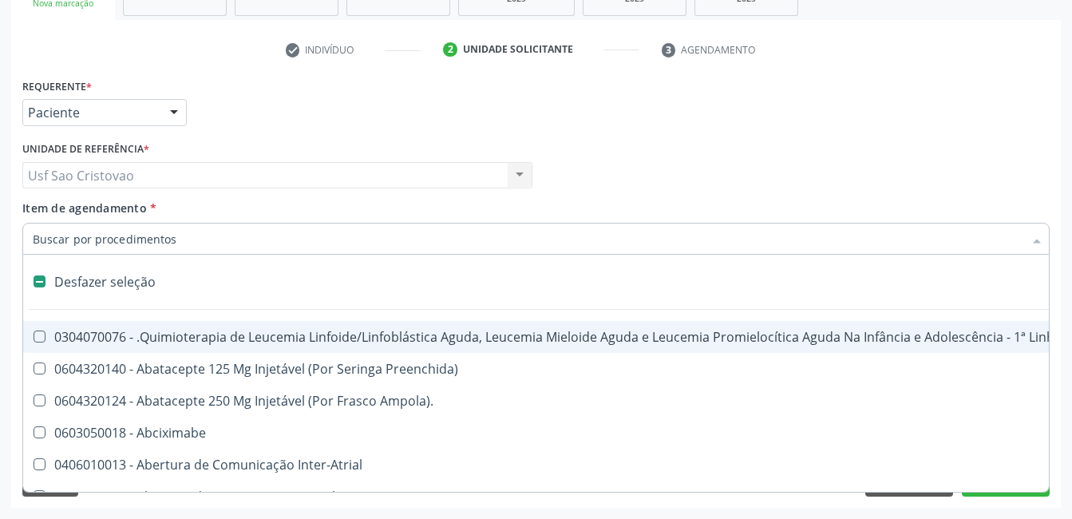
type input "2"
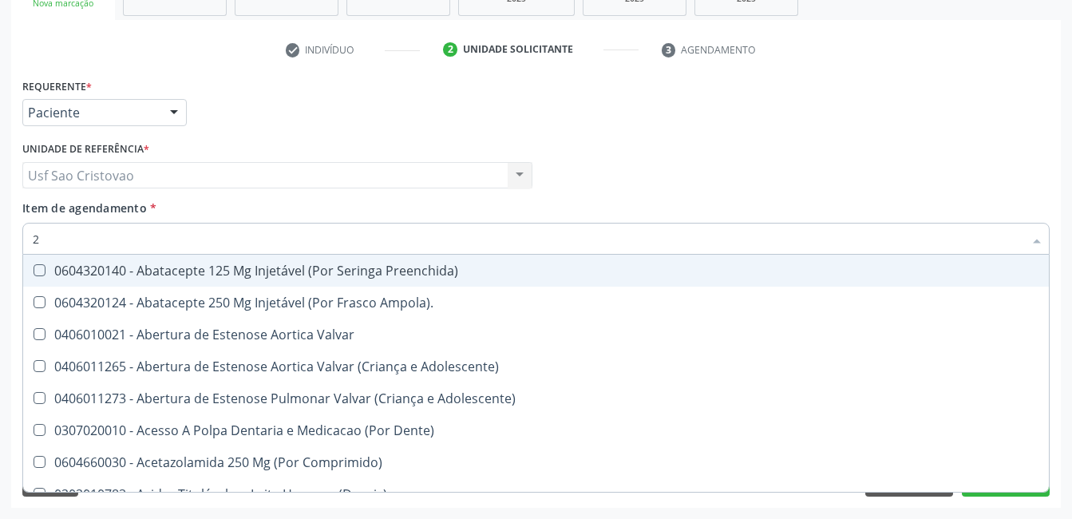
checkbox Urico "true"
checkbox \(Psa\) "true"
checkbox Hdl "true"
checkbox Ldl "true"
checkbox Total "true"
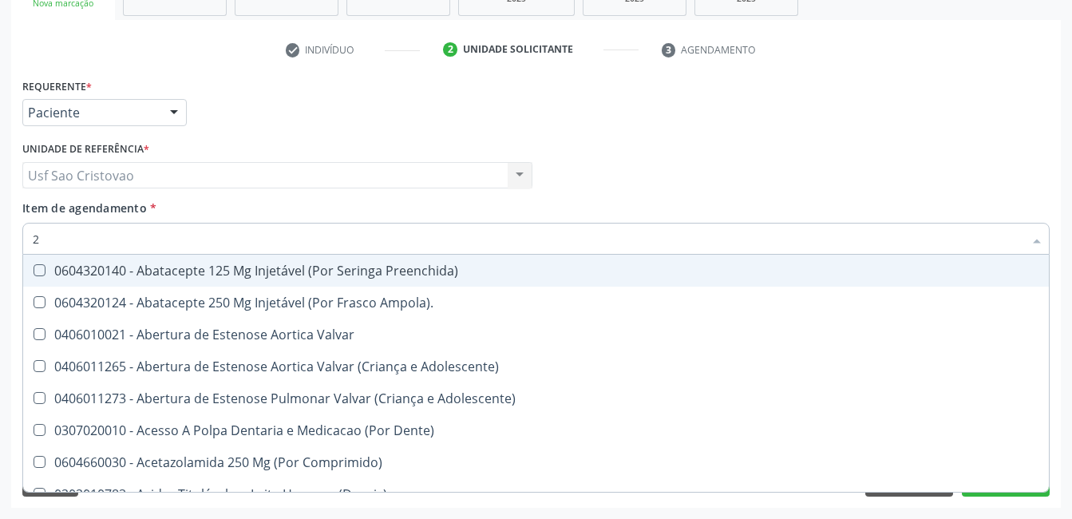
checkbox Creatinina "true"
checkbox Glicose "true"
checkbox Glicosilada "true"
type input "20"
checkbox Per-Operatoria "true"
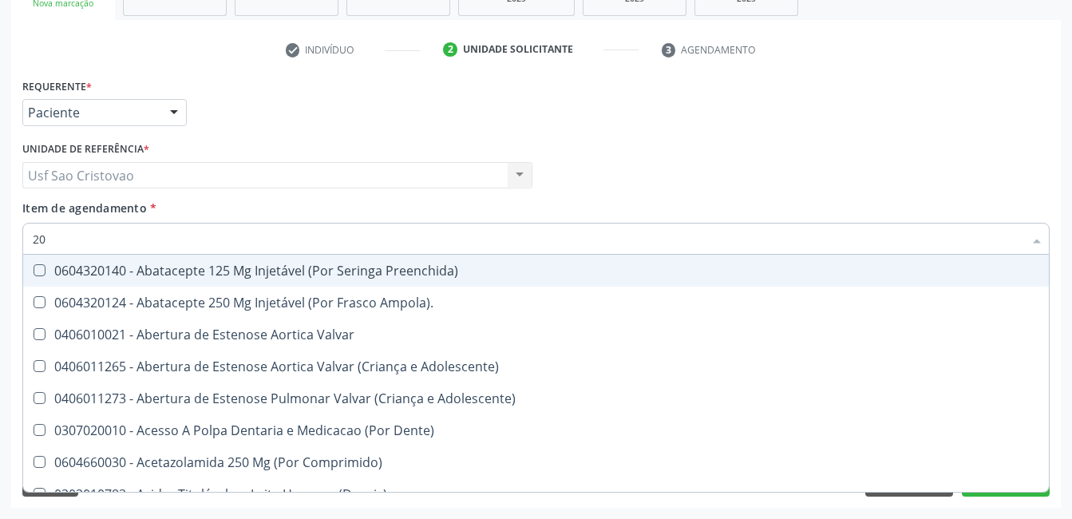
checkbox \(Coloscopia\) "true"
checkbox Glenoidal "true"
checkbox Biologica "true"
checkbox Revisao "true"
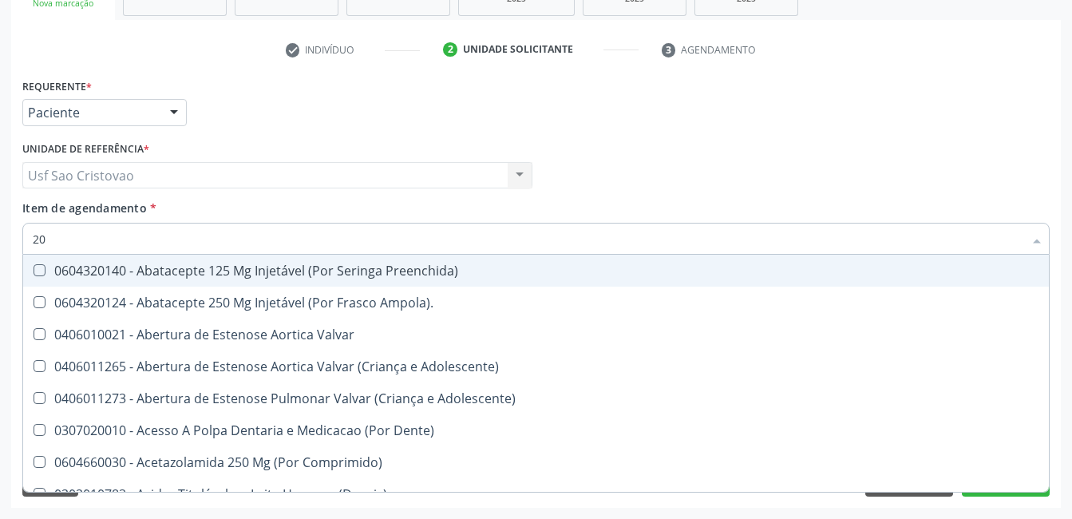
checkbox Cec "true"
checkbox Aortica "true"
checkbox \(Desbastamento\) "true"
checkbox Cranianos "true"
checkbox Pulmonar "true"
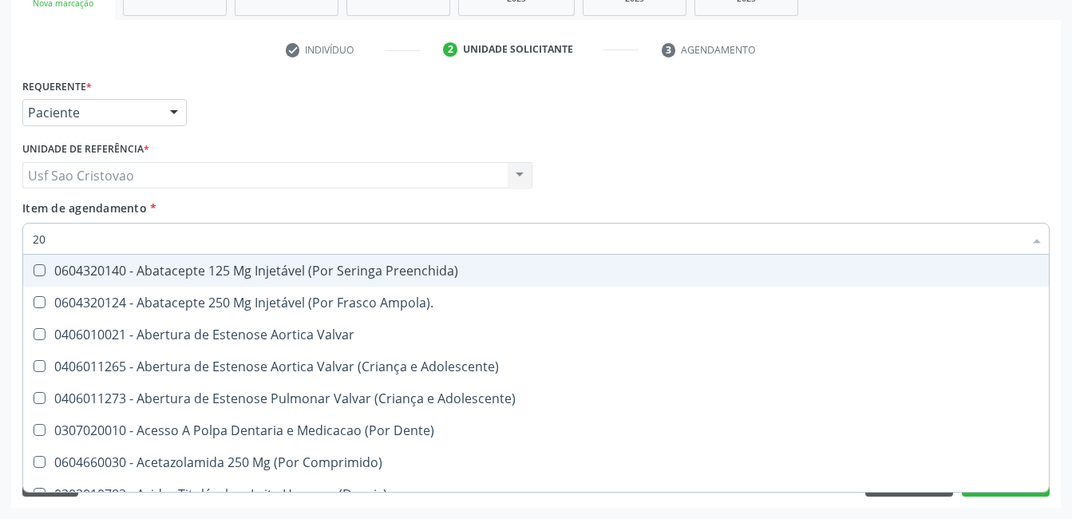
checkbox Biotinidase "true"
checkbox Urico "false"
checkbox \(Psa\) "false"
checkbox Hdl "false"
checkbox Ldl "false"
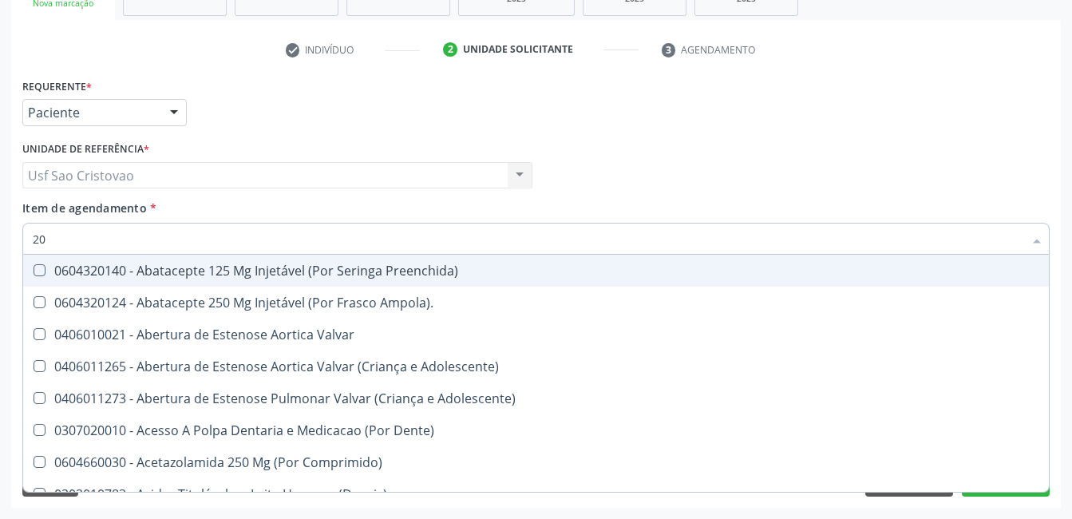
checkbox Total "false"
checkbox Creatinina "false"
checkbox Glicose "false"
checkbox Fecal "true"
checkbox Glicosilada "false"
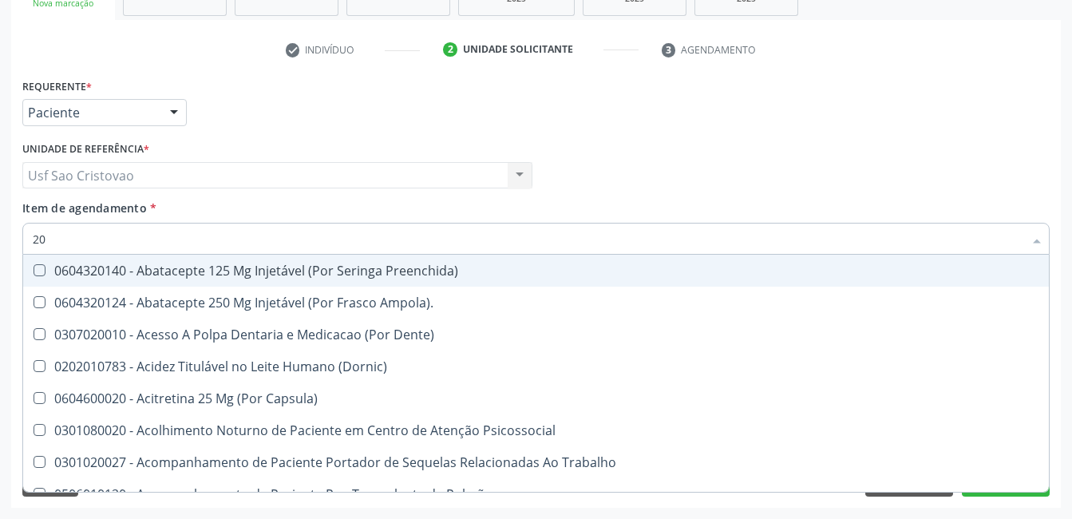
type input "202"
checkbox Sistêmico "true"
checkbox Fluorado "true"
checkbox Pele "true"
checkbox Tireoide "true"
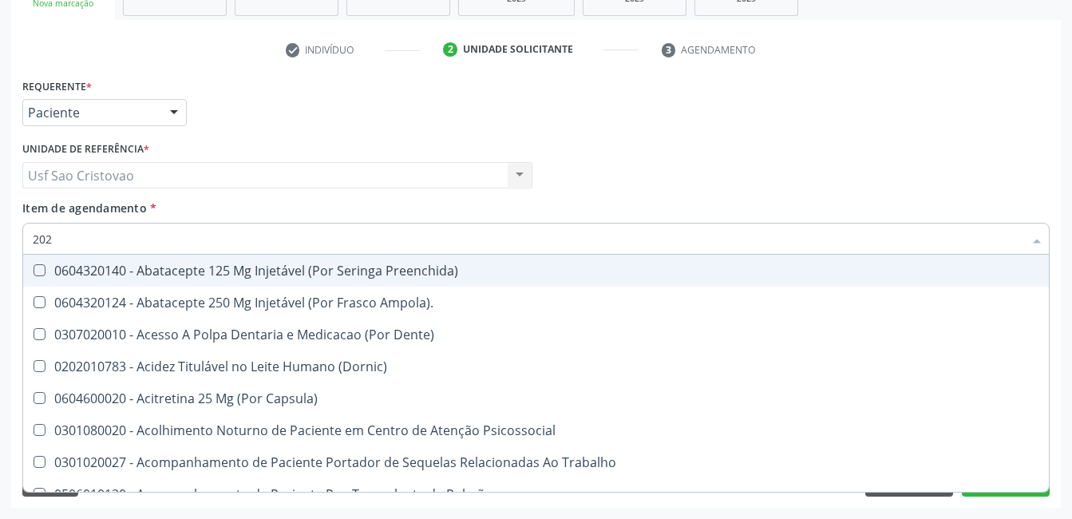
checkbox Estereotaxica "true"
checkbox Bexiga "true"
checkbox Linha "true"
checkbox Bilateral "true"
checkbox Transferências "true"
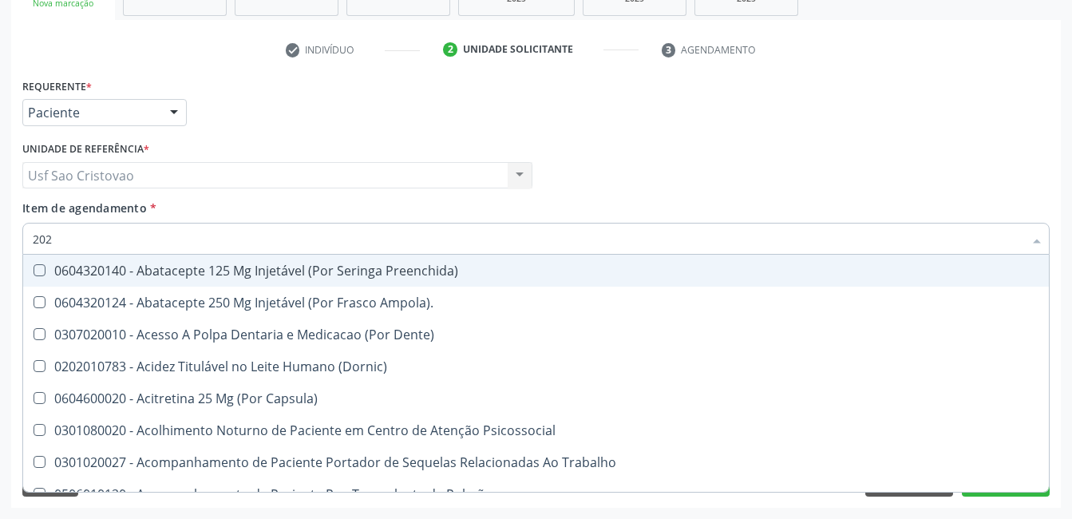
checkbox Extremidades "true"
checkbox \(Semi-Solido\) "true"
checkbox Inteiro "true"
checkbox Creatinina "true"
checkbox Urico "false"
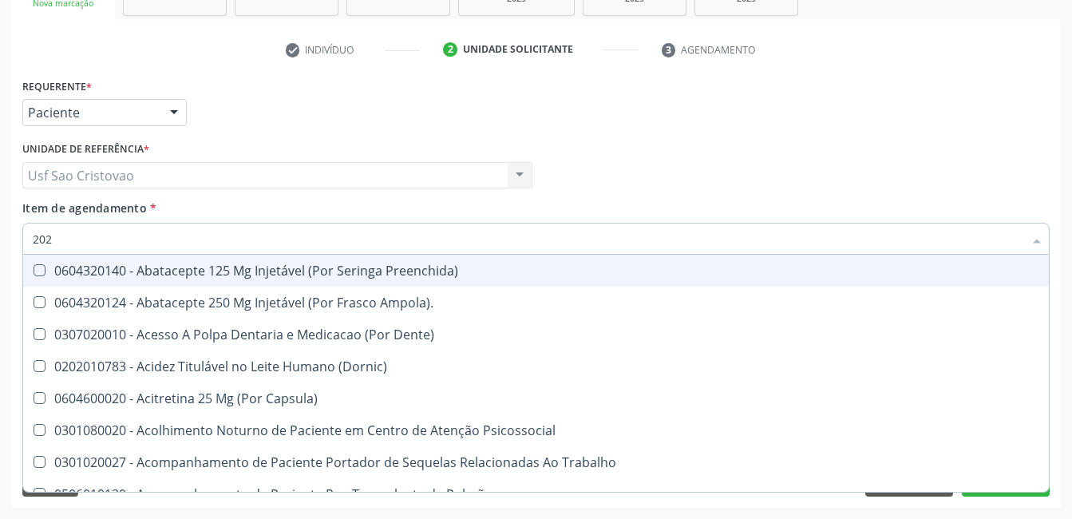
checkbox \(Psa\) "false"
checkbox Hdl "false"
checkbox Ldl "false"
checkbox Total "false"
checkbox Creatinina "false"
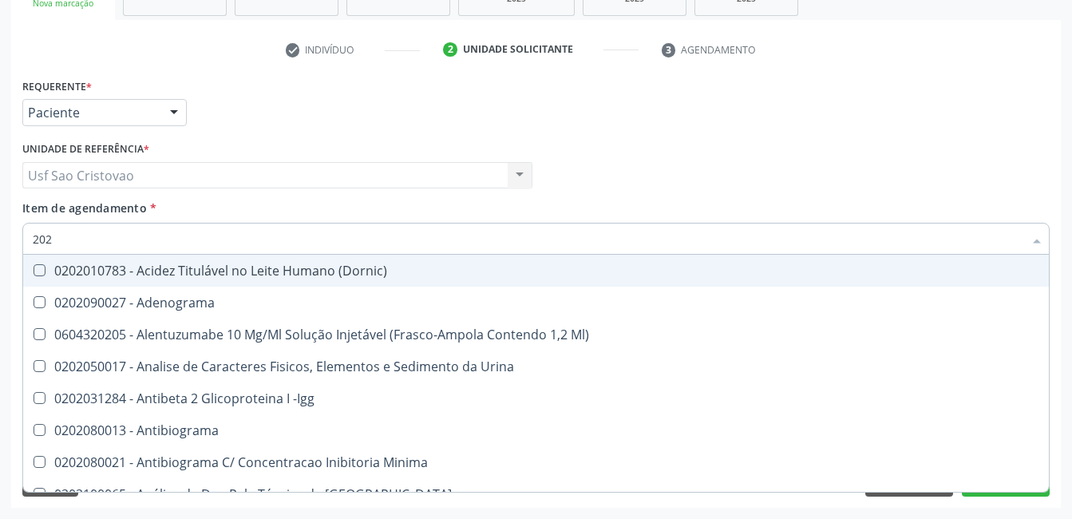
type input "2020"
checkbox Noturna "true"
checkbox Urico "false"
checkbox Ala-Desidratase "true"
checkbox Triciclicos "true"
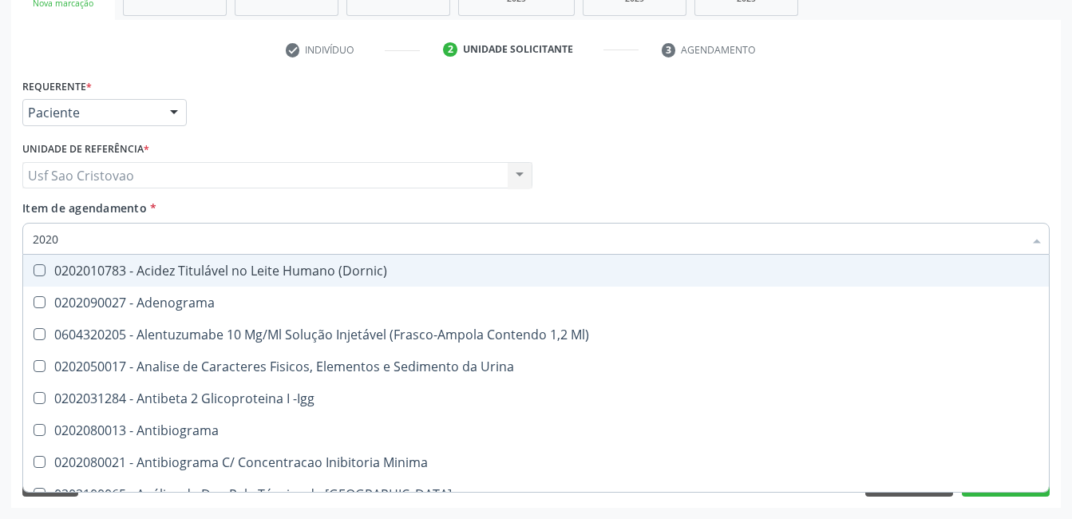
checkbox III "true"
checkbox Cadmio "true"
checkbox Hdl "false"
checkbox Ldl "false"
checkbox Total "false"
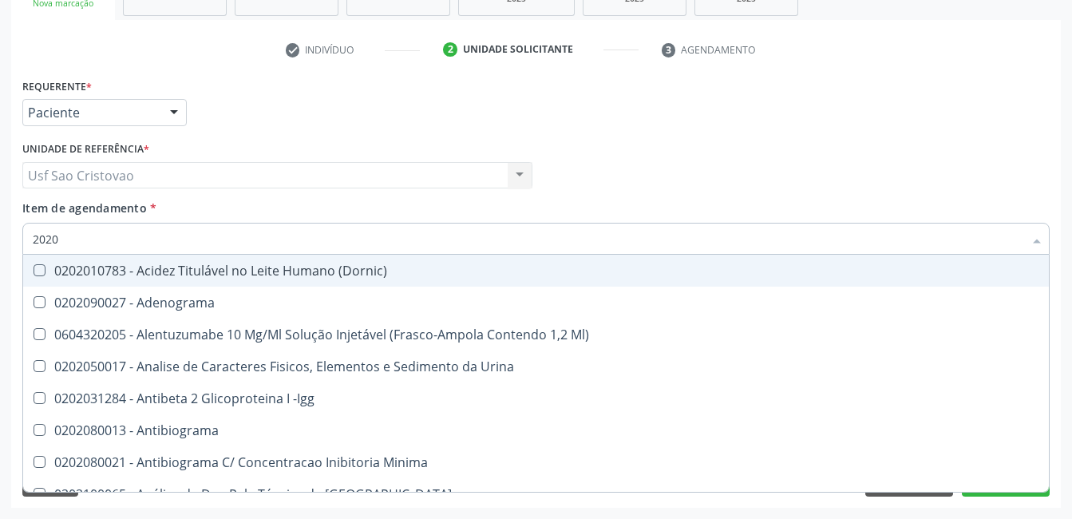
checkbox Creatinina "false"
checkbox X "true"
checkbox Serico "true"
checkbox Glicose "false"
checkbox Glicosilada "false"
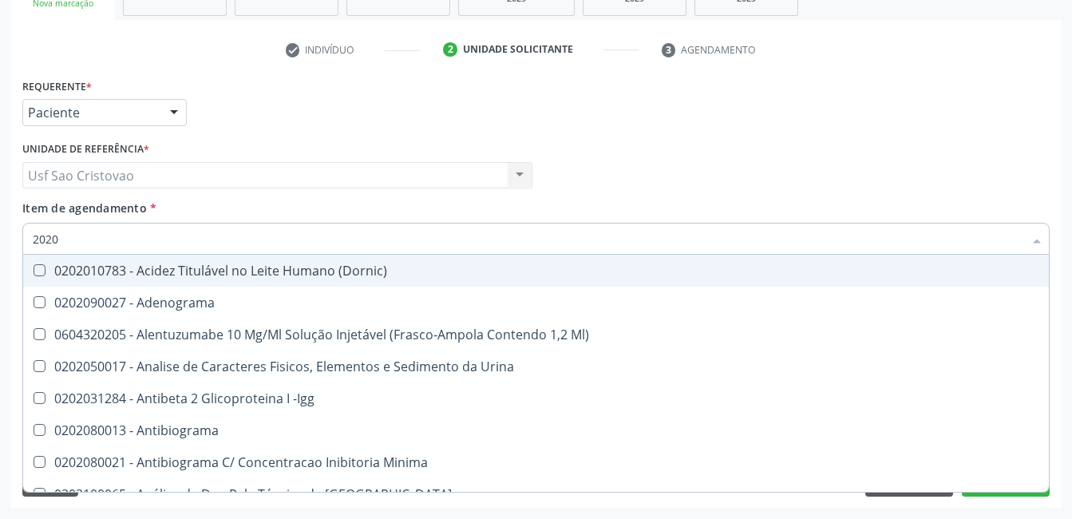
checkbox Progesterona "true"
checkbox Prolactina "true"
checkbox Reativa "true"
checkbox Fracoes "true"
checkbox \(Tgo\) "false"
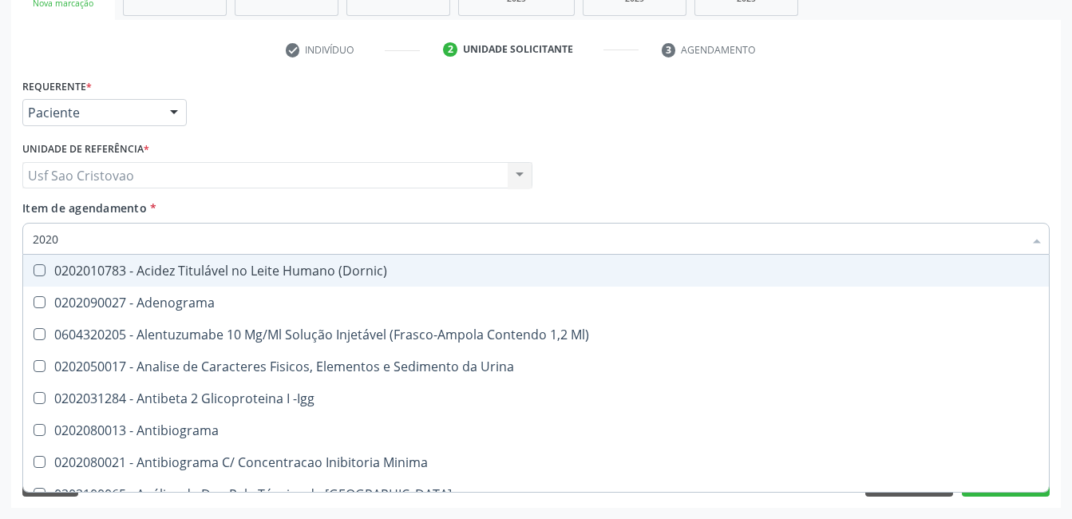
checkbox \(Tgp\) "false"
checkbox Triglicerideos "false"
checkbox Ureia "false"
checkbox B12 "true"
checkbox Completo "false"
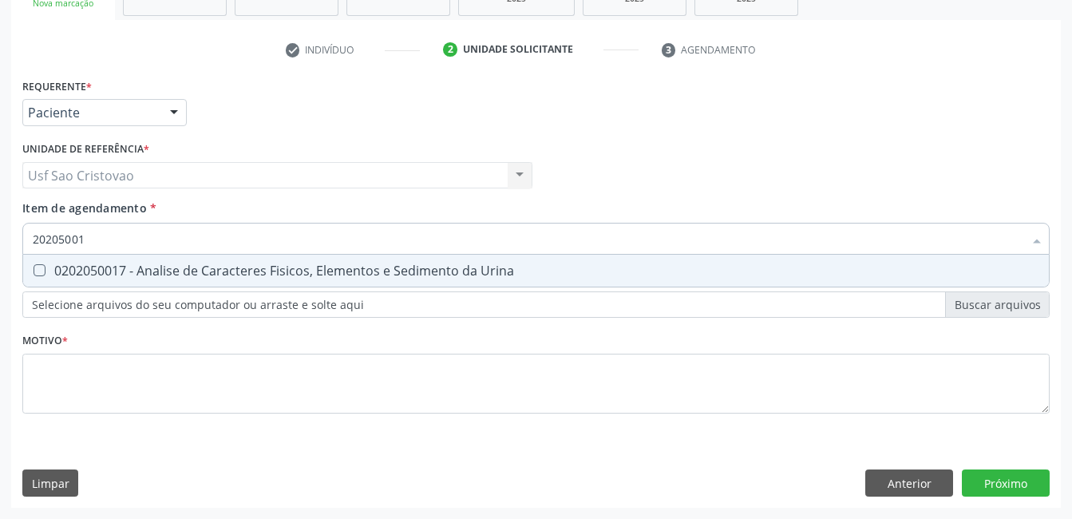
type input "202050017"
click at [42, 273] on Urina at bounding box center [40, 270] width 12 height 12
click at [34, 273] on Urina "checkbox" at bounding box center [28, 270] width 10 height 10
checkbox Urina "true"
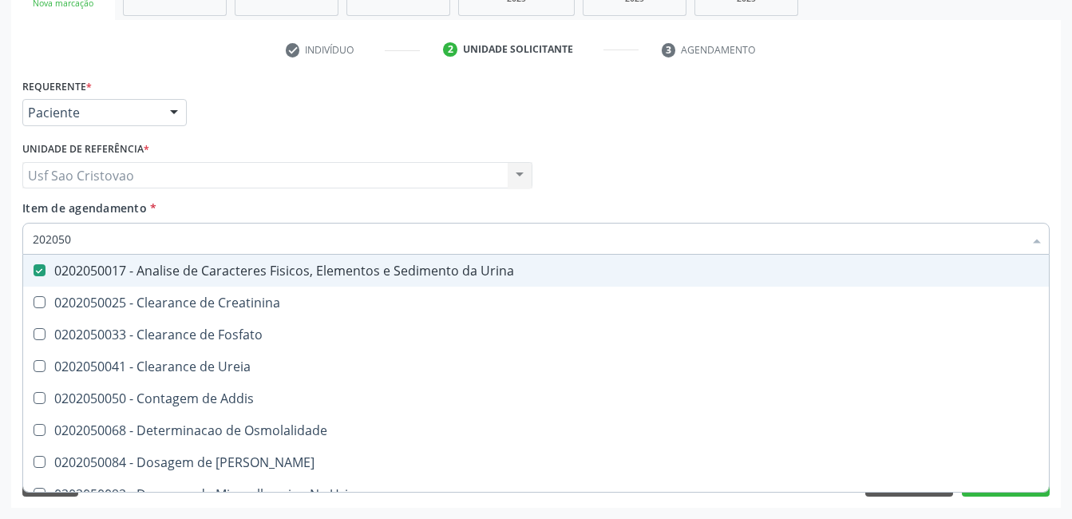
type input "20205"
checkbox Urina "false"
checkbox Creatinina "true"
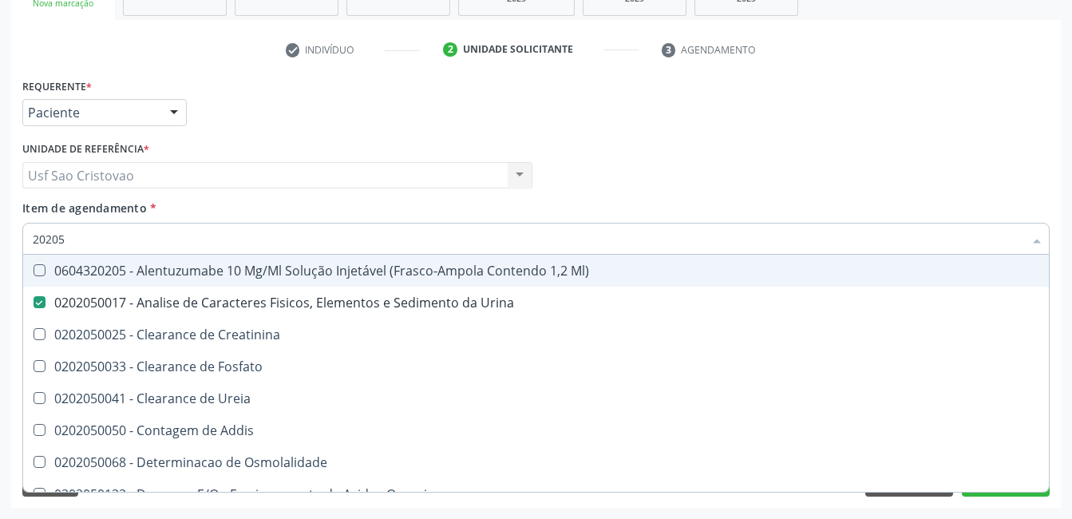
type input "2020"
checkbox Urina "false"
checkbox Fosfato "true"
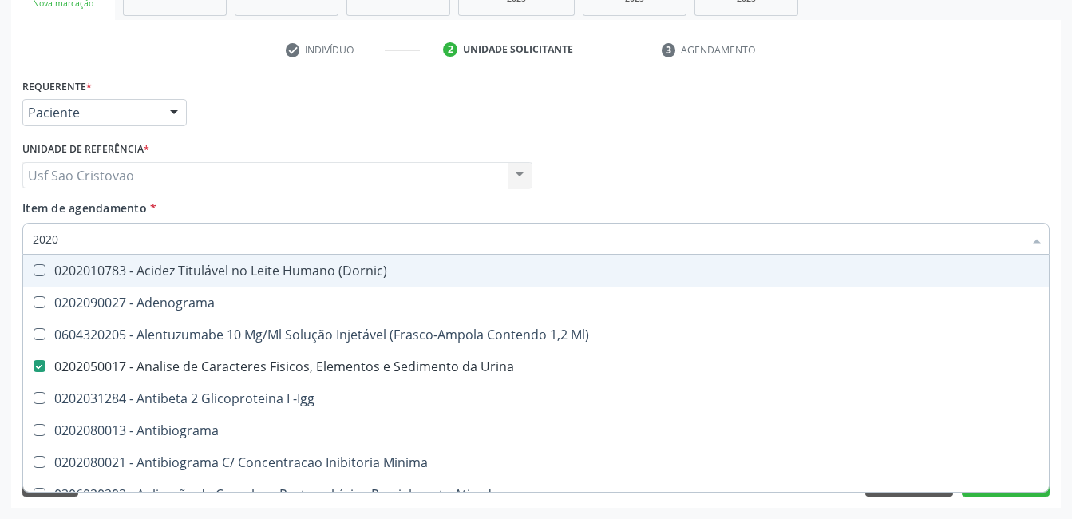
type input "202"
checkbox Urico "false"
checkbox Circulante "true"
checkbox \(Psa\) "false"
checkbox Hdl "false"
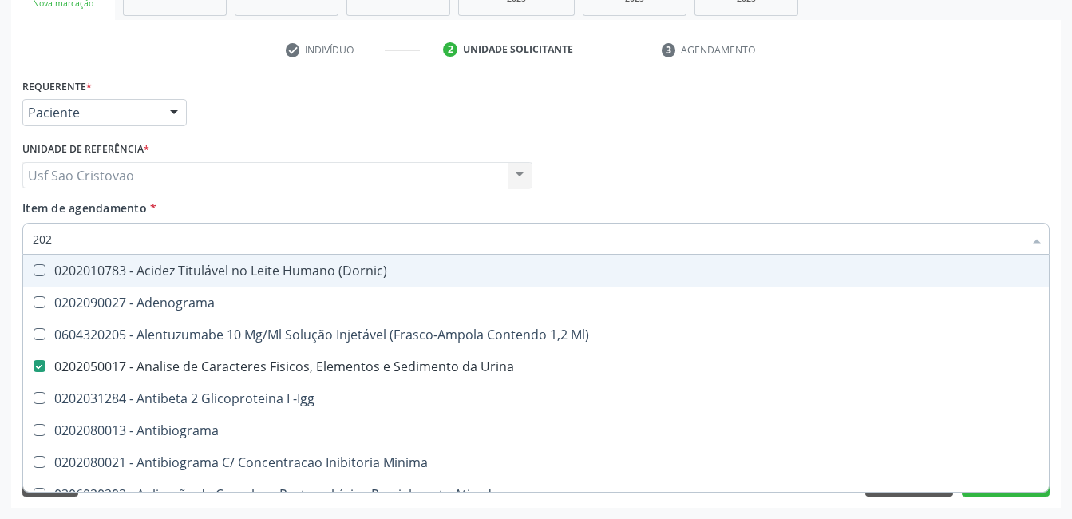
checkbox Total "false"
checkbox Creatinina "false"
checkbox Estrona "true"
checkbox Etossuximida "true"
checkbox II "true"
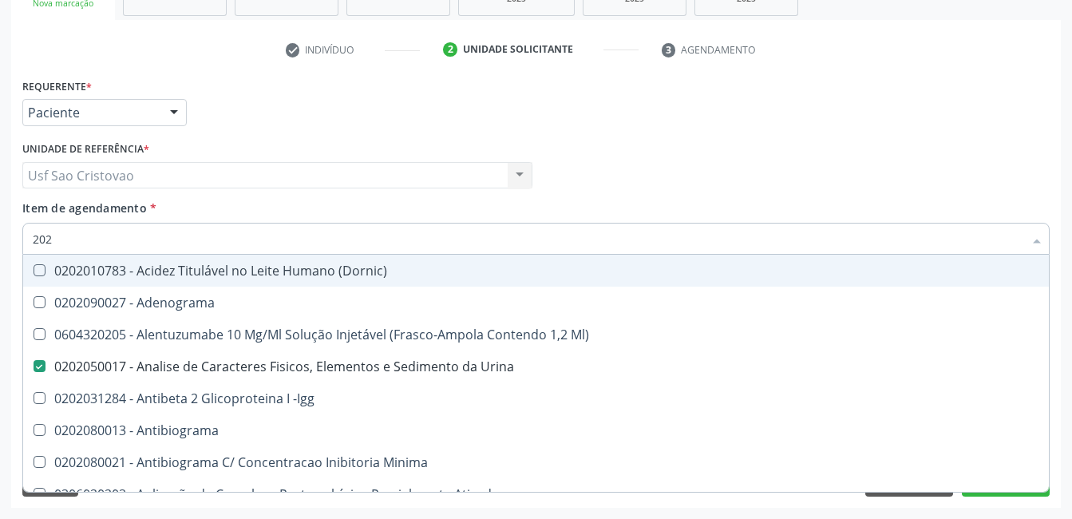
checkbox \(Inibidor\) "true"
checkbox Glicose "false"
checkbox Glicosilada "false"
checkbox Leucino-Aminopeptidase "true"
checkbox Oxalato "true"
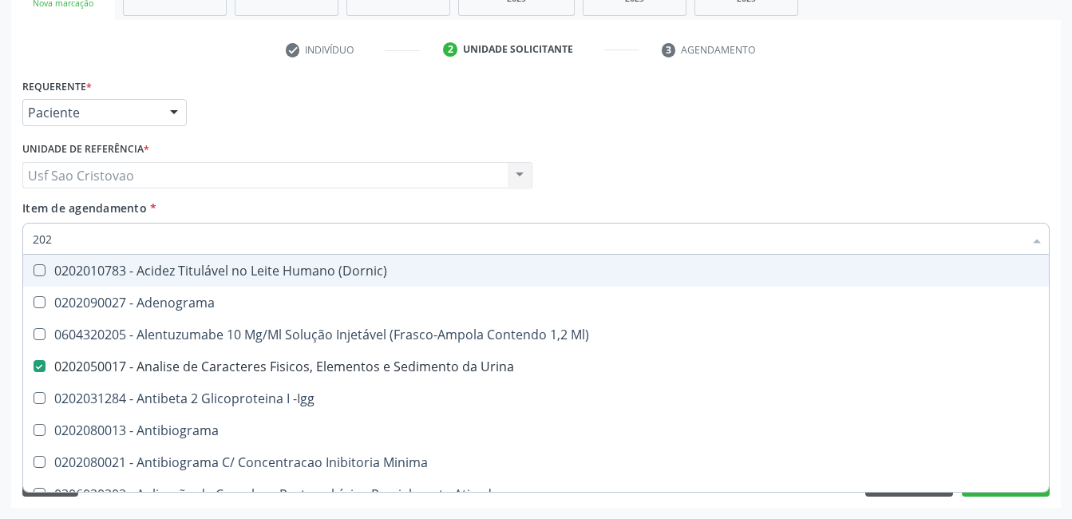
checkbox \(Tgo\) "false"
checkbox \(Tgp\) "false"
checkbox Triglicerideos "false"
checkbox Ureia "false"
checkbox Urinarios "true"
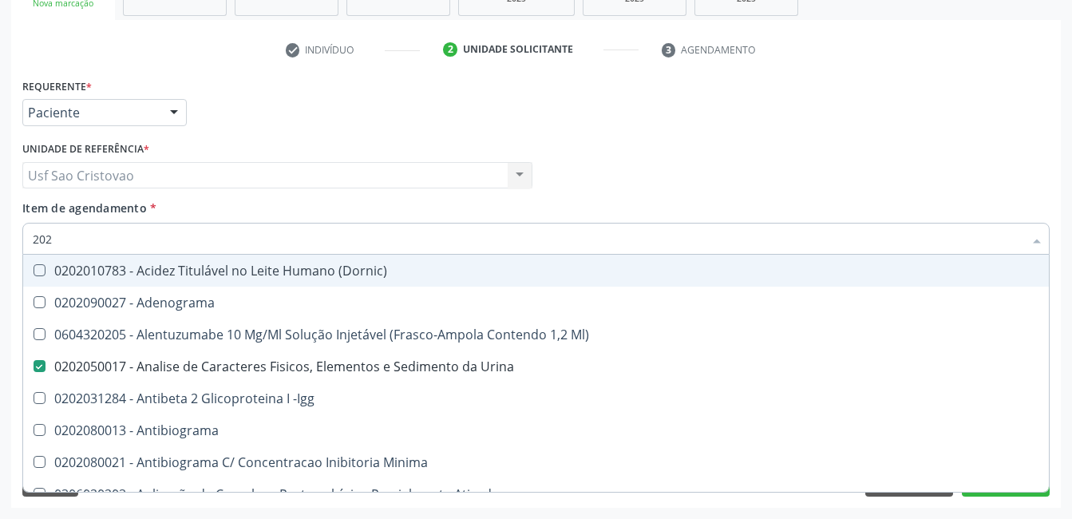
checkbox Células "true"
checkbox Mandíbula "true"
checkbox Hemocultura "true"
checkbox Completo "false"
checkbox Anticardiolipina "true"
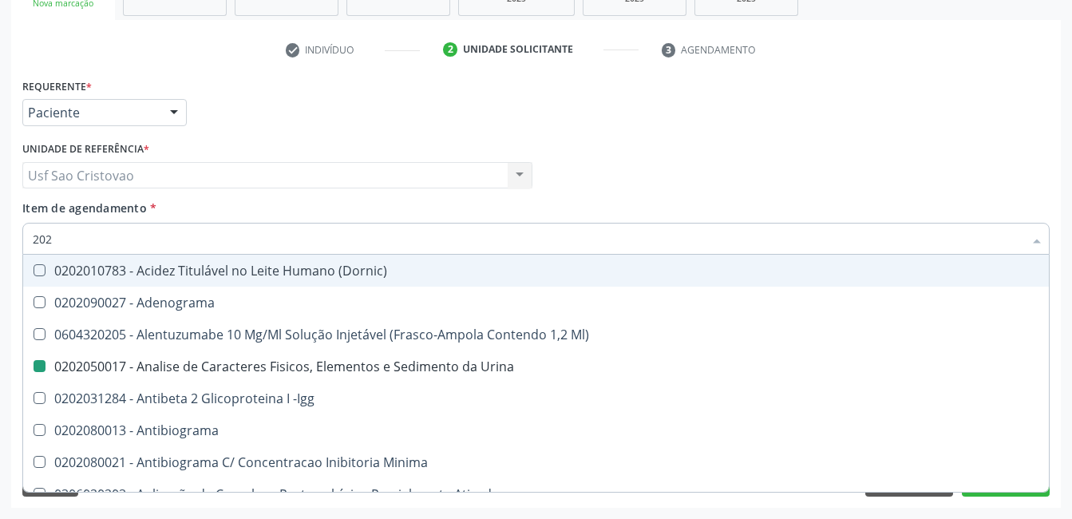
type input "20"
checkbox Urina "false"
checkbox Parceria\) "true"
checkbox Circulante "false"
checkbox Ldl "false"
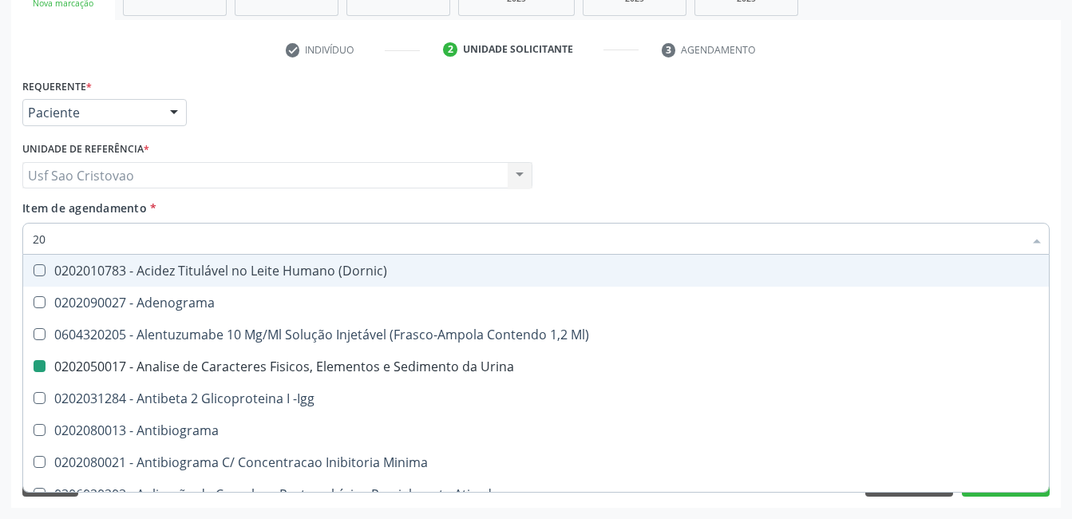
checkbox Estrona "false"
checkbox Etossuximida "false"
checkbox II "false"
checkbox \(Inibidor\) "false"
checkbox Leucino-Aminopeptidase "false"
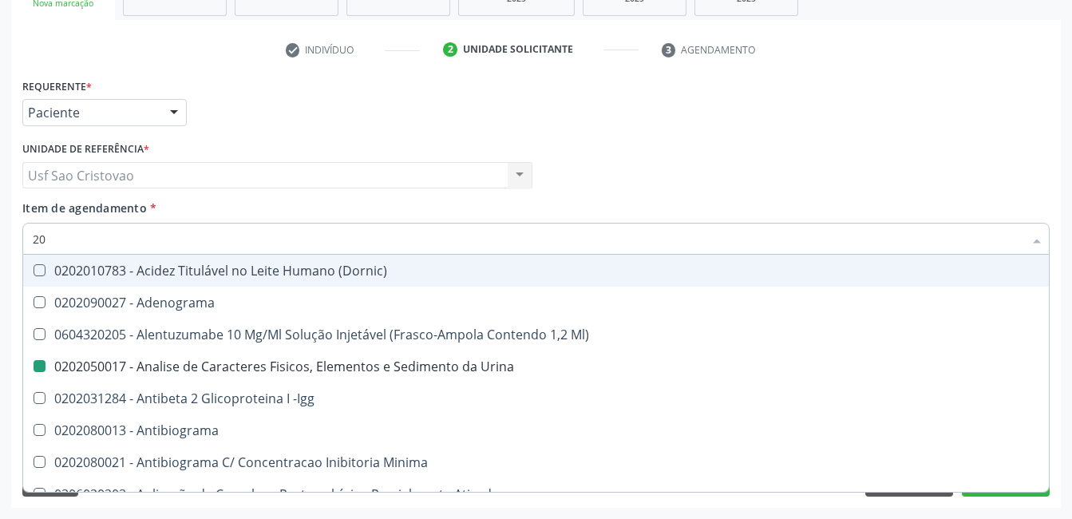
checkbox Oxalato "false"
checkbox Urinarios "false"
checkbox Células "false"
checkbox Mandíbula "false"
checkbox Hemocultura "false"
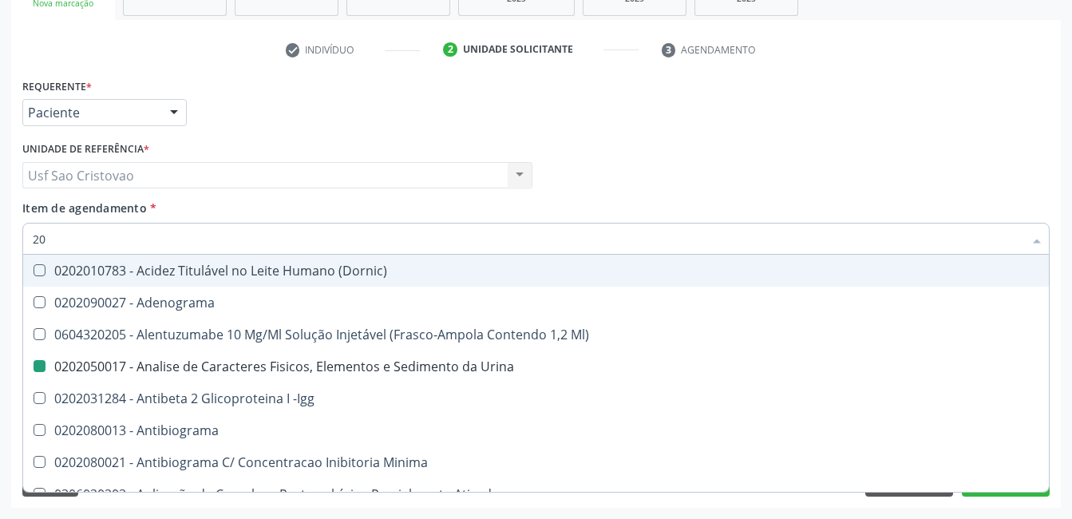
checkbox Anticardiolipina "false"
type input "2"
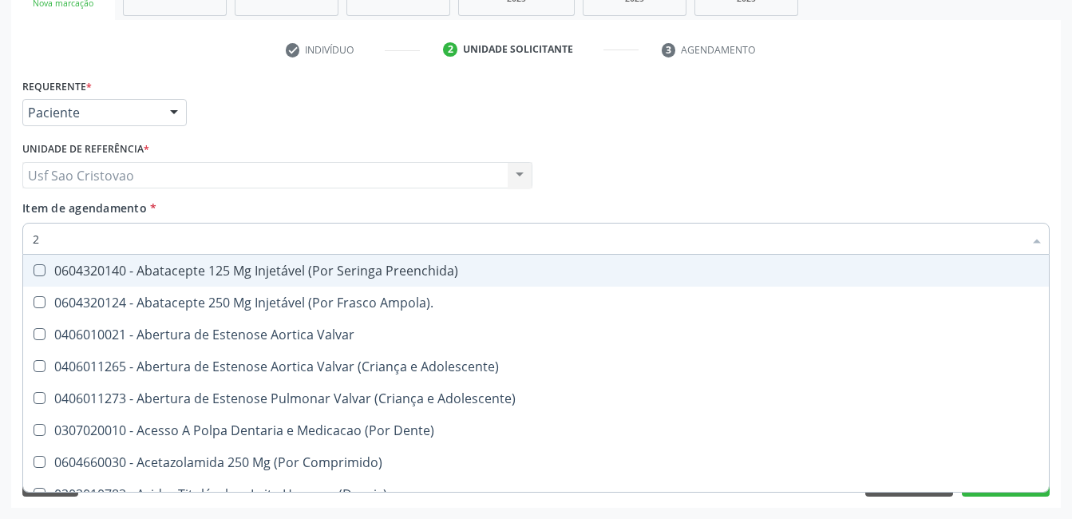
checkbox Especializada\ "false"
checkbox Urina "true"
checkbox Urina "false"
checkbox Posterior "true"
checkbox Urico "false"
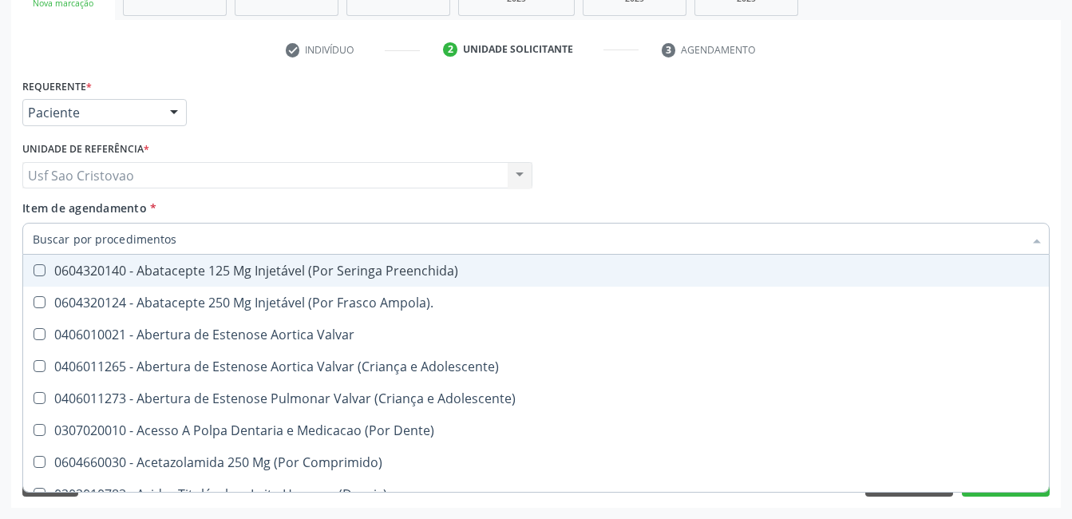
checkbox \(Psa\) "false"
checkbox Hdl "false"
checkbox Ldl "false"
checkbox Total "false"
checkbox Creatinina "false"
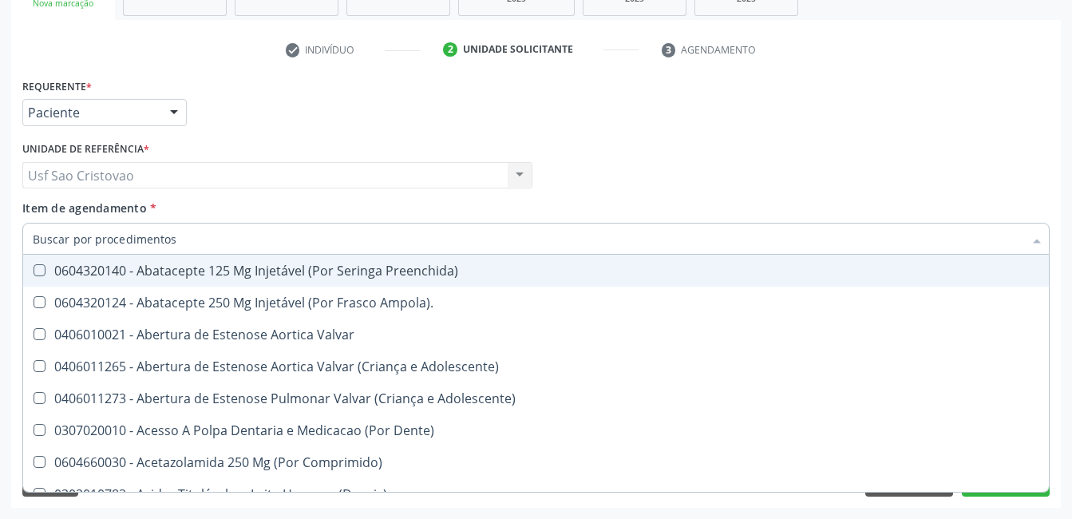
checkbox Glicose "false"
checkbox Glicosilada "false"
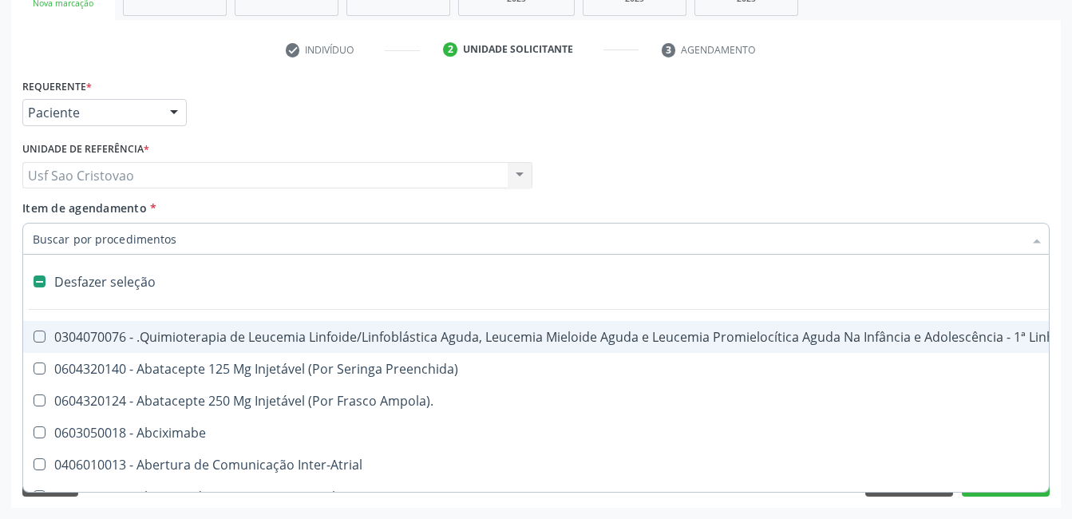
type input "t"
checkbox Reto "true"
checkbox Urina "false"
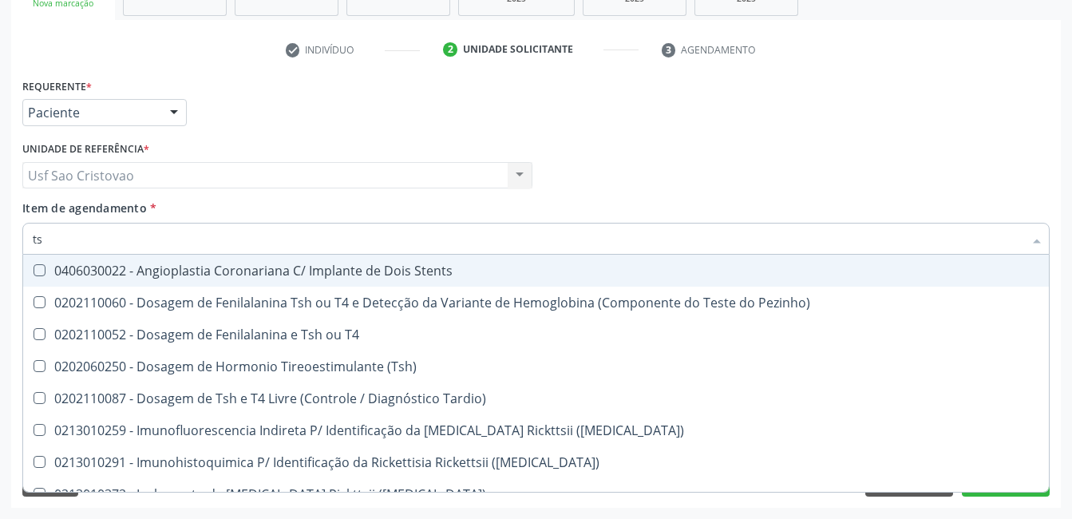
type input "tsh"
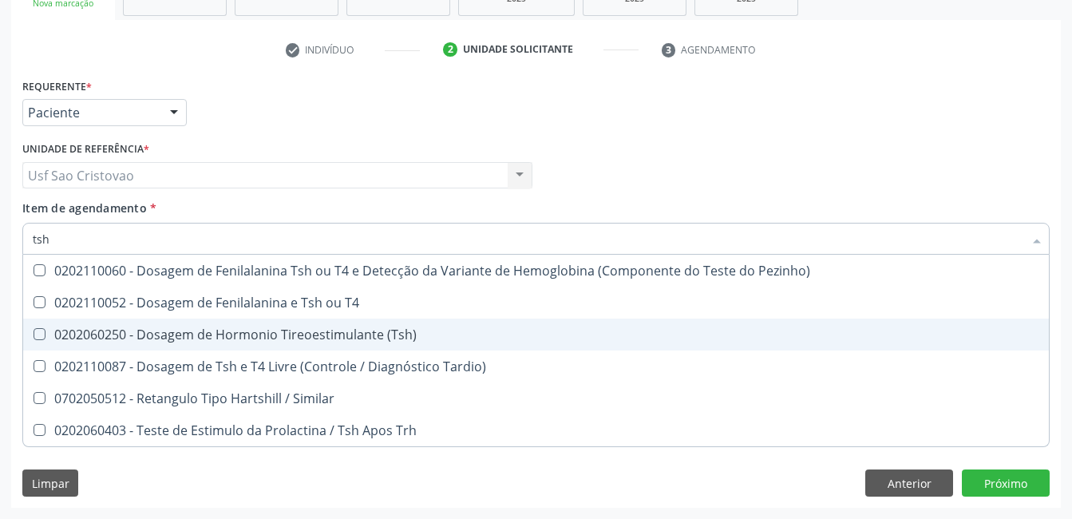
click at [41, 333] on \(Tsh\) at bounding box center [40, 334] width 12 height 12
click at [34, 333] on \(Tsh\) "checkbox" at bounding box center [28, 334] width 10 height 10
checkbox \(Tsh\) "true"
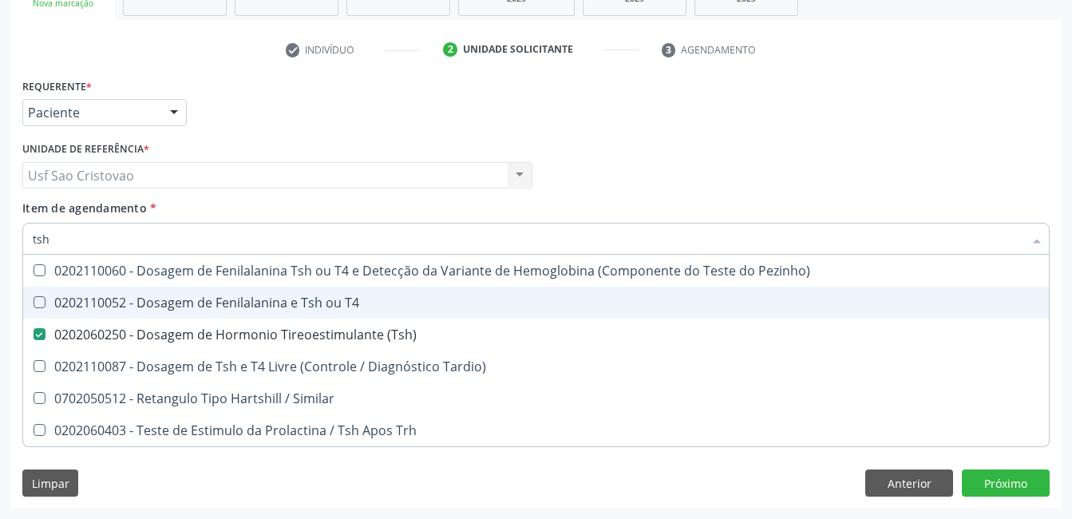
type input "ts"
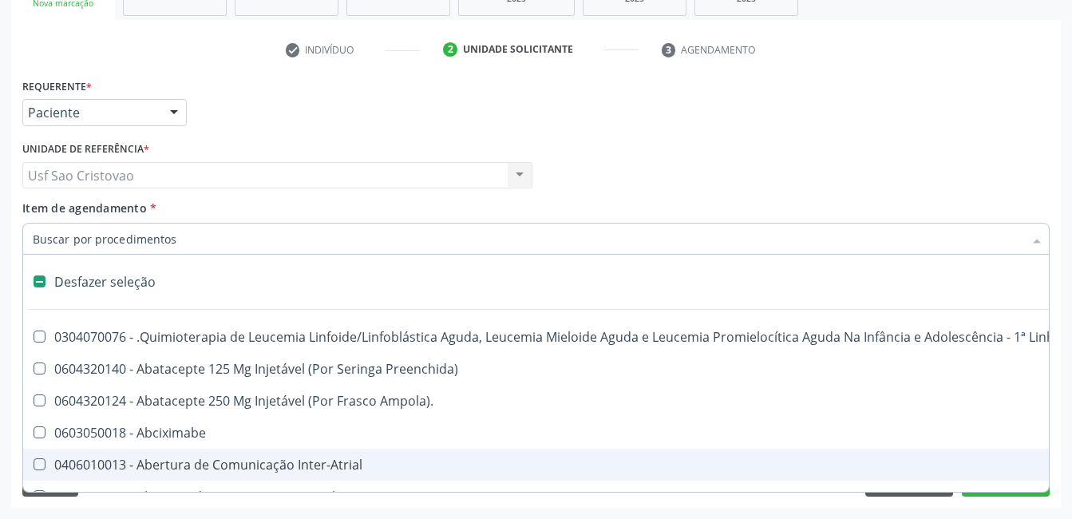
click at [524, 515] on div "Acompanhamento Acompanhe a situação das marcações correntes e finalizadas Relat…" at bounding box center [536, 167] width 1072 height 703
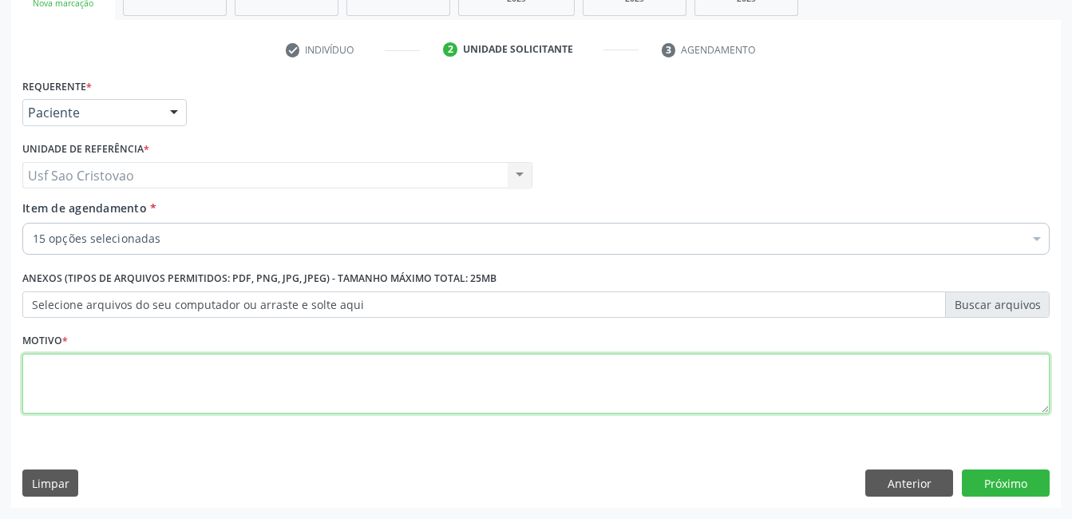
click at [559, 391] on textarea at bounding box center [535, 384] width 1027 height 61
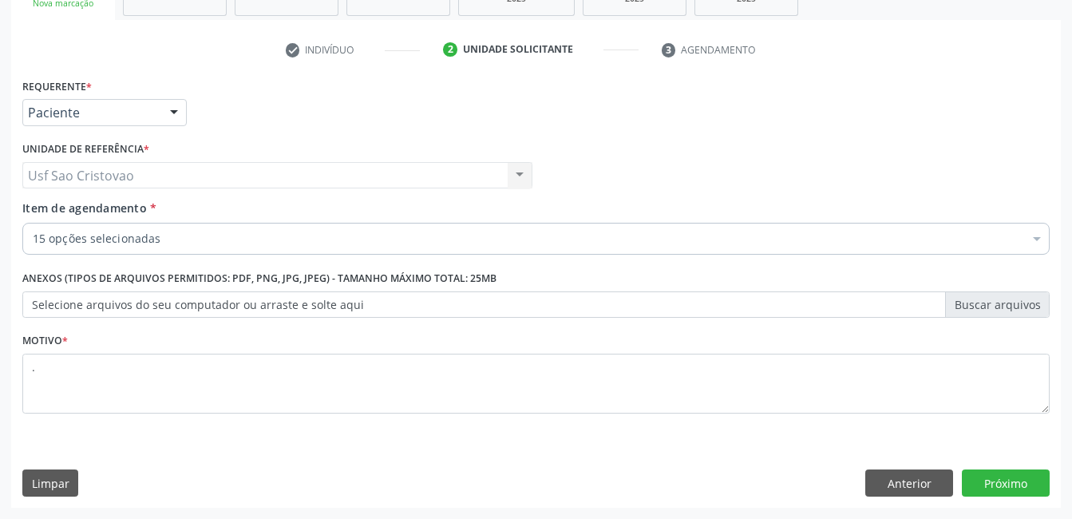
click at [783, 461] on div "Requerente * Paciente Médico(a) Enfermeiro(a) Paciente Nenhum resultado encontr…" at bounding box center [536, 290] width 1050 height 433
click at [1022, 481] on button "Próximo" at bounding box center [1006, 482] width 88 height 27
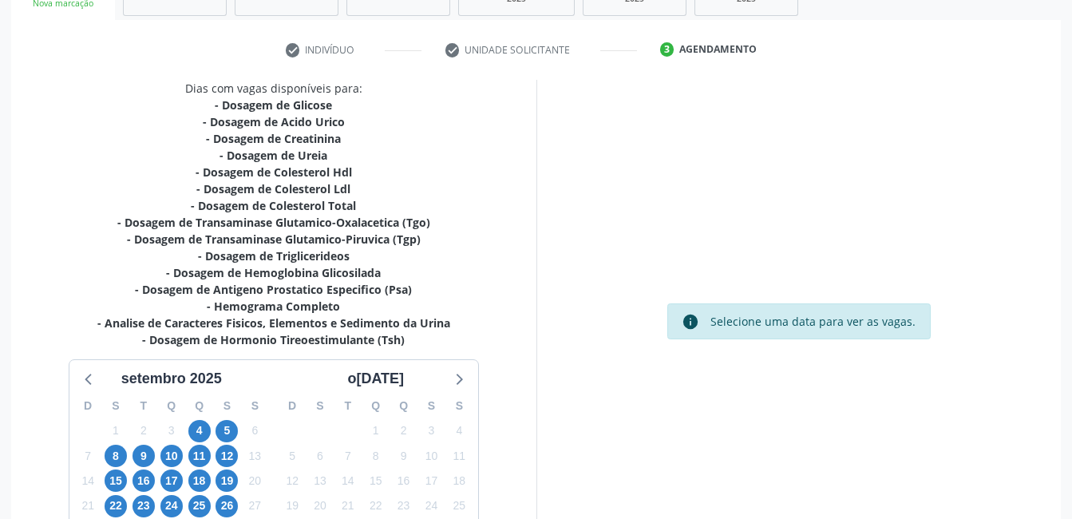
scroll to position [352, 0]
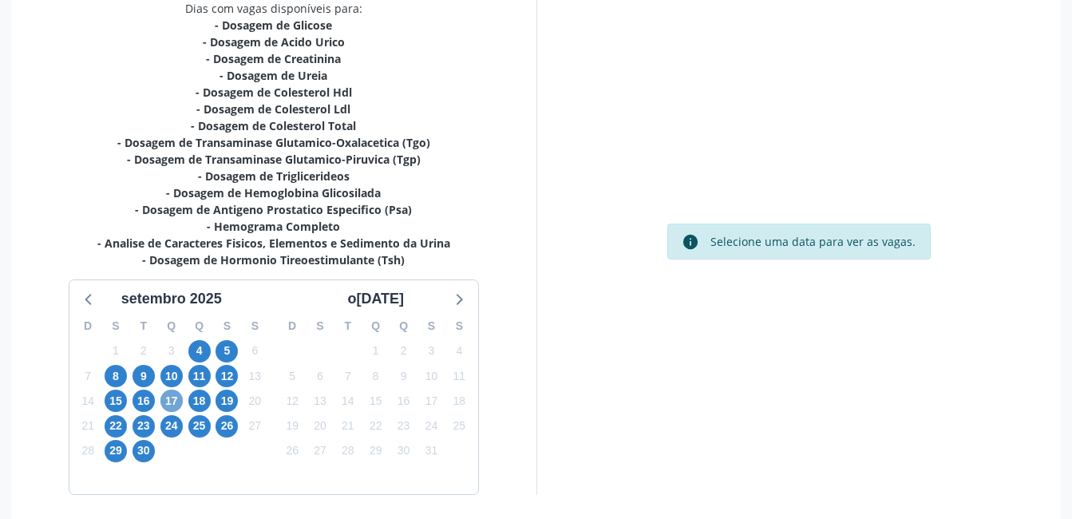
click at [172, 399] on span "17" at bounding box center [171, 400] width 22 height 22
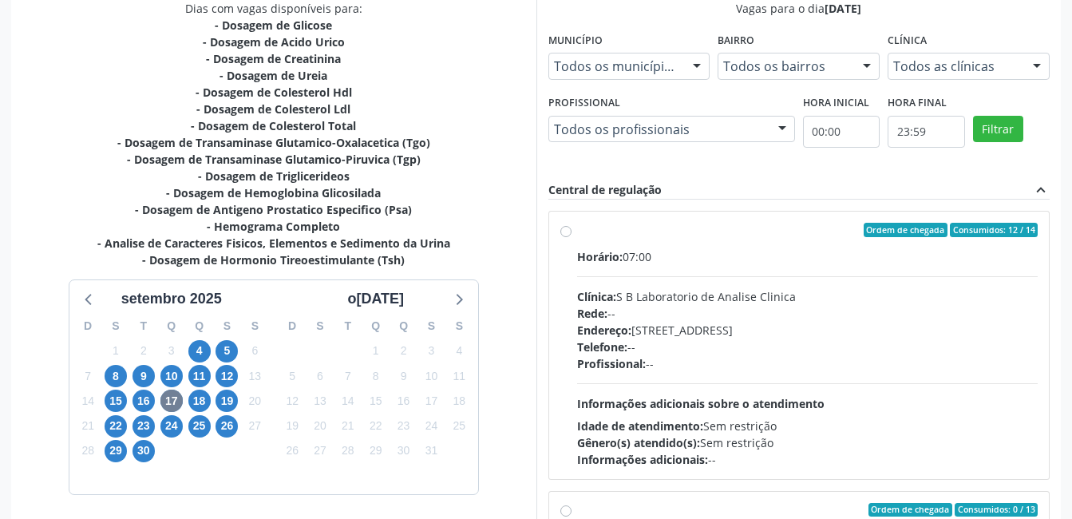
click at [577, 235] on label "Ordem de chegada Consumidos: 12 / 14 Horário: 07:00 Clínica: S B Laboratorio de…" at bounding box center [807, 345] width 461 height 245
click at [570, 235] on input "Ordem de chegada Consumidos: 12 / 14 Horário: 07:00 Clínica: S B Laboratorio de…" at bounding box center [565, 230] width 11 height 14
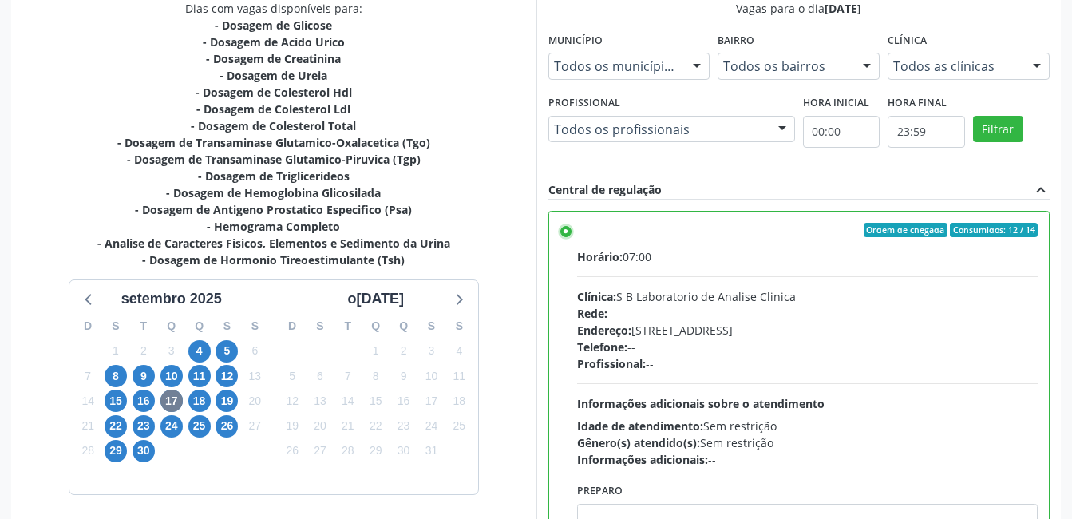
scroll to position [435, 0]
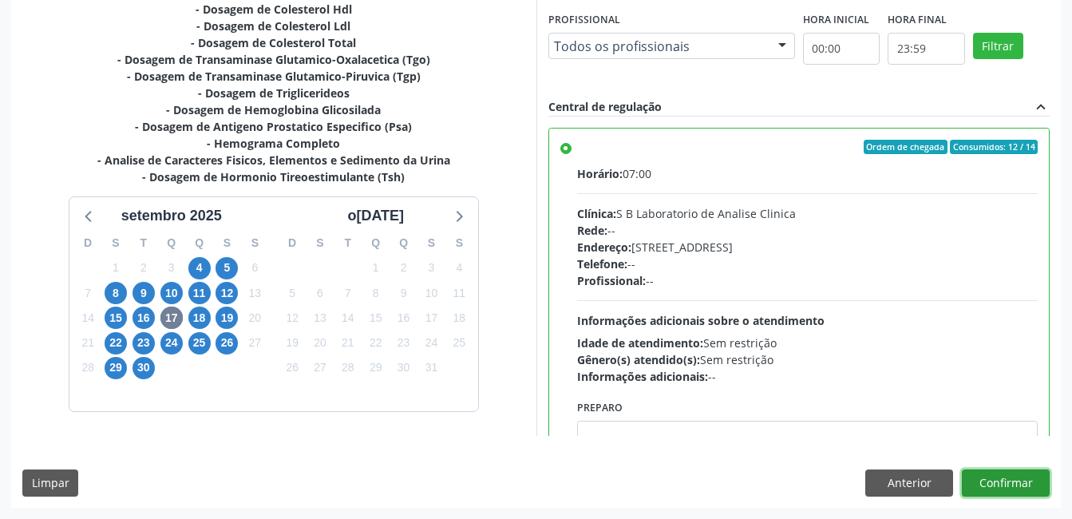
click at [1014, 488] on button "Confirmar" at bounding box center [1006, 482] width 88 height 27
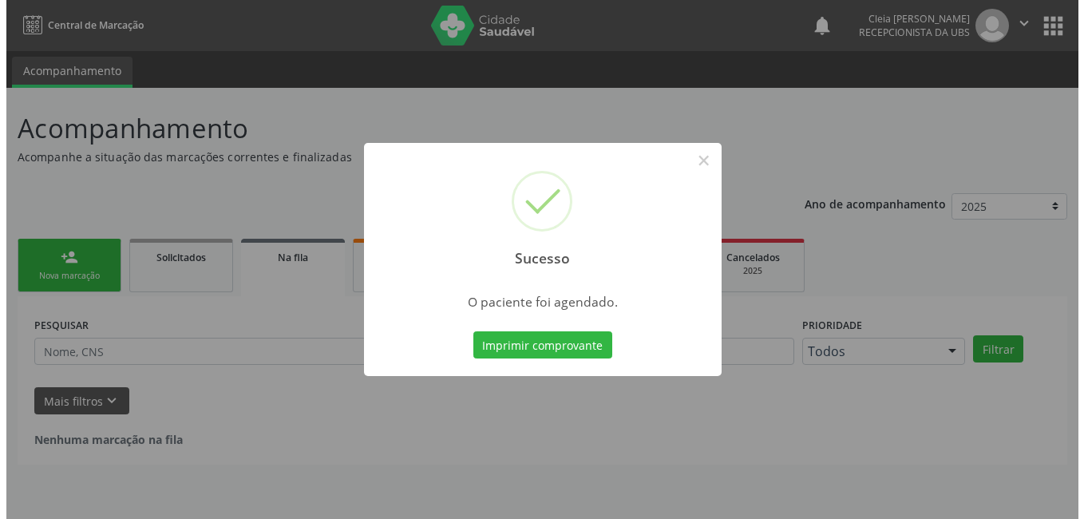
scroll to position [0, 0]
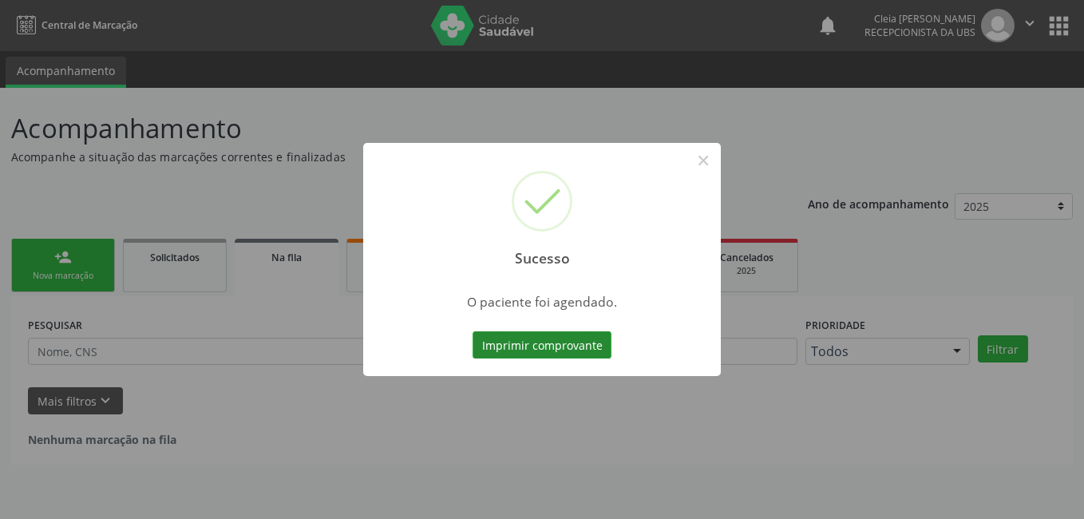
click at [559, 338] on button "Imprimir comprovante" at bounding box center [541, 344] width 139 height 27
